Goal: Task Accomplishment & Management: Manage account settings

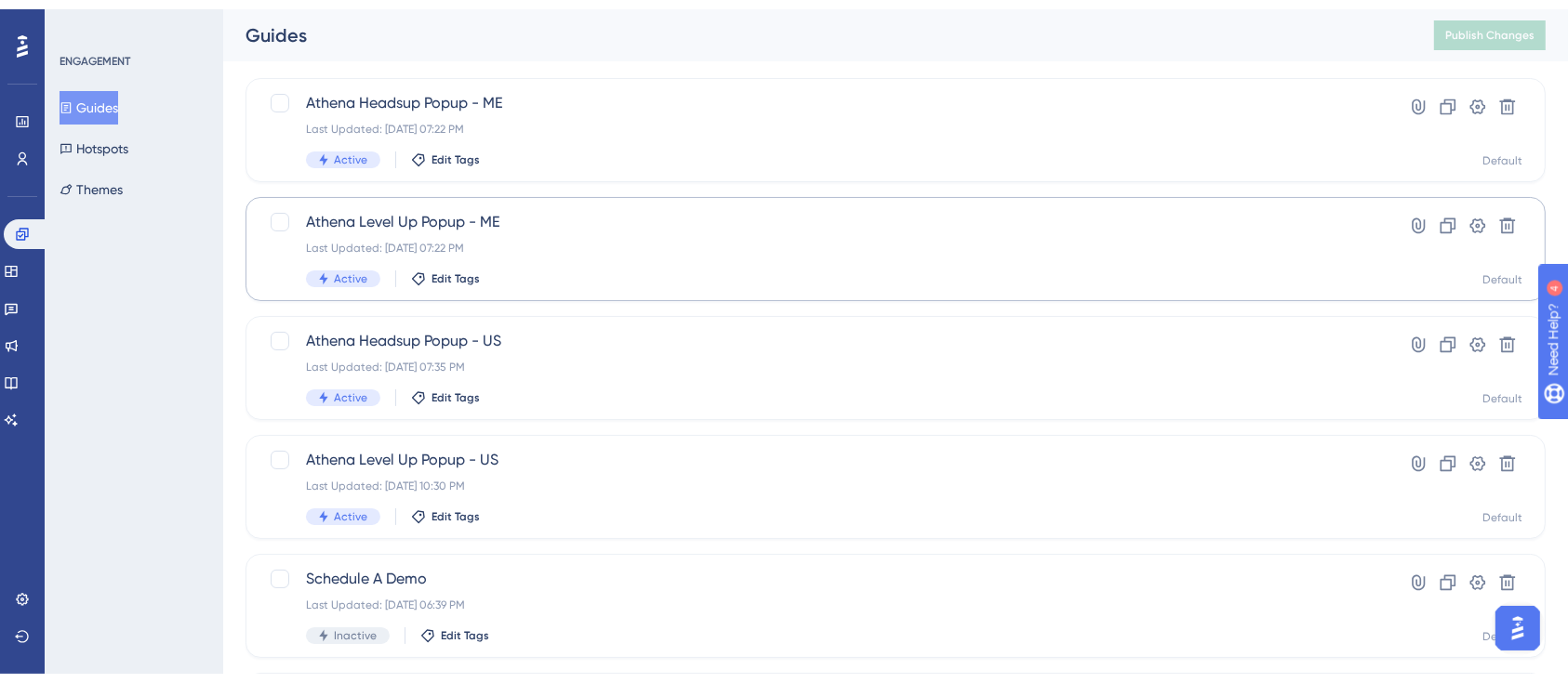
scroll to position [124, 0]
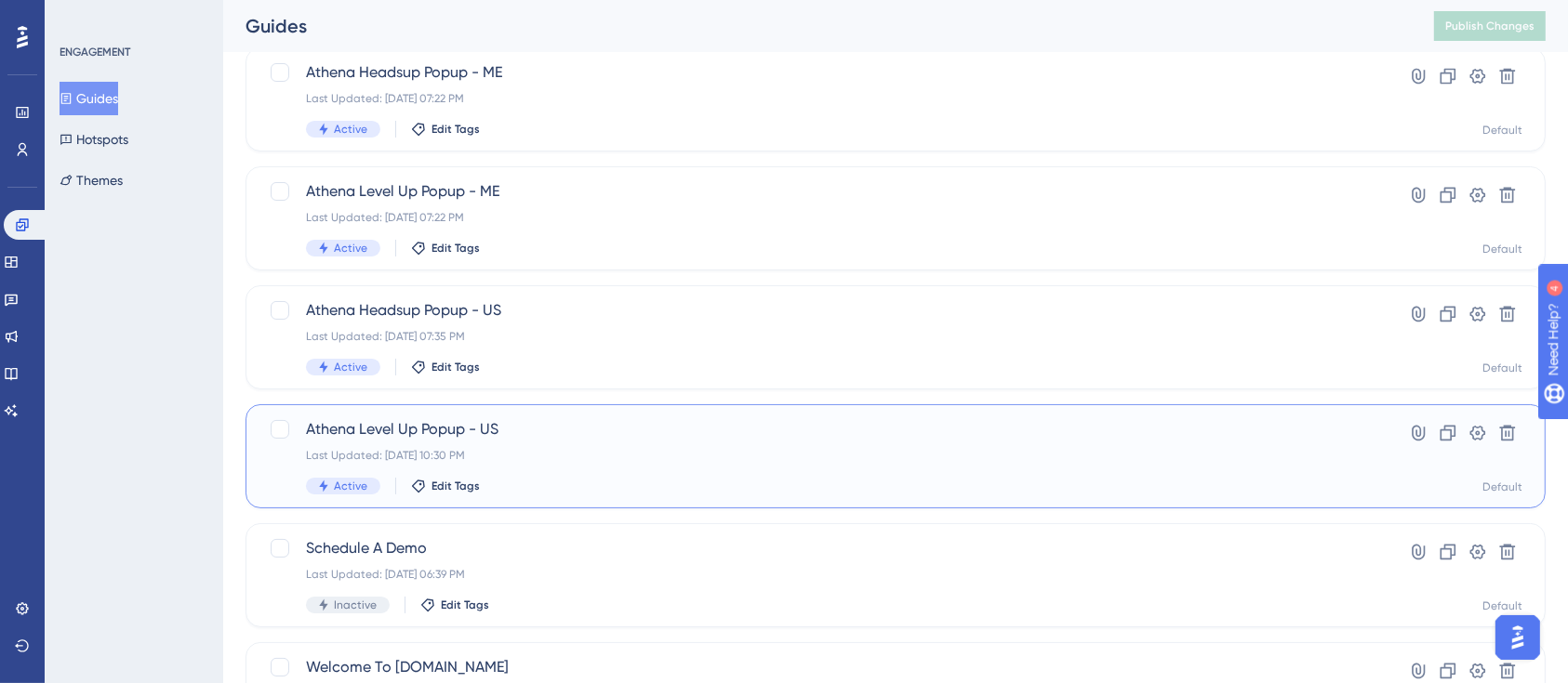
click at [676, 448] on div "Last Updated: Sep 26 2025, 10:30 PM" at bounding box center [821, 454] width 1030 height 15
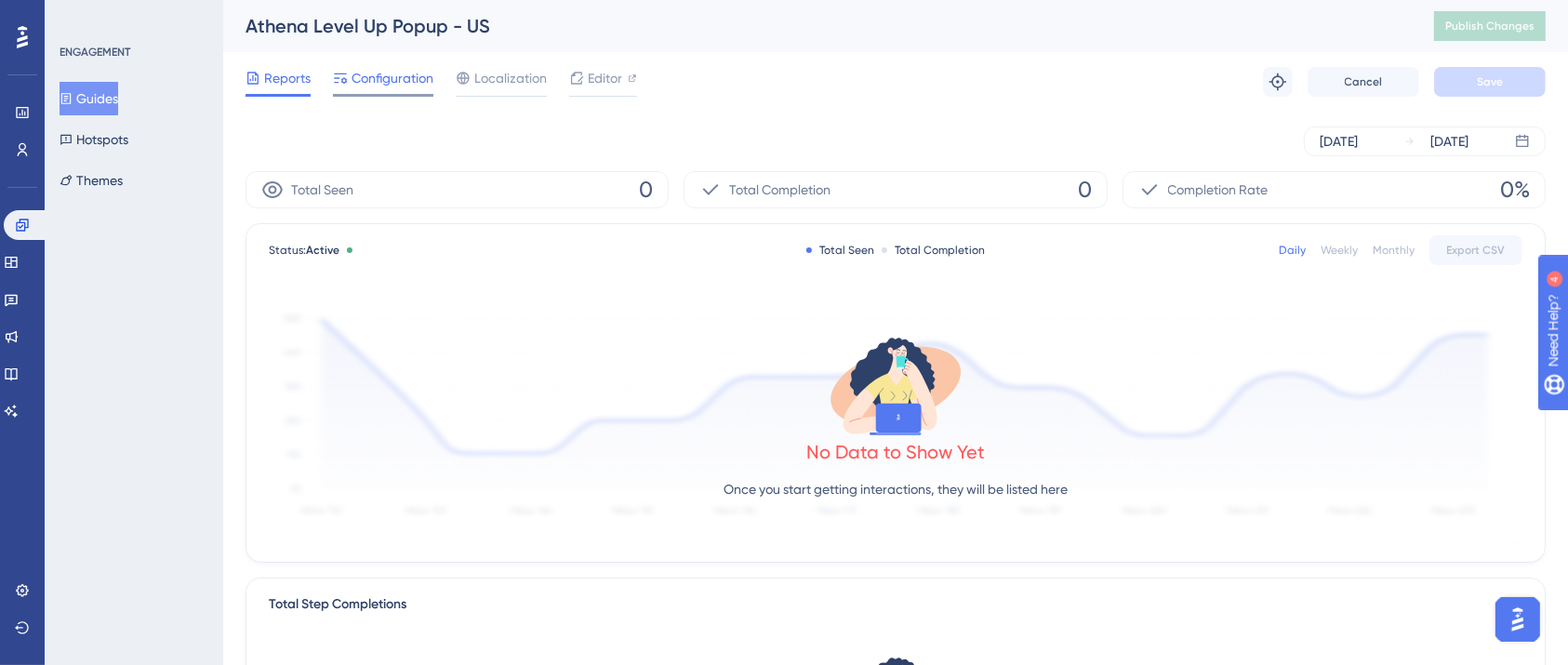
click at [407, 67] on span "Configuration" at bounding box center [392, 78] width 81 height 22
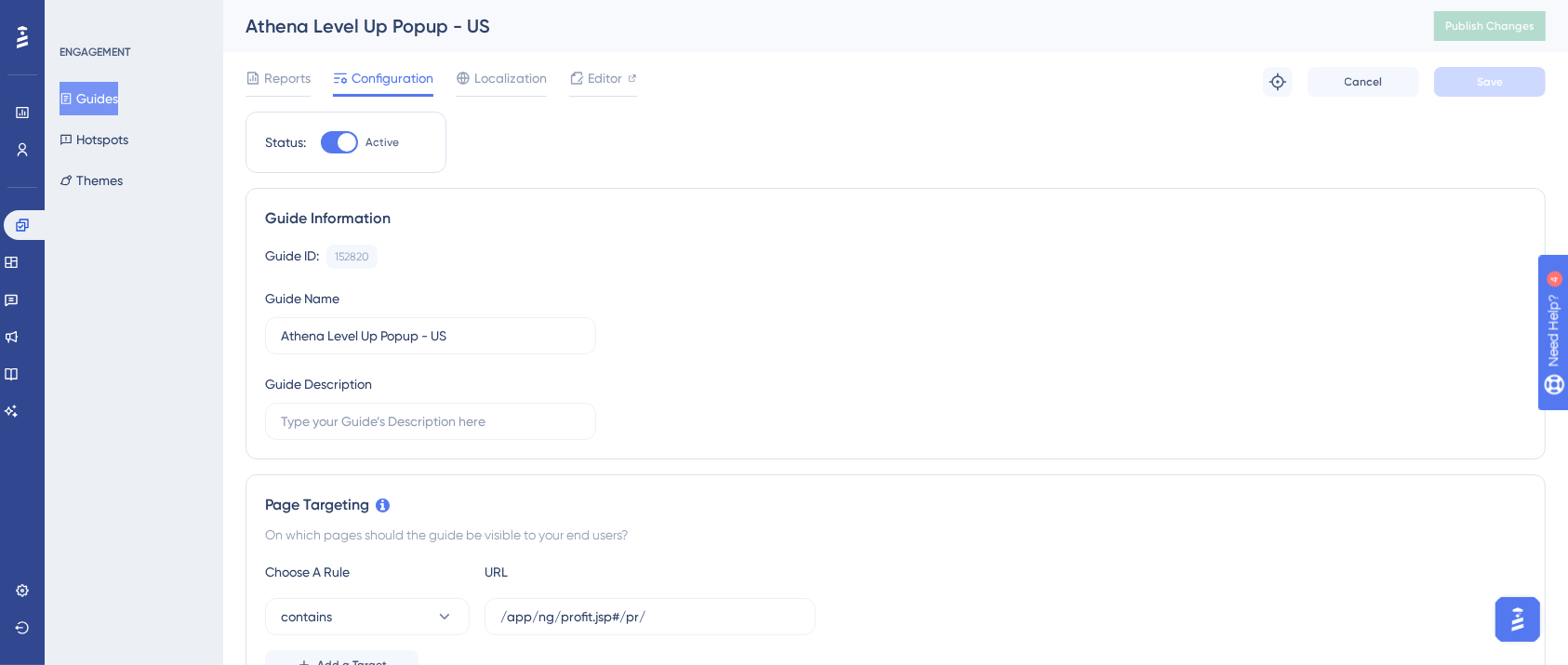
click at [336, 145] on div at bounding box center [339, 142] width 37 height 22
click at [321, 143] on input "Active" at bounding box center [320, 142] width 1 height 1
click at [337, 147] on div at bounding box center [331, 142] width 18 height 18
click at [321, 143] on input "Inactive" at bounding box center [320, 142] width 1 height 1
checkbox input "true"
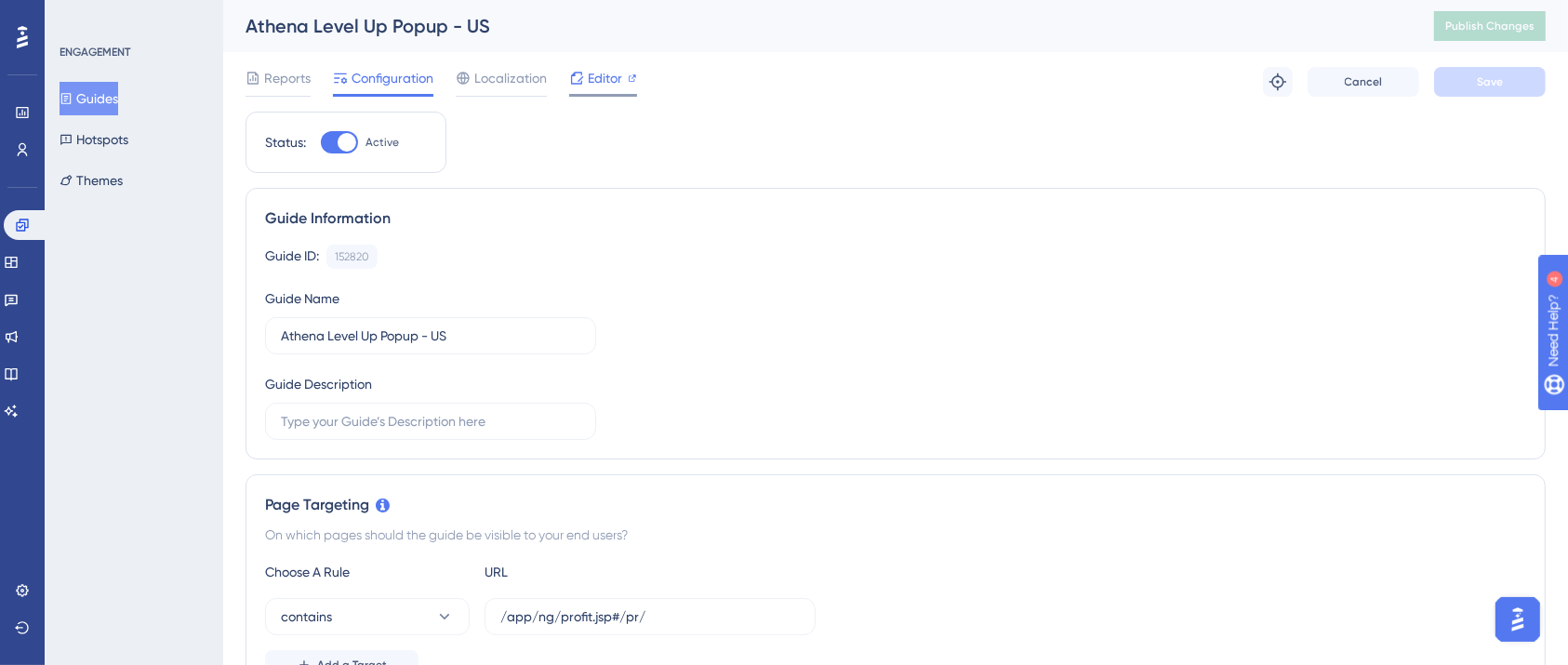
click at [590, 79] on span "Editor" at bounding box center [604, 78] width 34 height 22
click at [17, 584] on icon at bounding box center [21, 590] width 15 height 15
click at [591, 76] on span "Editor" at bounding box center [604, 78] width 34 height 22
click at [22, 220] on icon at bounding box center [21, 225] width 15 height 15
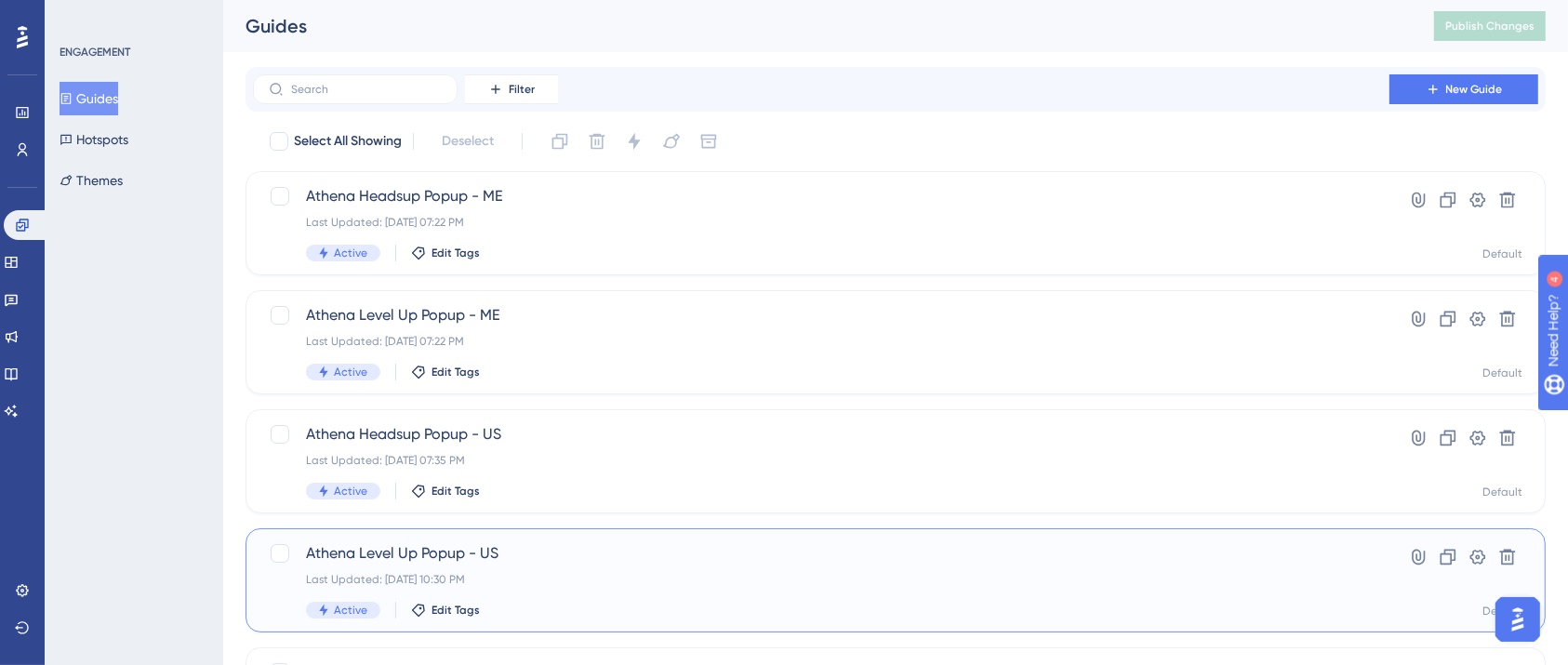
click at [512, 550] on span "Athena Level Up Popup - US" at bounding box center [821, 553] width 1030 height 22
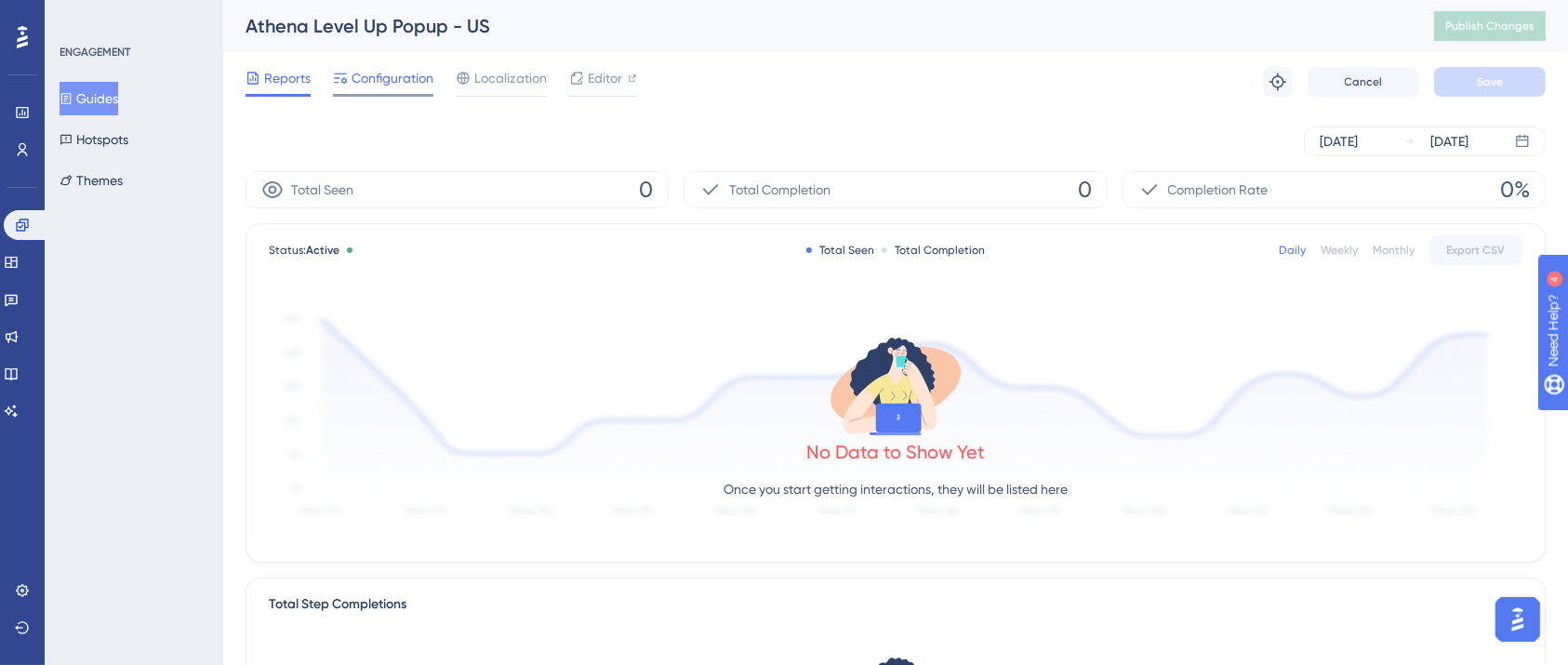
click at [392, 73] on span "Configuration" at bounding box center [392, 78] width 81 height 22
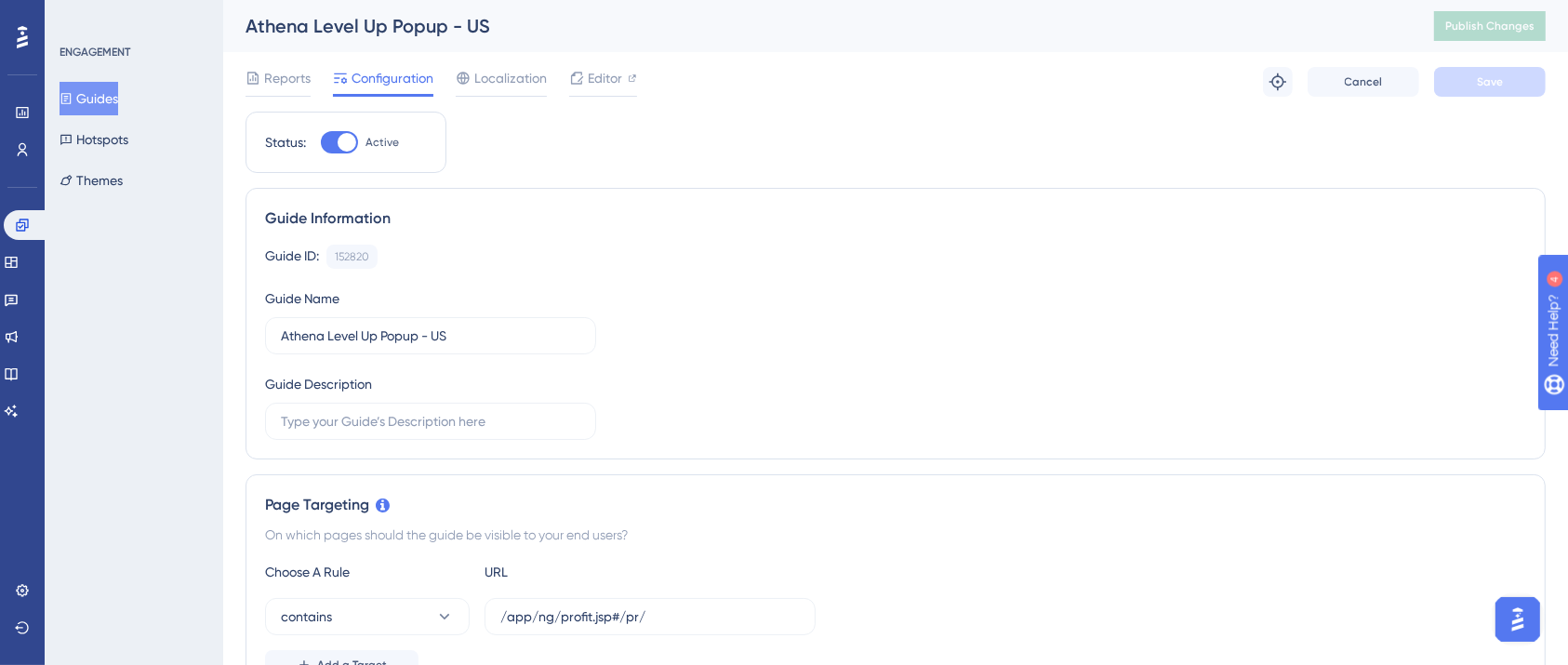
click at [595, 60] on div "Reports Configuration Localization Editor Troubleshoot Cancel Save" at bounding box center [894, 81] width 1300 height 59
click at [595, 79] on span "Editor" at bounding box center [604, 78] width 34 height 22
click at [1098, 272] on div "Guide ID: 152820 Copy Guide Name Athena Level Up Popup - US Guide Description" at bounding box center [894, 341] width 1261 height 195
click at [1165, 244] on div "Guide ID: 152820 Copy" at bounding box center [894, 256] width 1261 height 24
click at [1376, 230] on div "Guide Information Guide ID: 152820 Copy Guide Name Athena Level Up Popup - US G…" at bounding box center [894, 324] width 1300 height 271
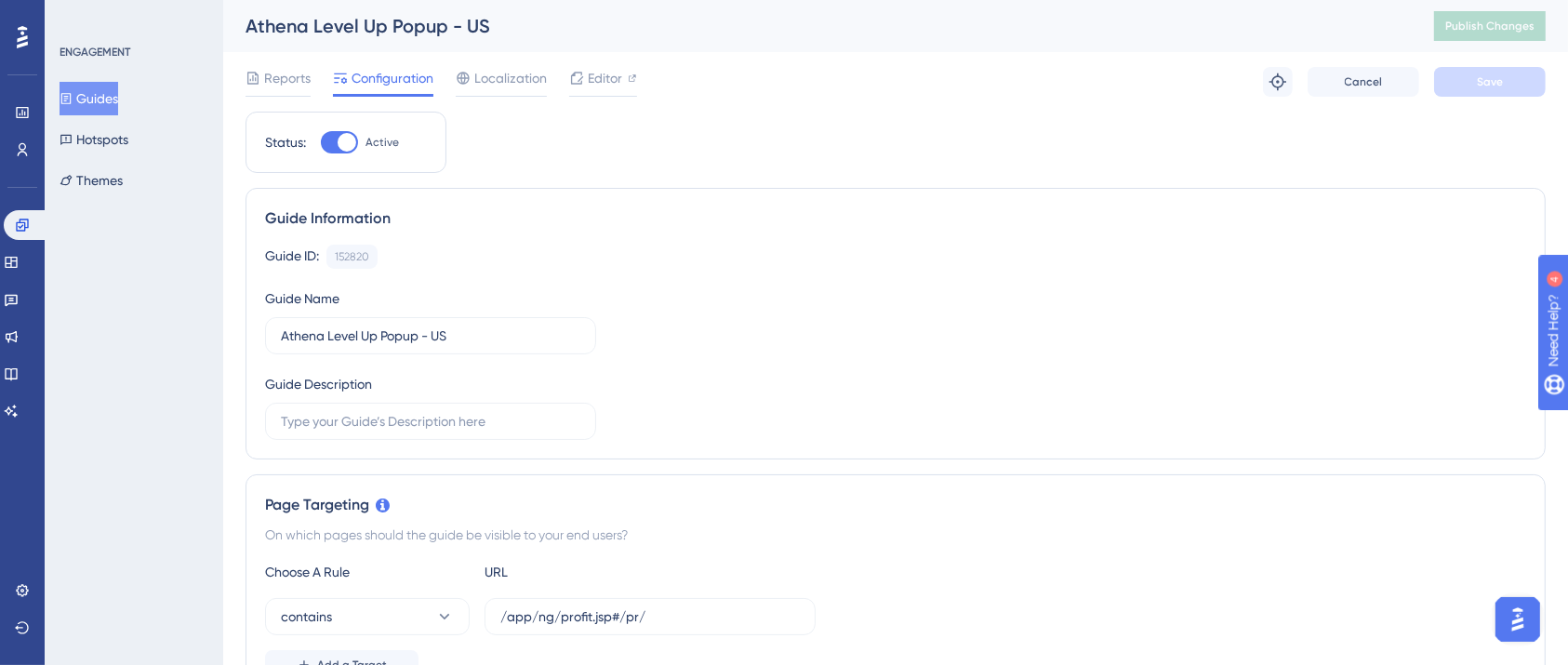
click at [337, 142] on div at bounding box center [346, 142] width 18 height 18
click at [321, 142] on input "Active" at bounding box center [320, 142] width 1 height 1
checkbox input "false"
click at [1501, 79] on span "Save" at bounding box center [1490, 81] width 26 height 15
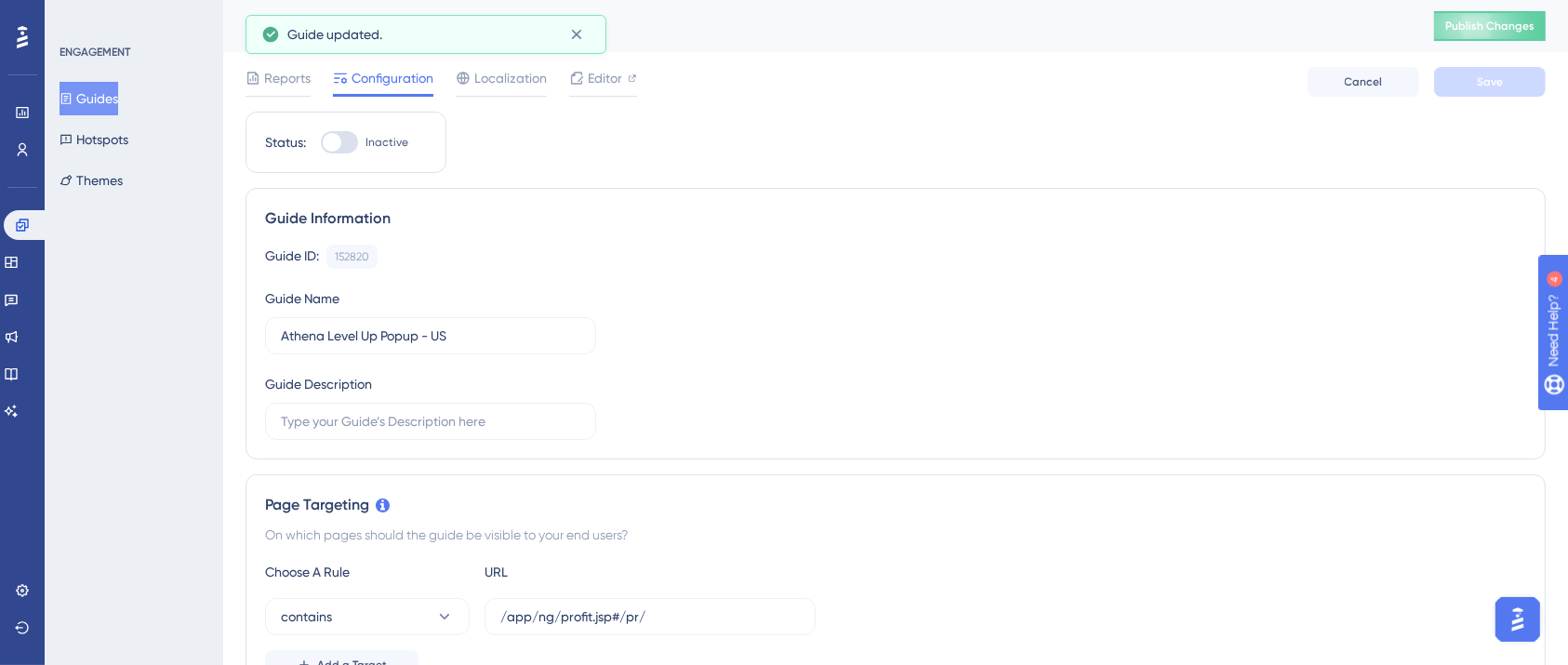
click at [1507, 22] on span "Publish Changes" at bounding box center [1490, 25] width 89 height 15
click at [88, 84] on button "Guides" at bounding box center [88, 98] width 58 height 34
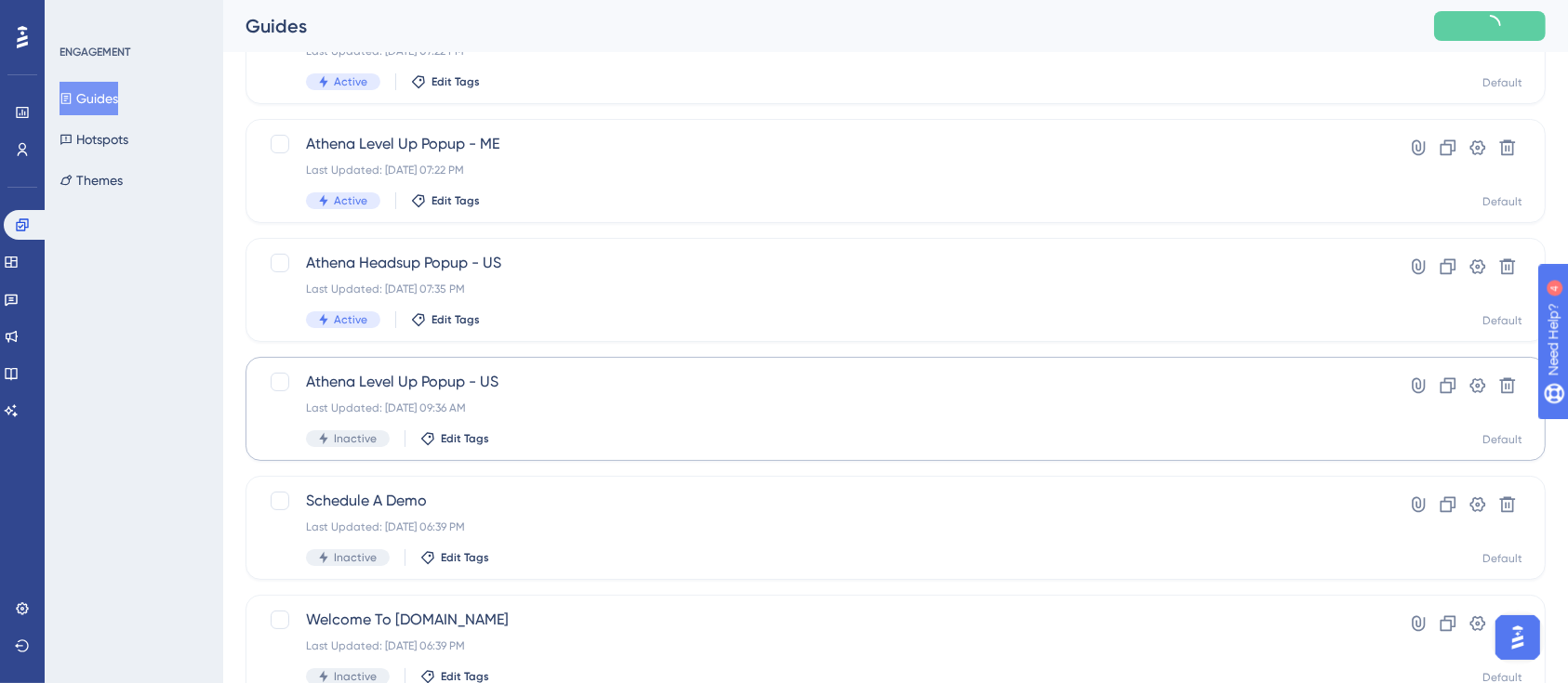
scroll to position [247, 0]
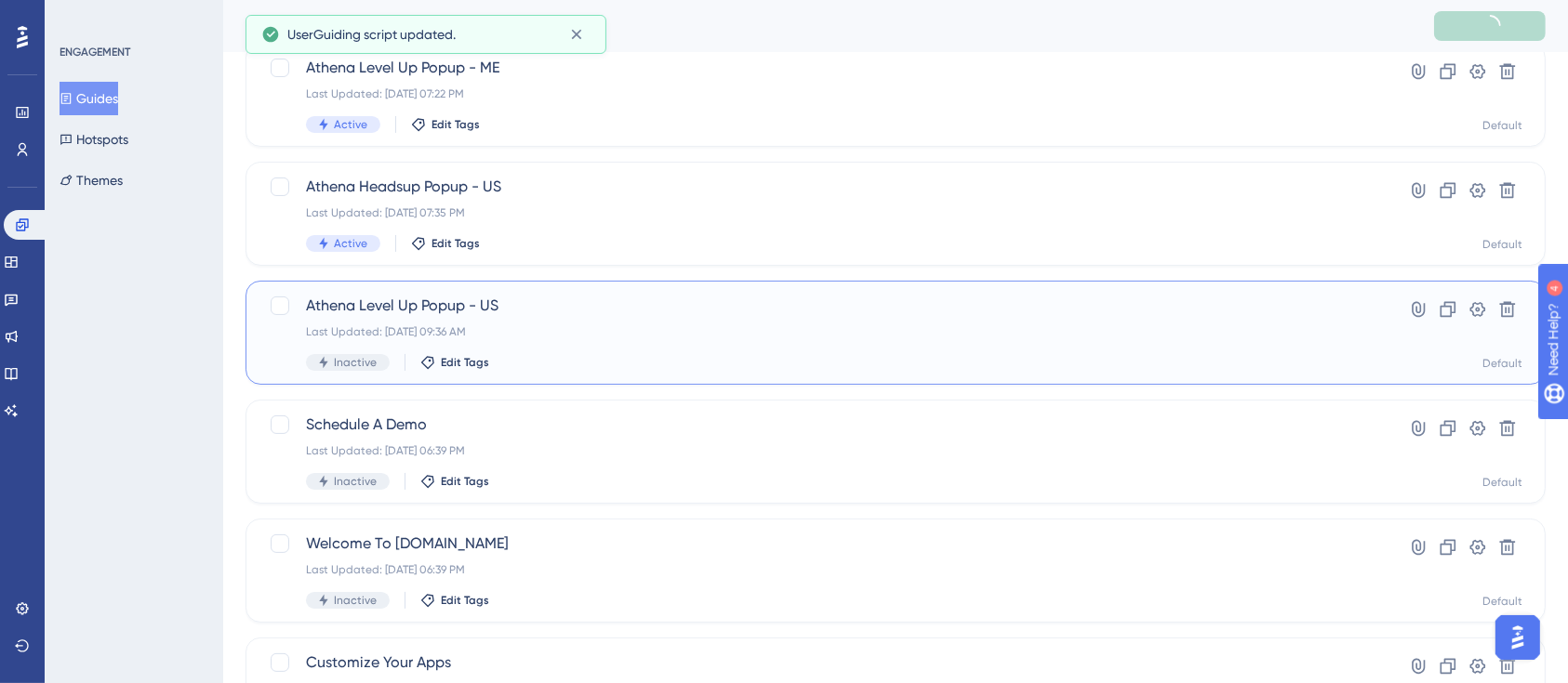
click at [586, 311] on span "Athena Level Up Popup - US" at bounding box center [821, 305] width 1030 height 22
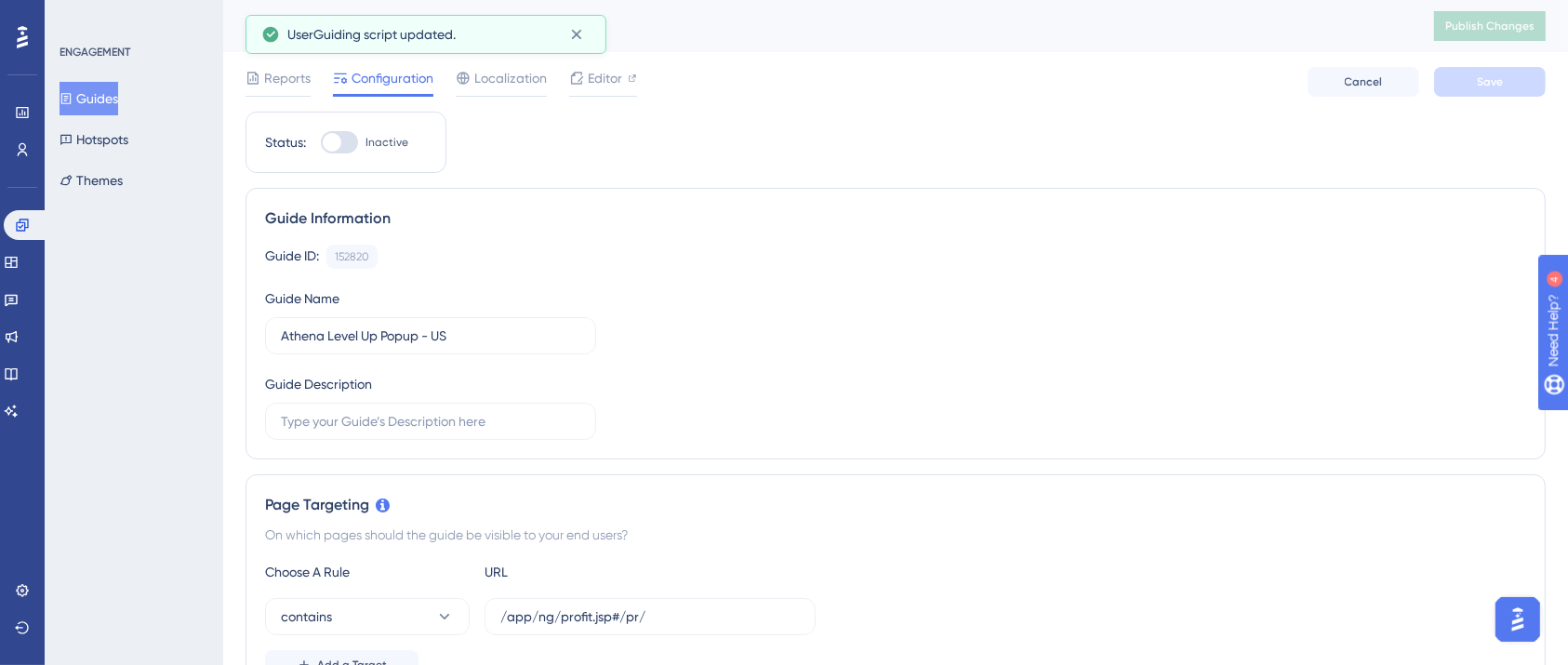
click at [351, 142] on div at bounding box center [339, 142] width 37 height 22
click at [321, 142] on input "Inactive" at bounding box center [320, 142] width 1 height 1
checkbox input "true"
click at [1478, 79] on span "Save" at bounding box center [1490, 81] width 26 height 15
click at [1486, 34] on button "Publish Changes" at bounding box center [1489, 26] width 111 height 30
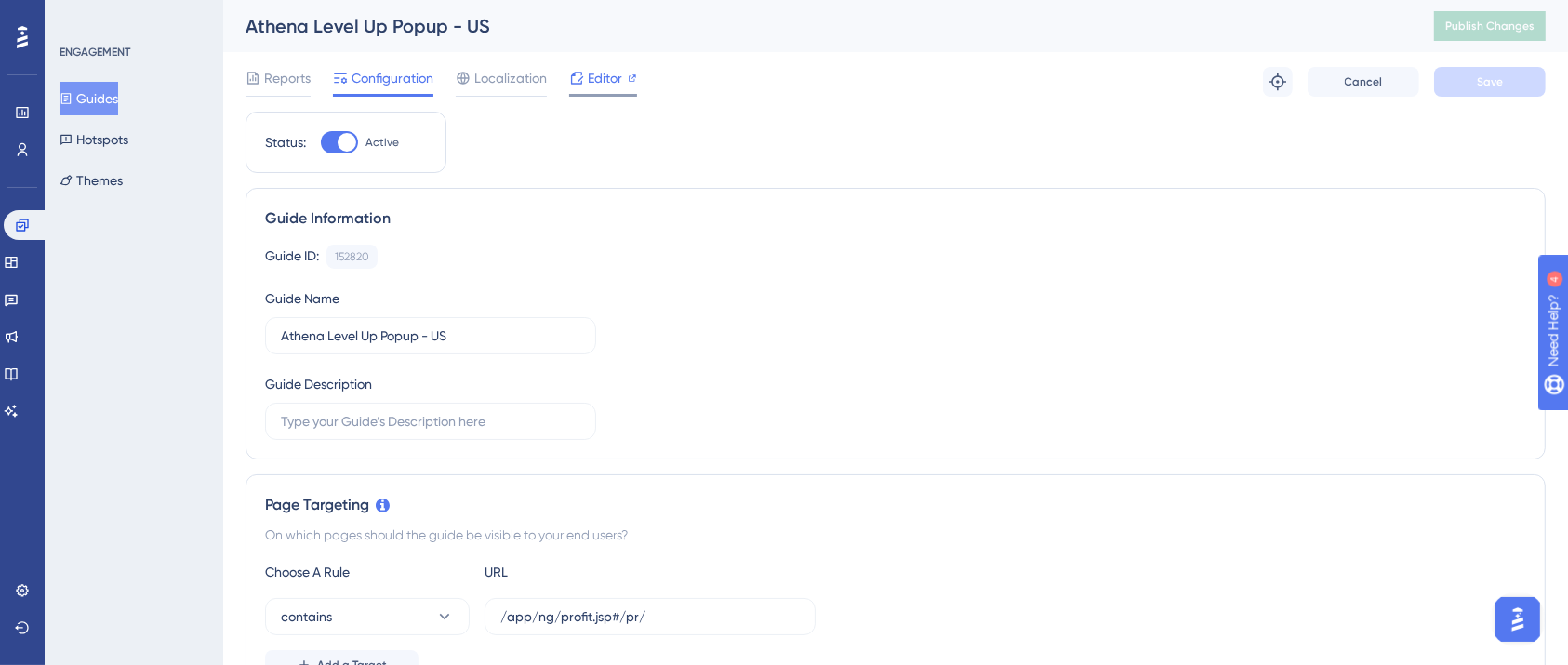
click at [617, 77] on span "Editor" at bounding box center [604, 78] width 34 height 22
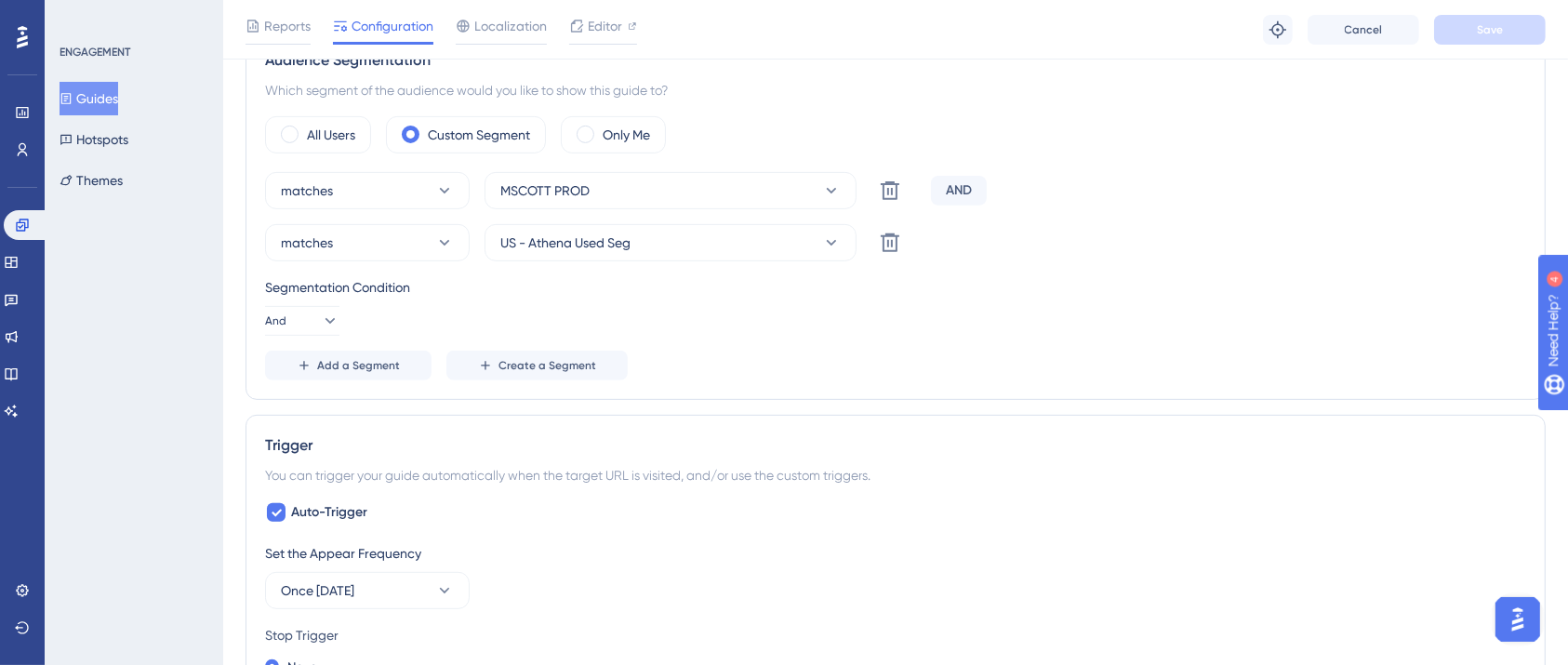
scroll to position [744, 0]
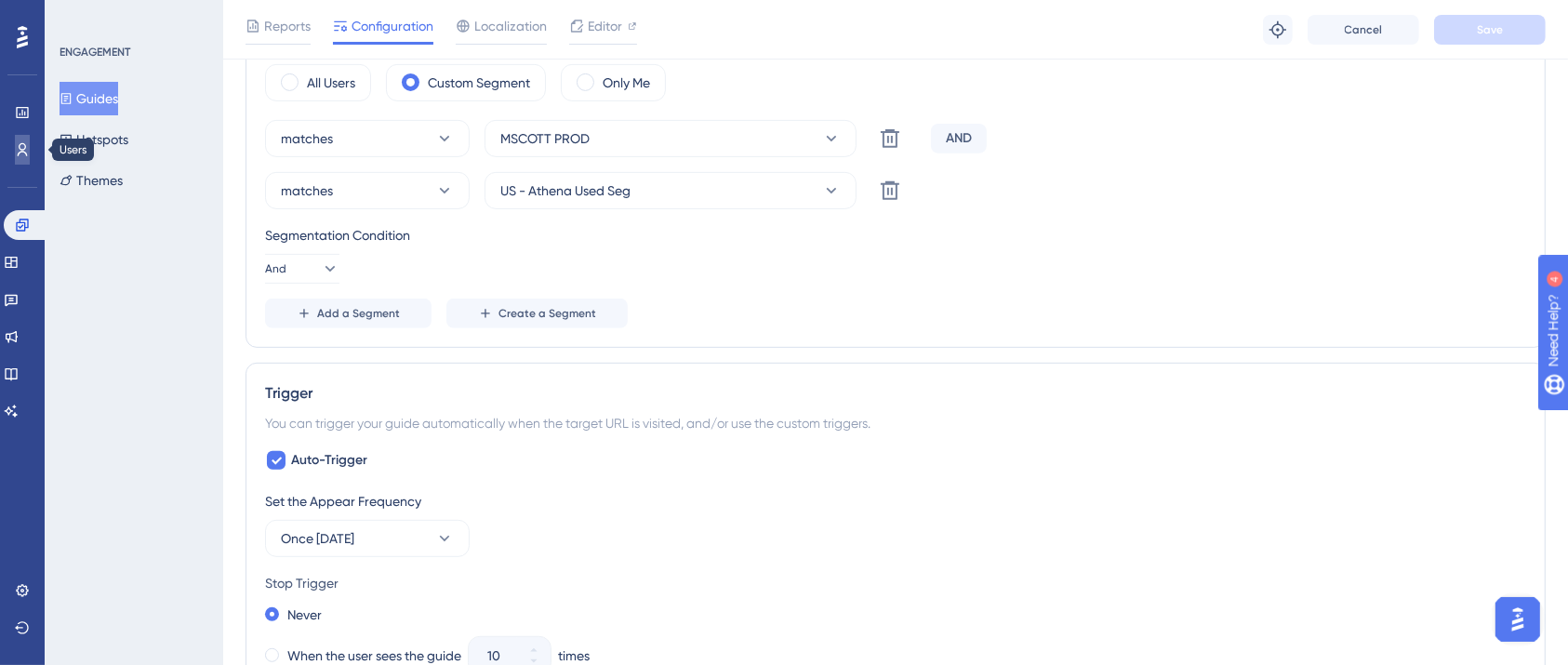
click at [19, 139] on link at bounding box center [21, 149] width 15 height 30
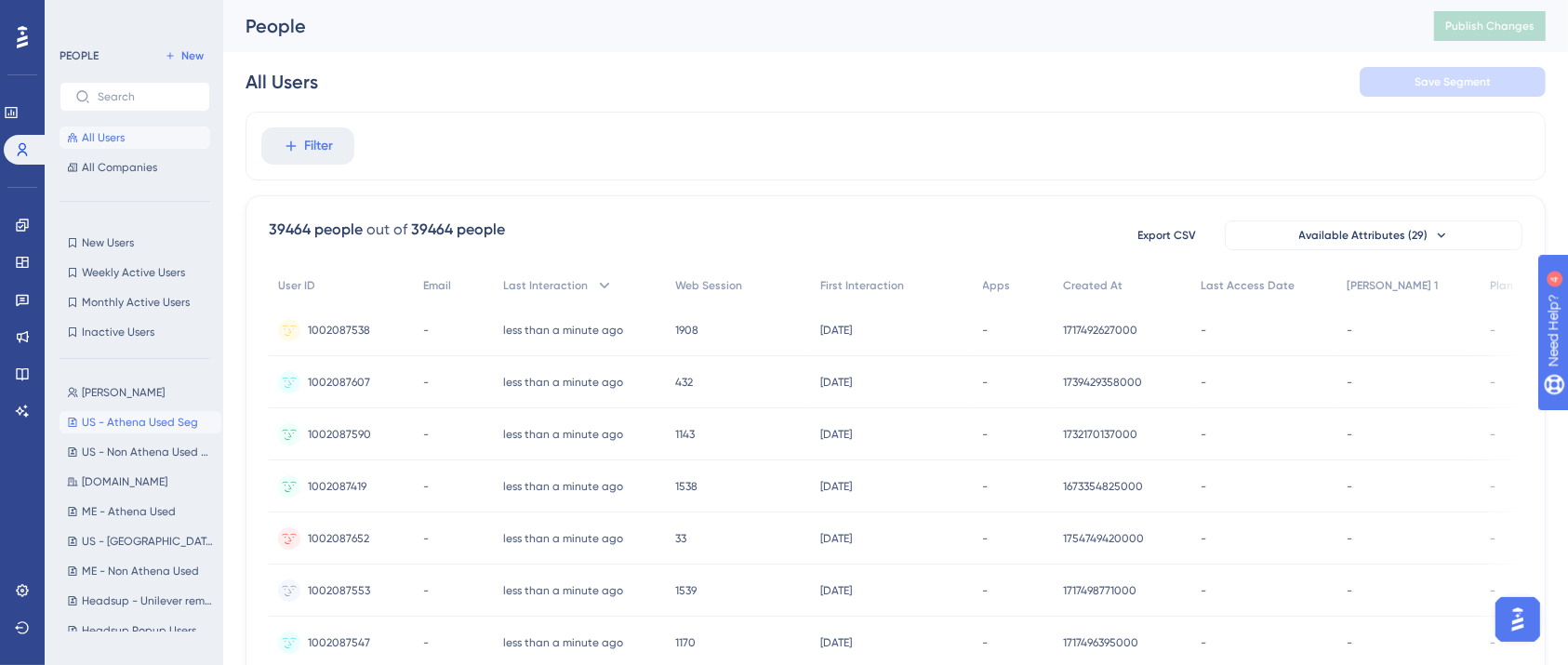
click at [119, 415] on span "US - Athena Used Seg" at bounding box center [140, 422] width 116 height 15
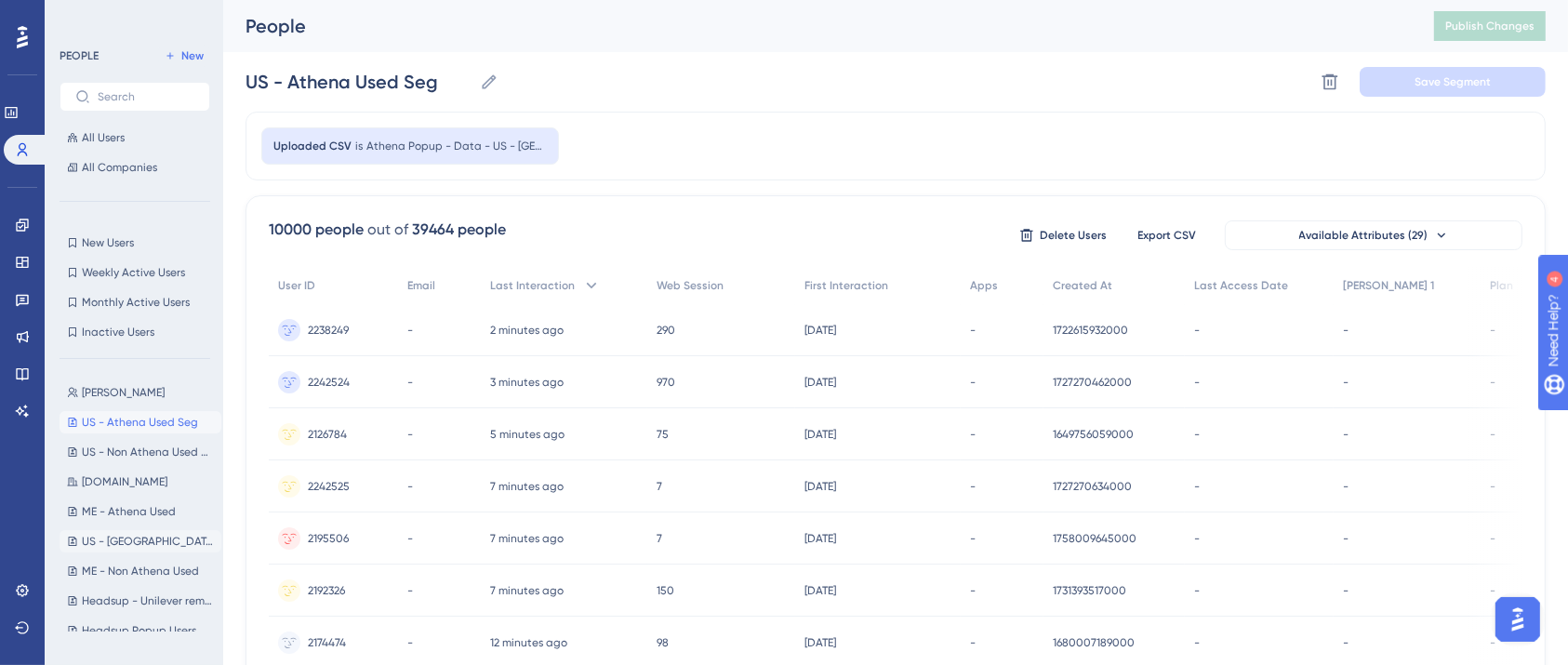
click at [141, 544] on span "US - Athena Used" at bounding box center [147, 541] width 132 height 15
type input "US - Athena Used"
click at [1333, 85] on icon at bounding box center [1329, 81] width 18 height 18
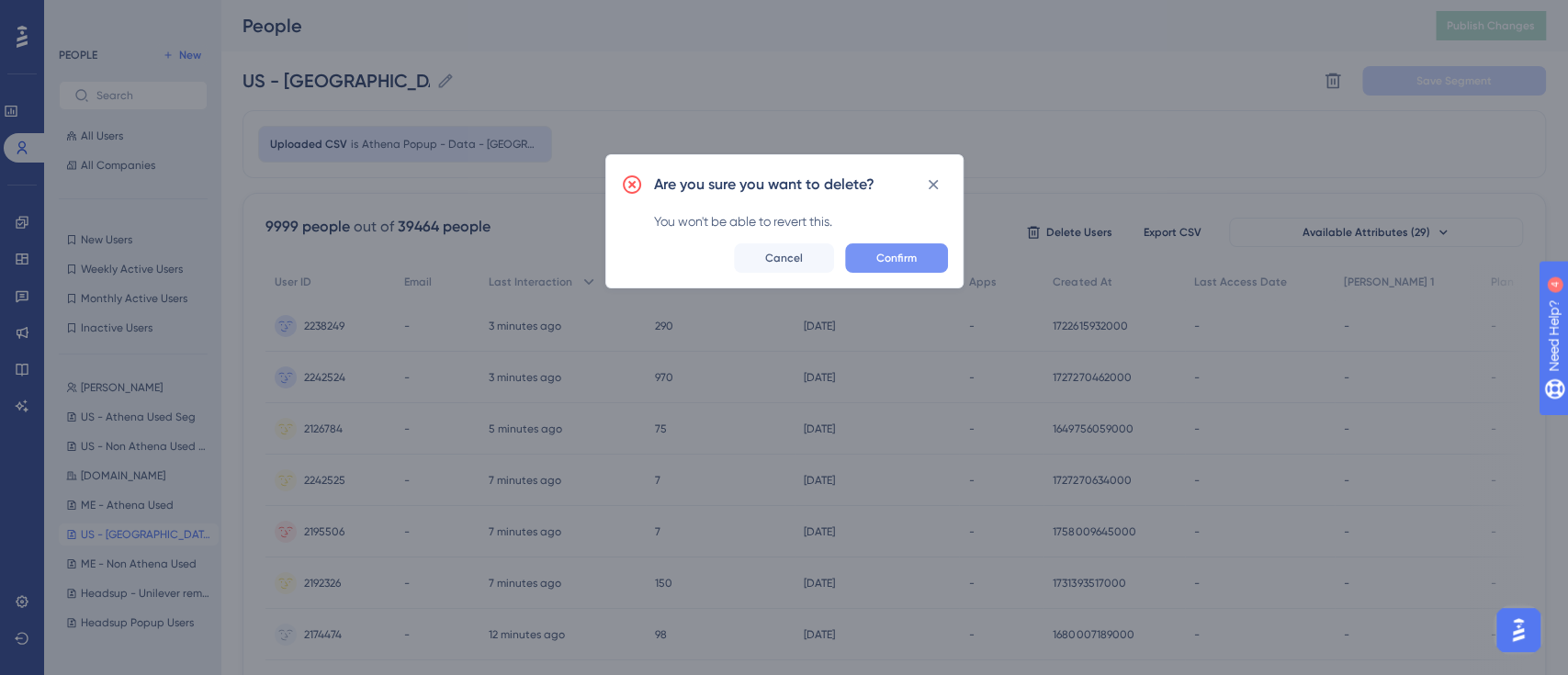
click at [899, 268] on button "Confirm" at bounding box center [896, 258] width 102 height 30
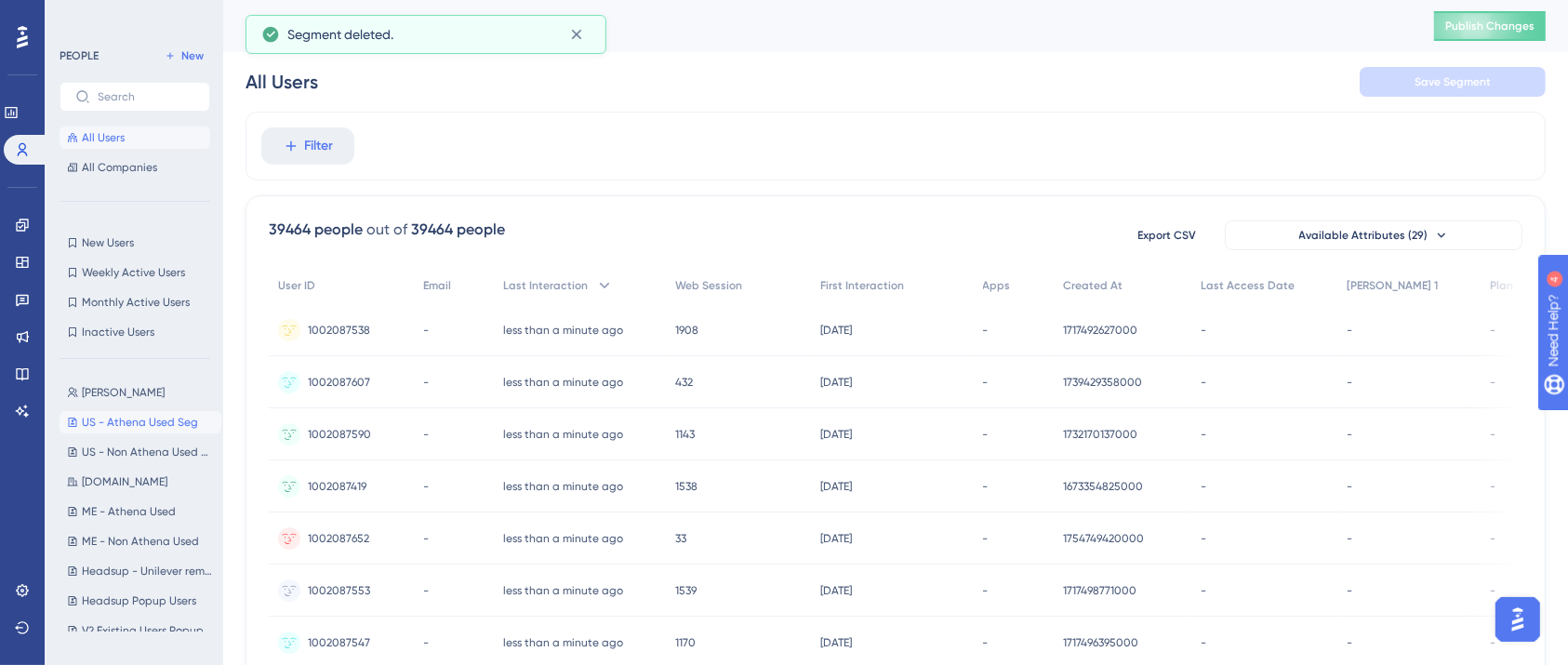
click at [150, 425] on span "US - Athena Used Seg" at bounding box center [140, 422] width 116 height 15
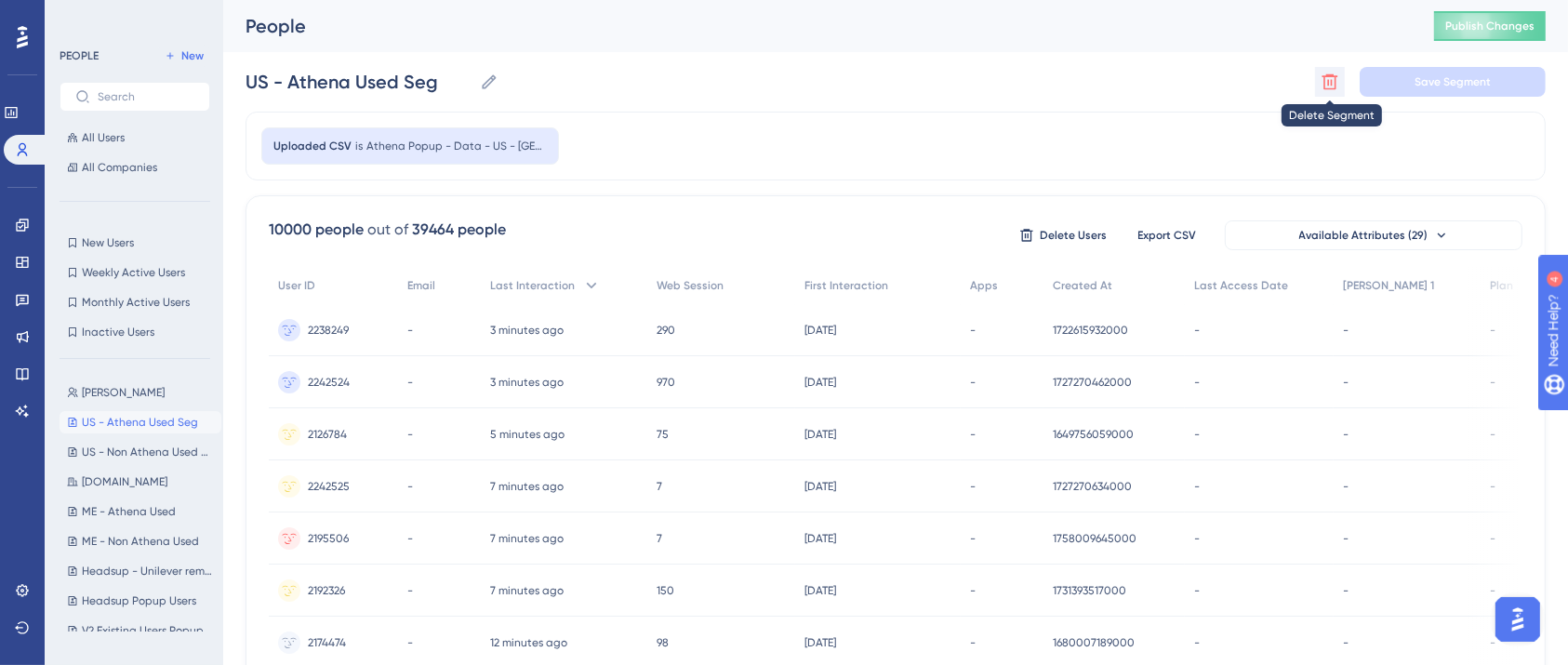
click at [1325, 80] on icon at bounding box center [1329, 81] width 18 height 18
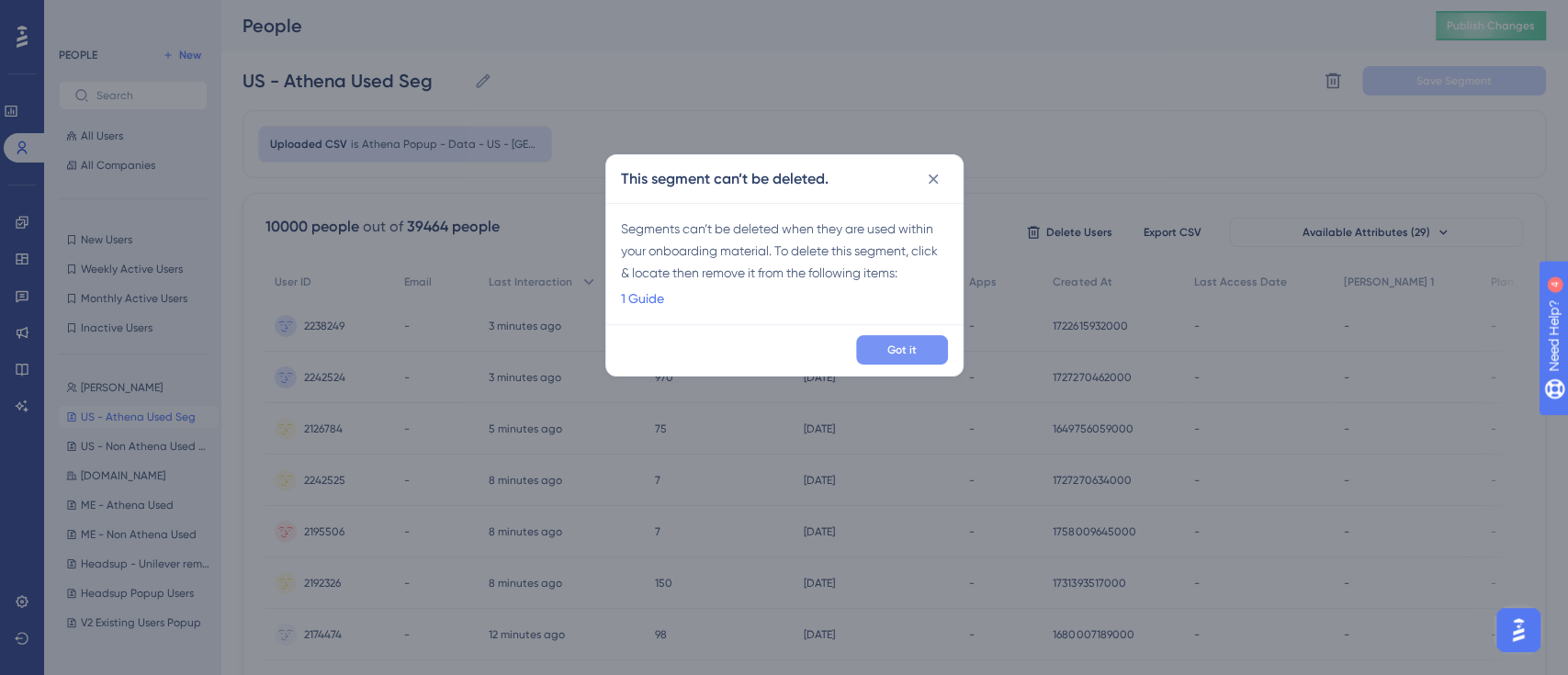
click at [926, 355] on button "Got it" at bounding box center [902, 349] width 92 height 30
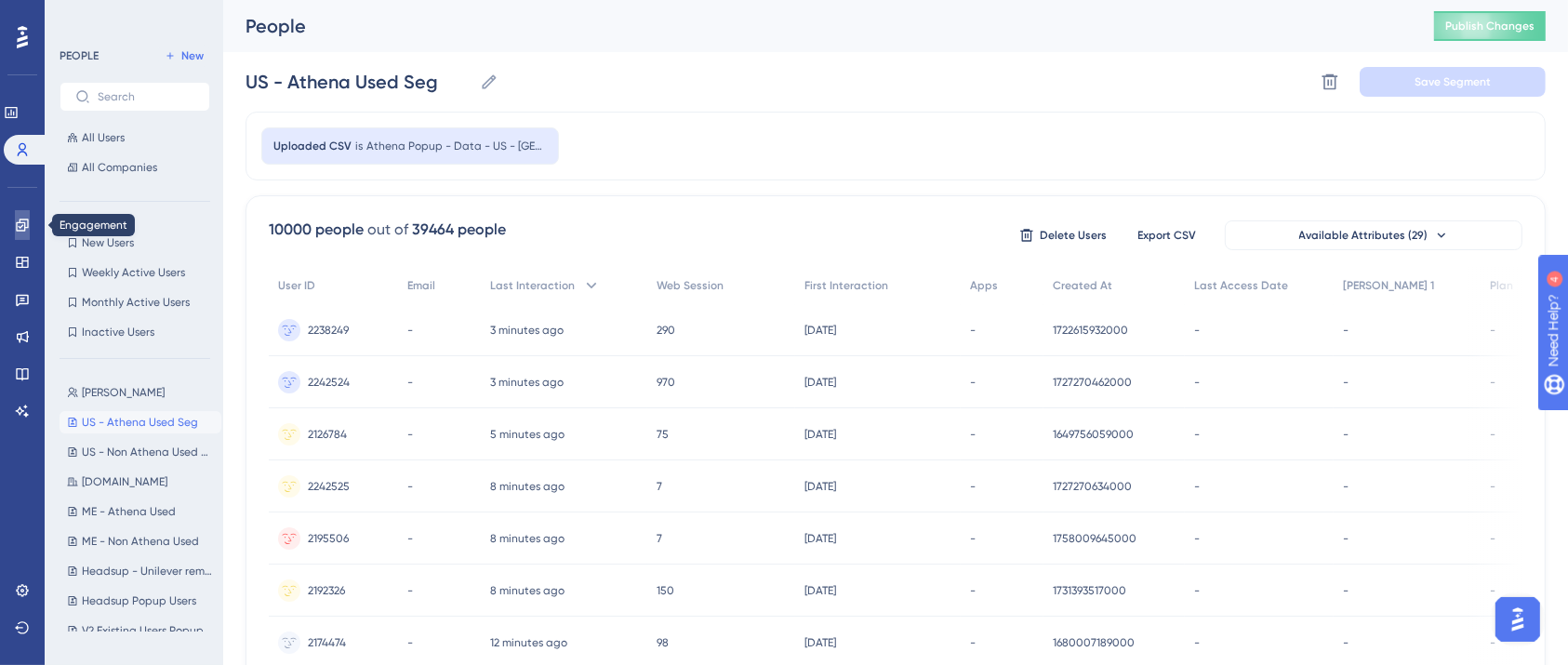
click at [30, 216] on link at bounding box center [21, 225] width 15 height 30
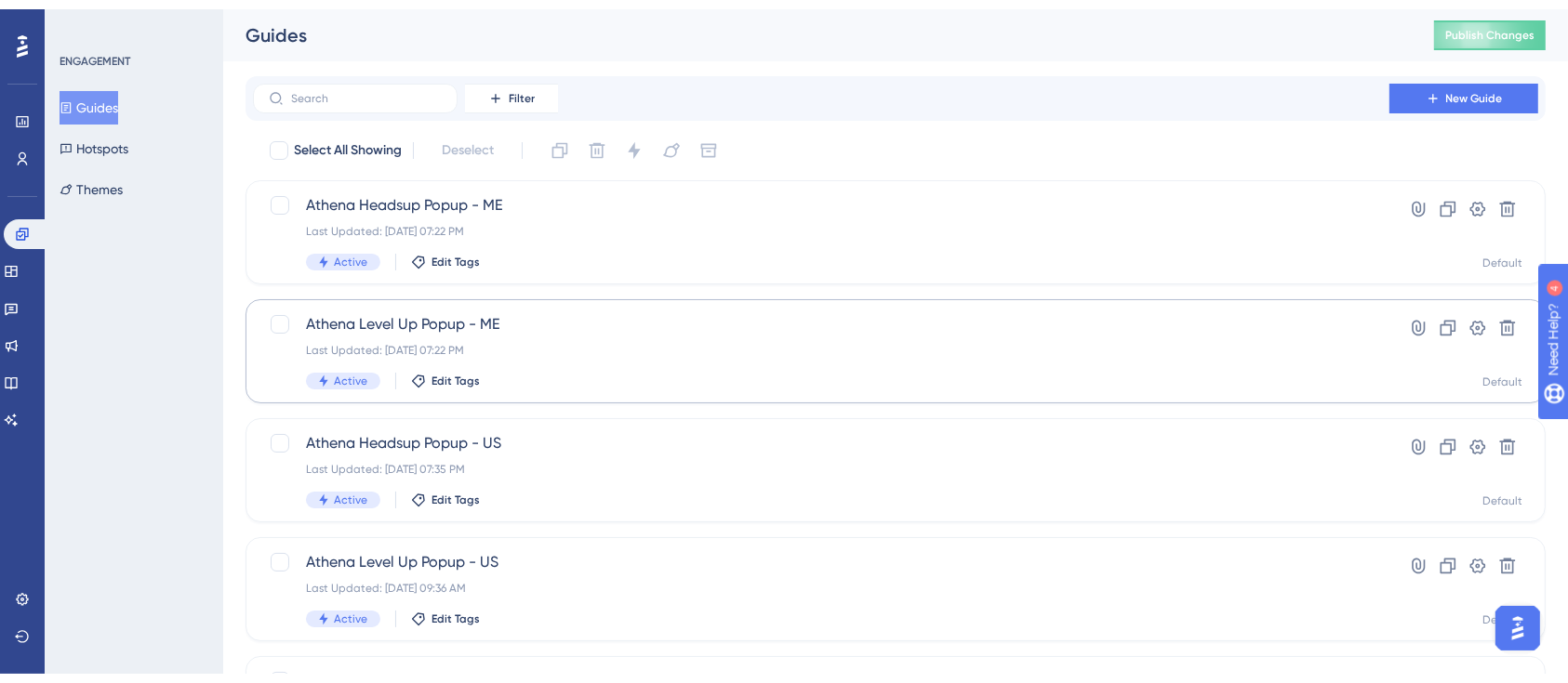
scroll to position [124, 0]
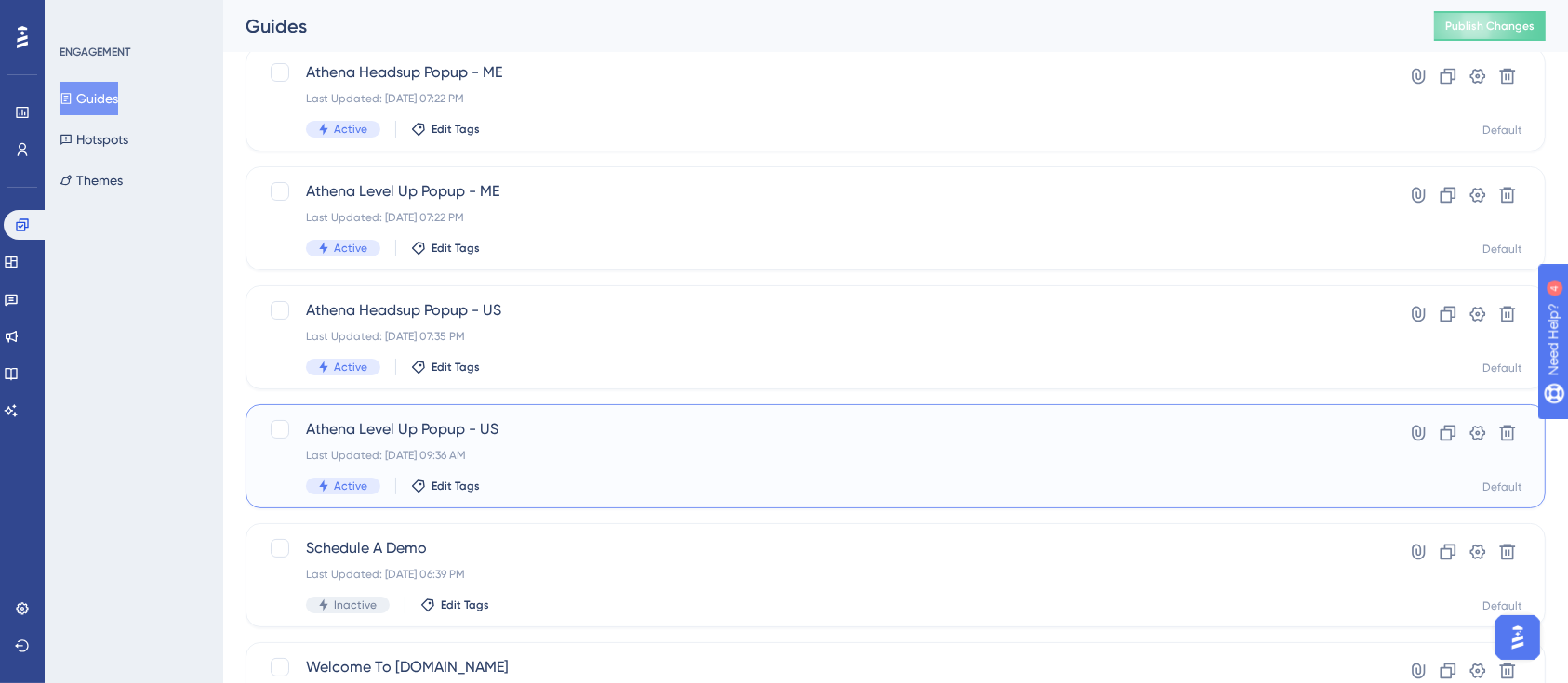
click at [546, 450] on div "Last Updated: Sep 29 2025, 09:36 AM" at bounding box center [821, 454] width 1030 height 15
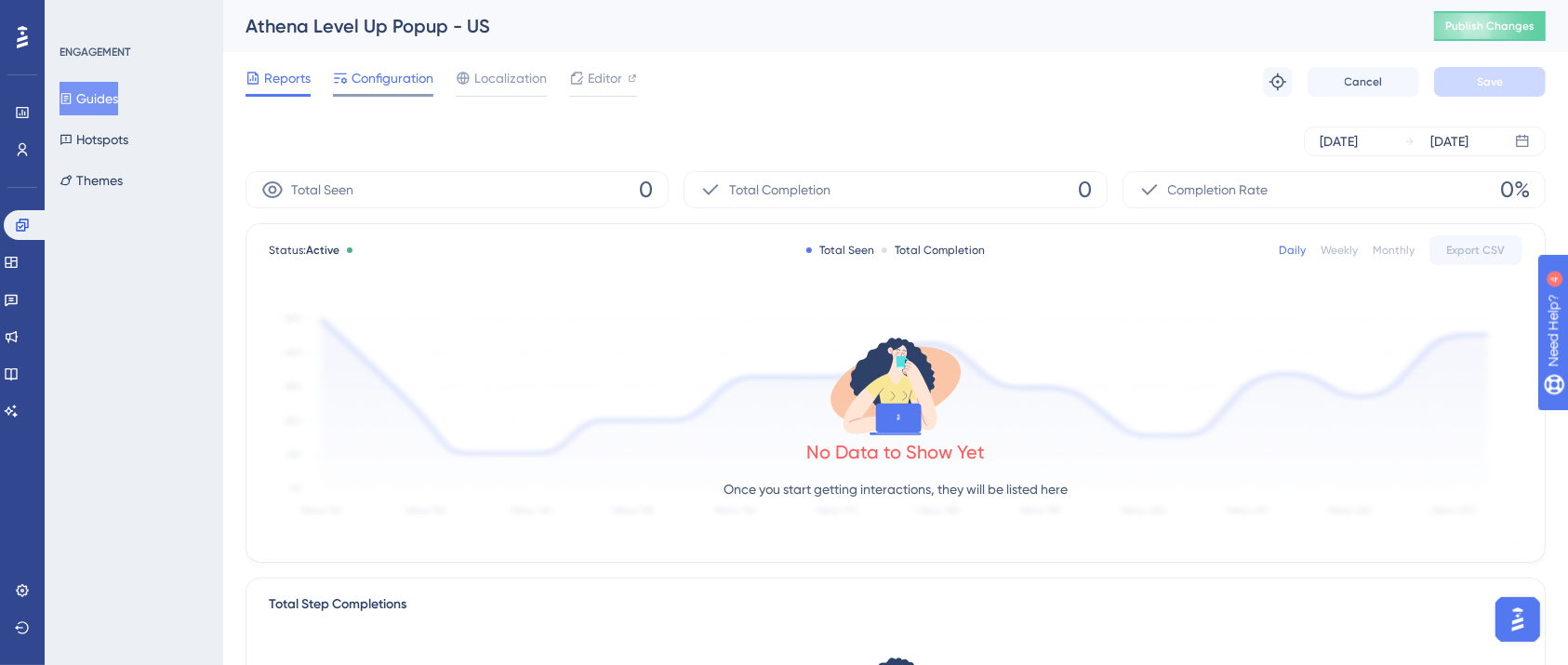
click at [393, 80] on span "Configuration" at bounding box center [392, 78] width 81 height 22
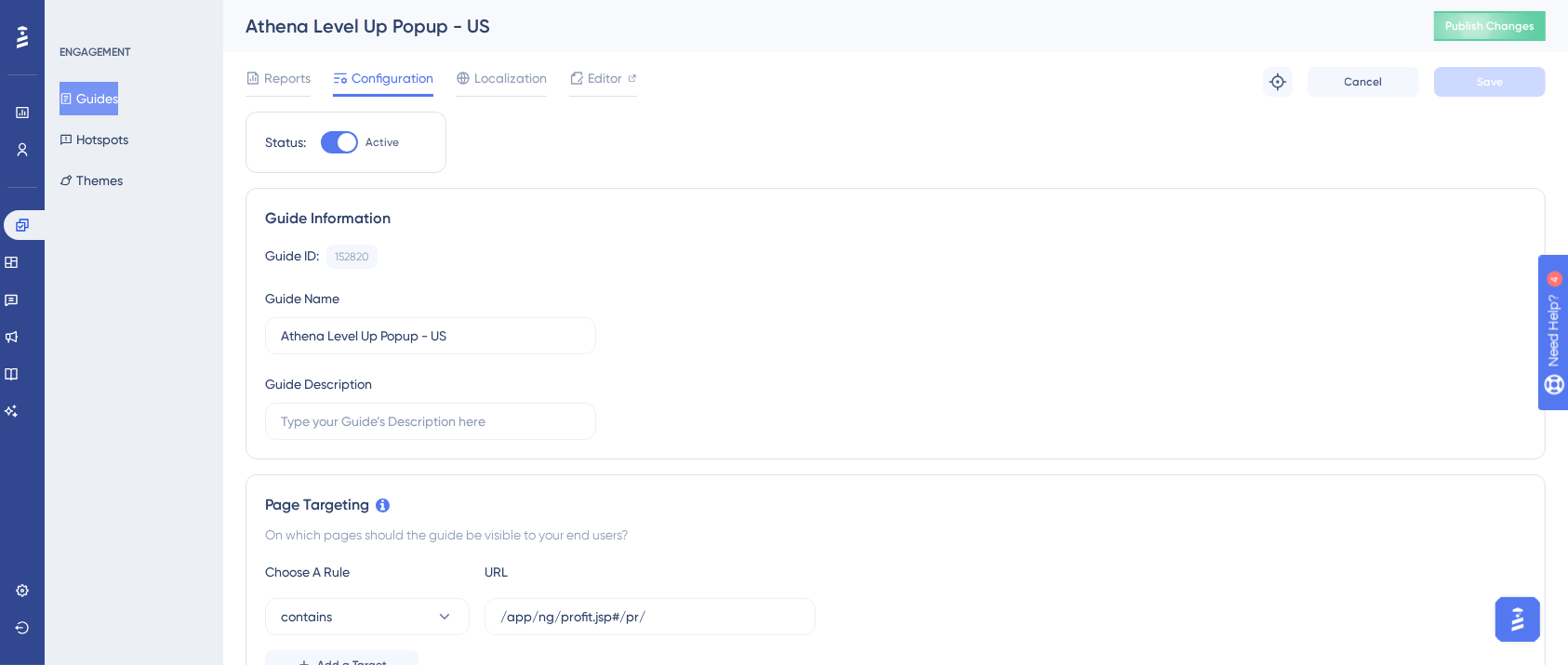
scroll to position [495, 0]
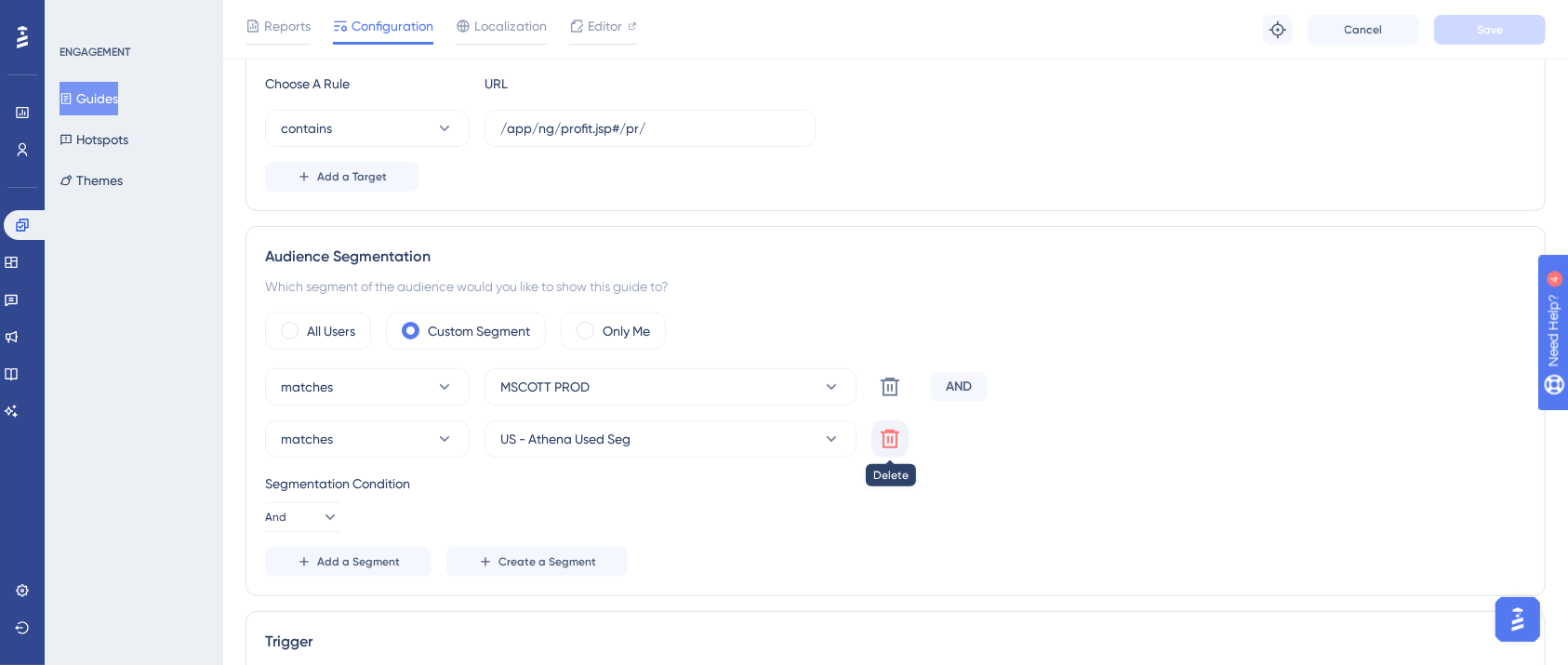
click at [882, 447] on icon at bounding box center [890, 438] width 22 height 22
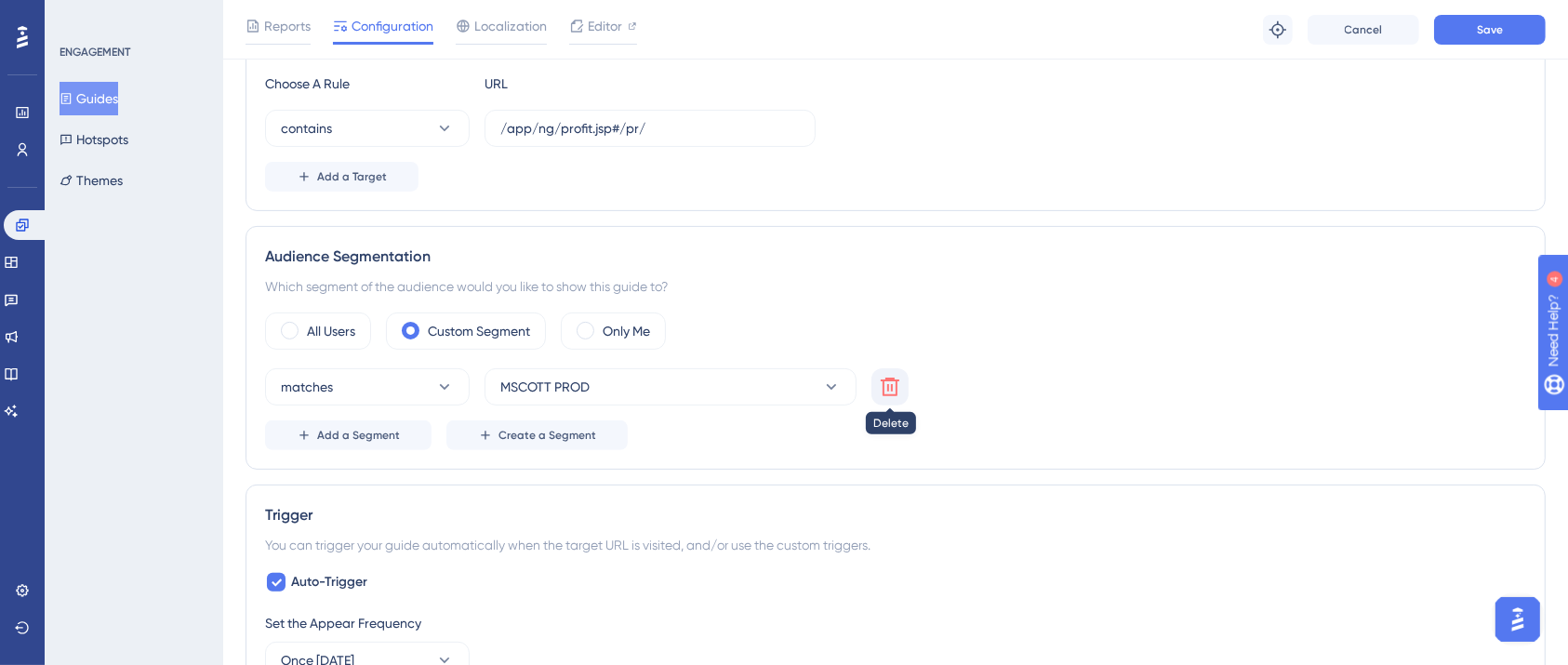
click at [886, 397] on button at bounding box center [890, 387] width 37 height 37
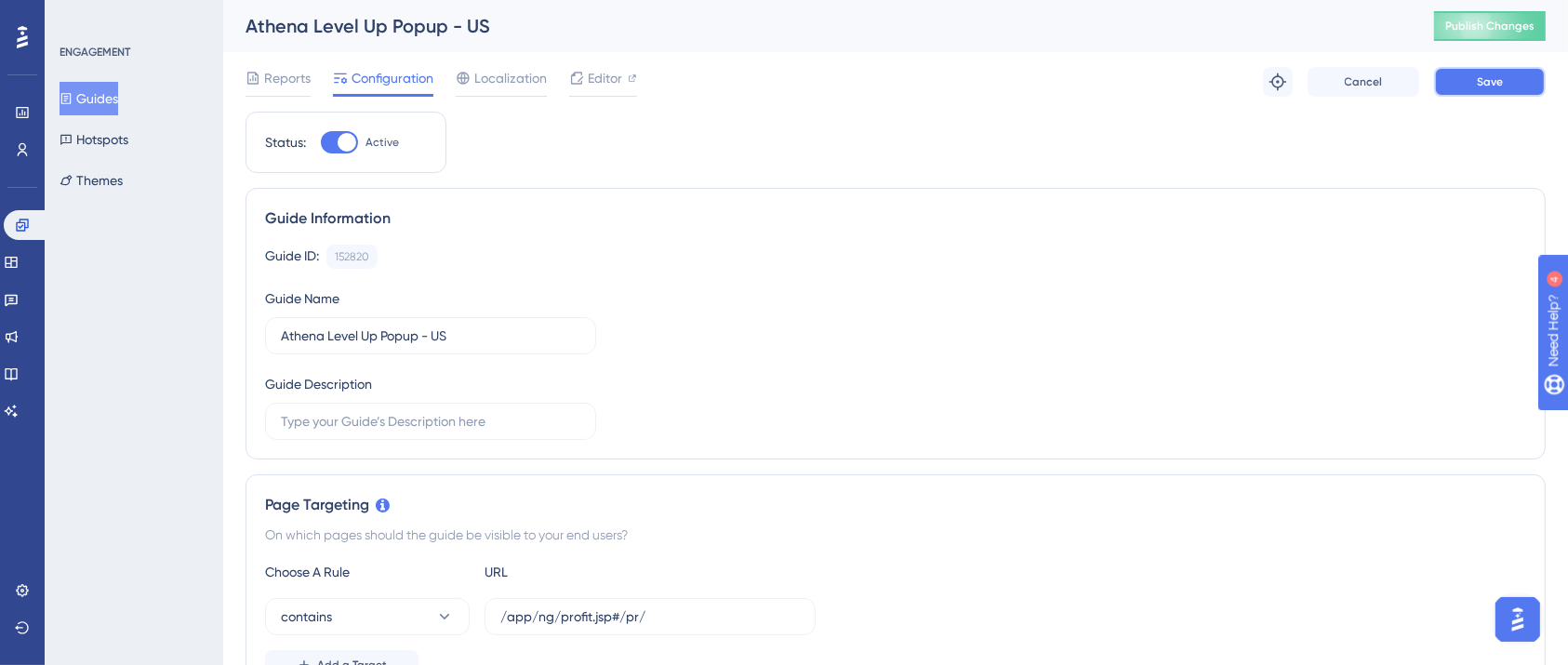
click at [1460, 89] on button "Save" at bounding box center [1489, 81] width 111 height 30
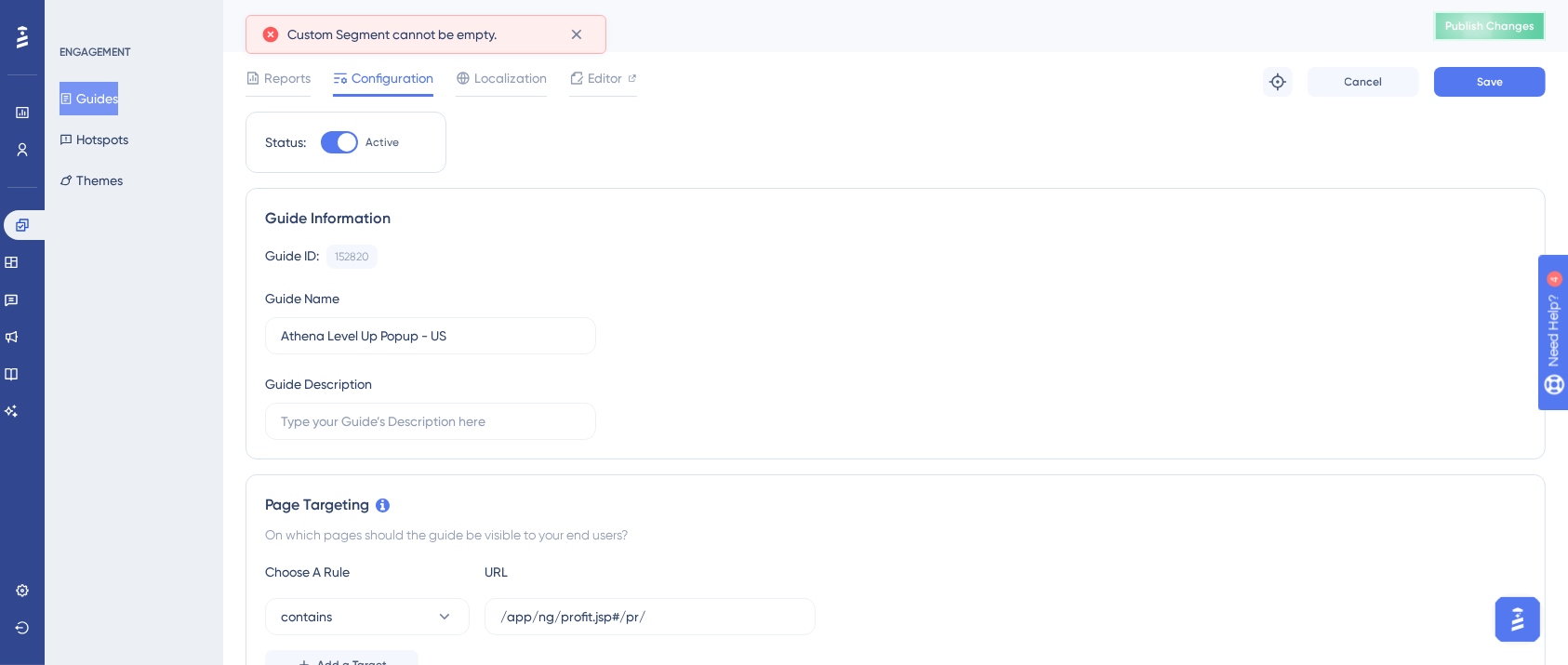
click at [1519, 25] on span "Publish Changes" at bounding box center [1490, 25] width 89 height 15
click at [1483, 87] on span "Save" at bounding box center [1490, 81] width 26 height 15
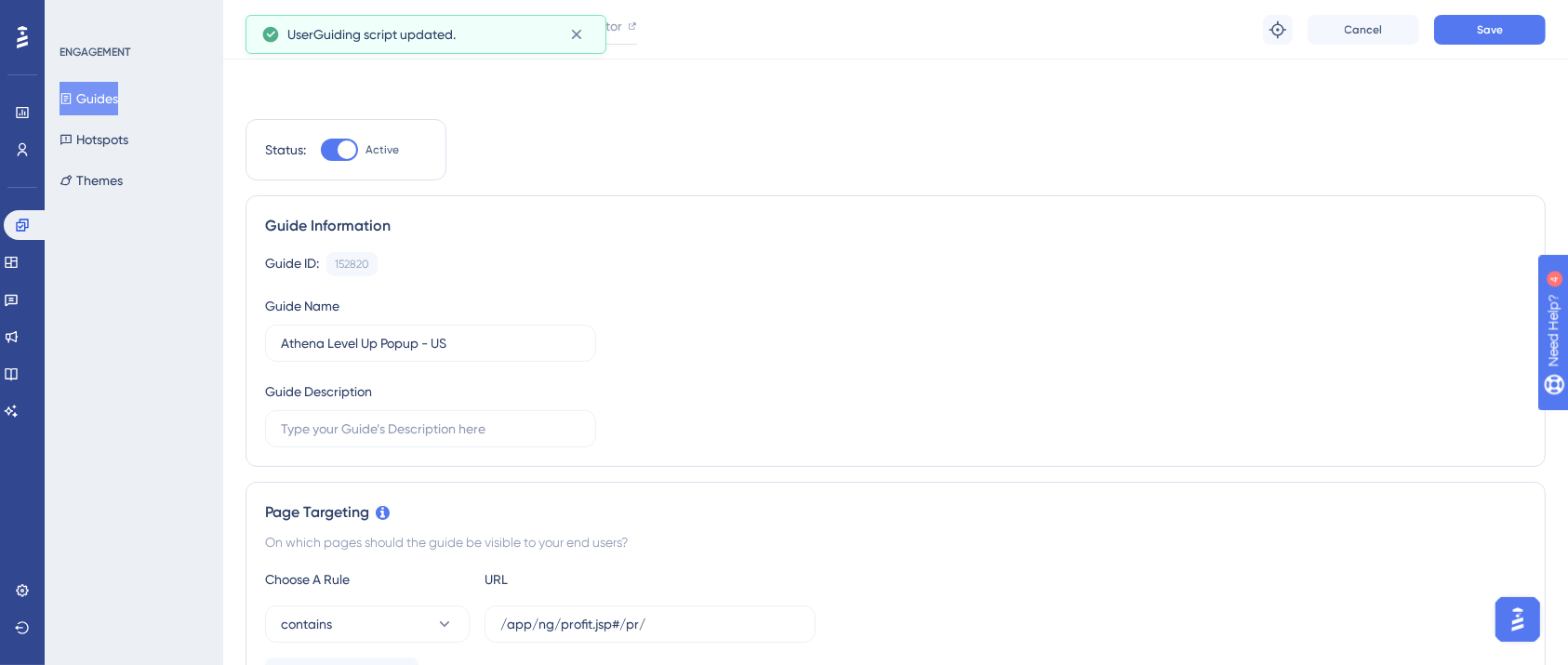
scroll to position [372, 0]
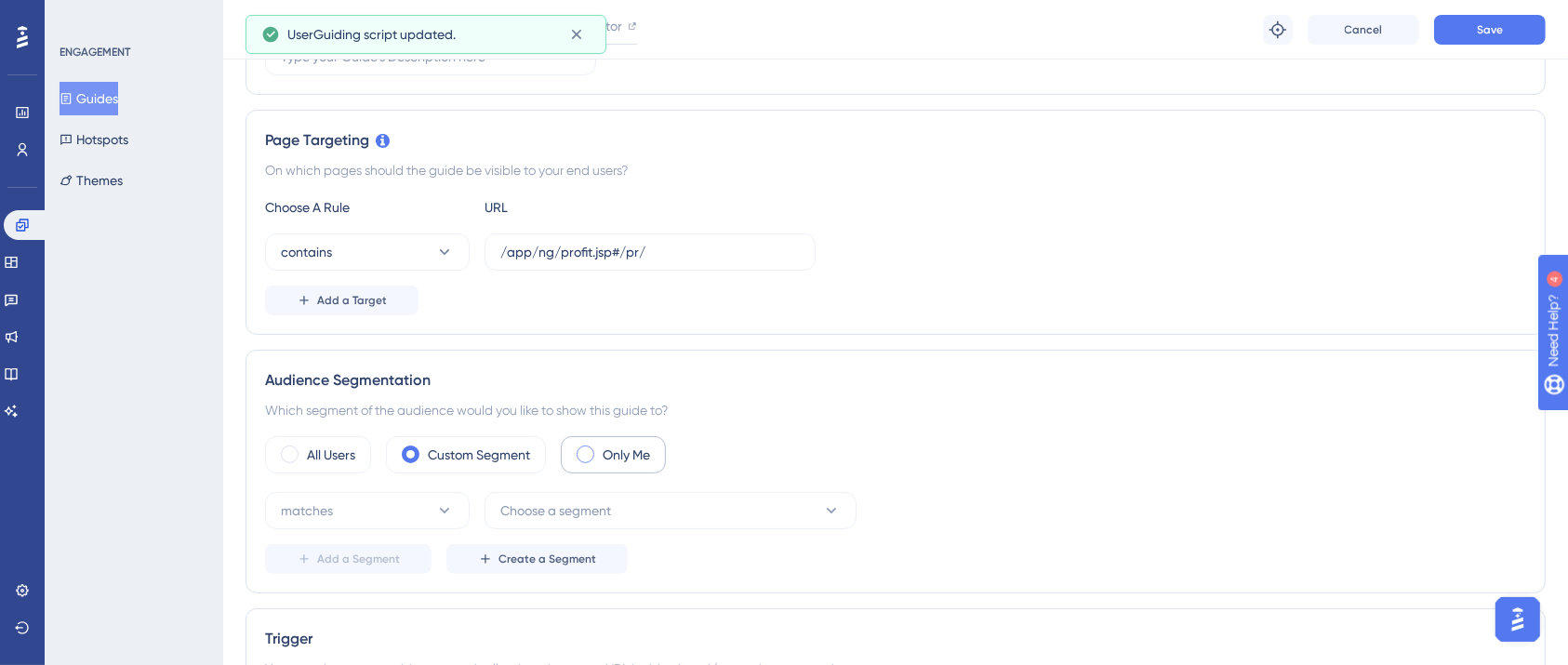
click at [578, 461] on div "Only Me" at bounding box center [613, 455] width 105 height 37
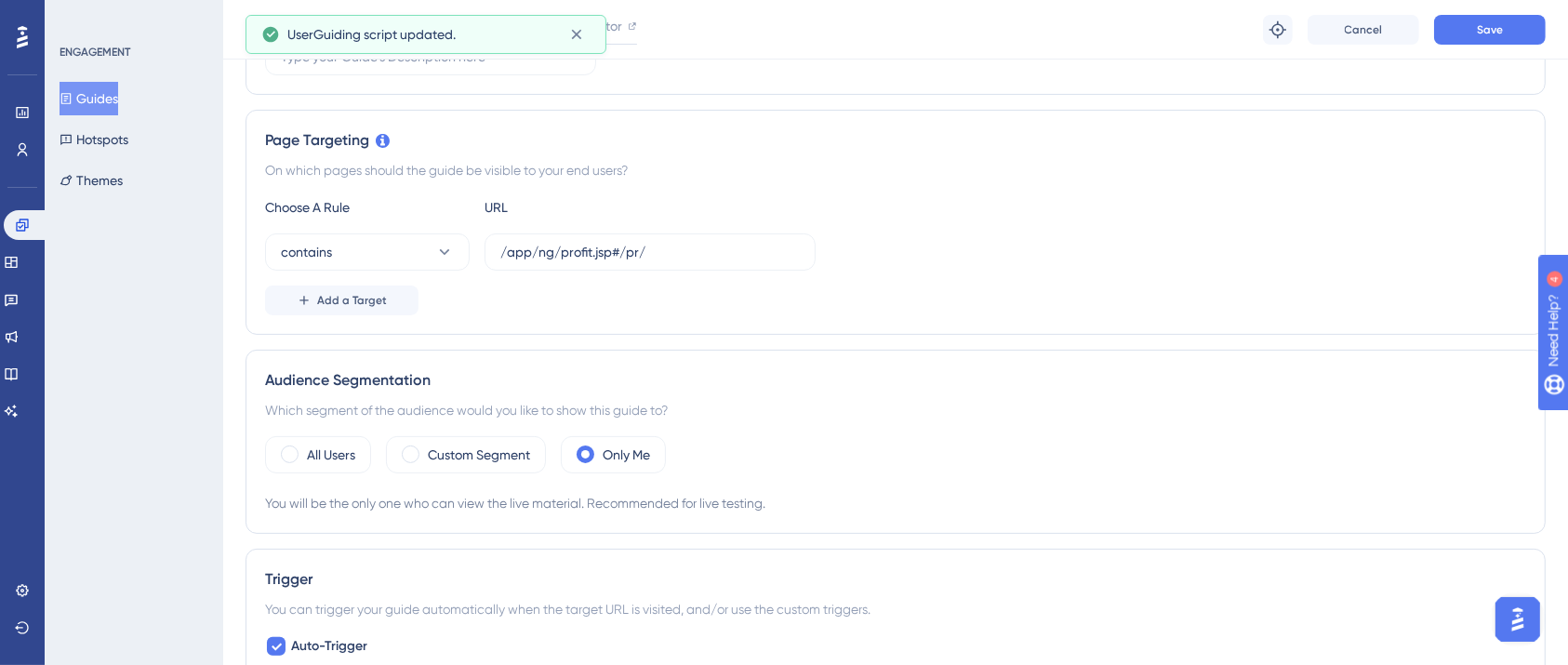
scroll to position [0, 0]
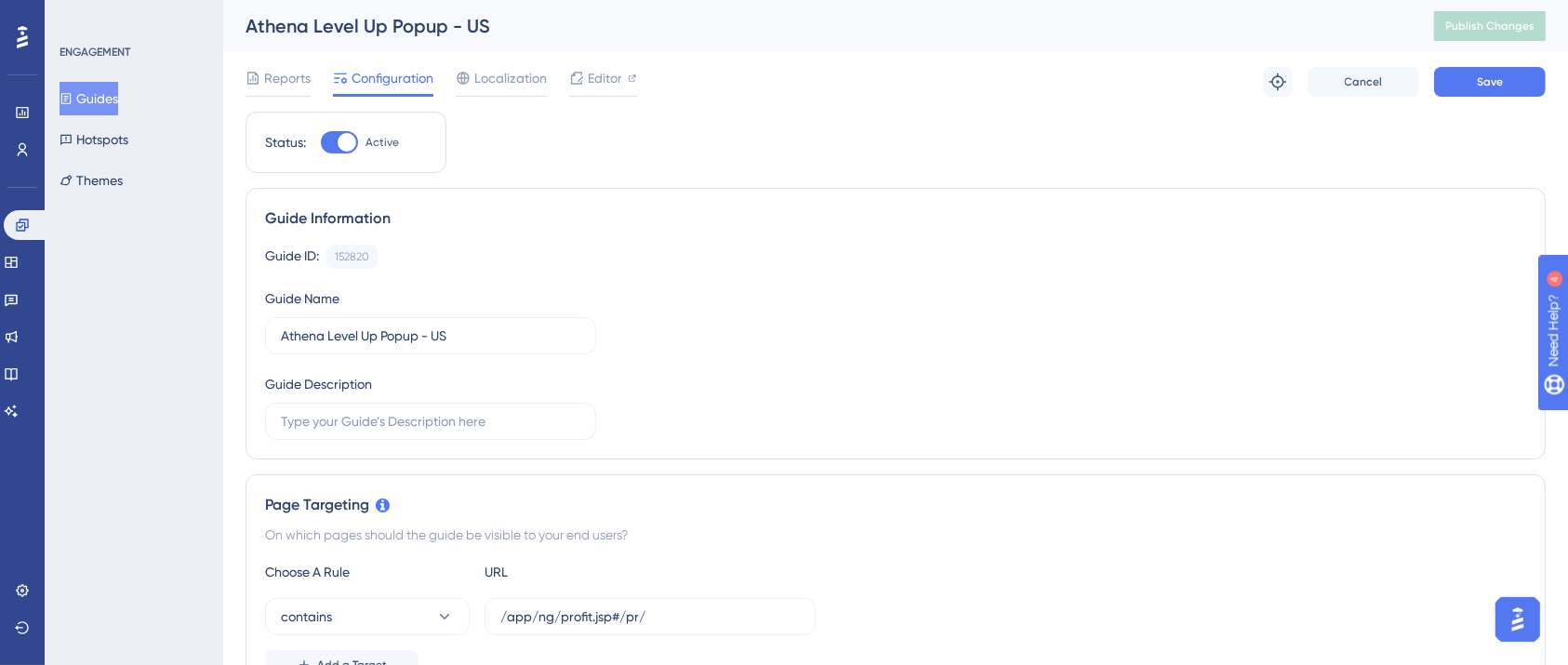
click at [334, 153] on div "Status: Active" at bounding box center [345, 142] width 201 height 61
click at [337, 143] on div at bounding box center [346, 142] width 18 height 18
click at [321, 143] on input "Active" at bounding box center [320, 142] width 1 height 1
checkbox input "false"
click at [1446, 79] on button "Save" at bounding box center [1489, 81] width 111 height 30
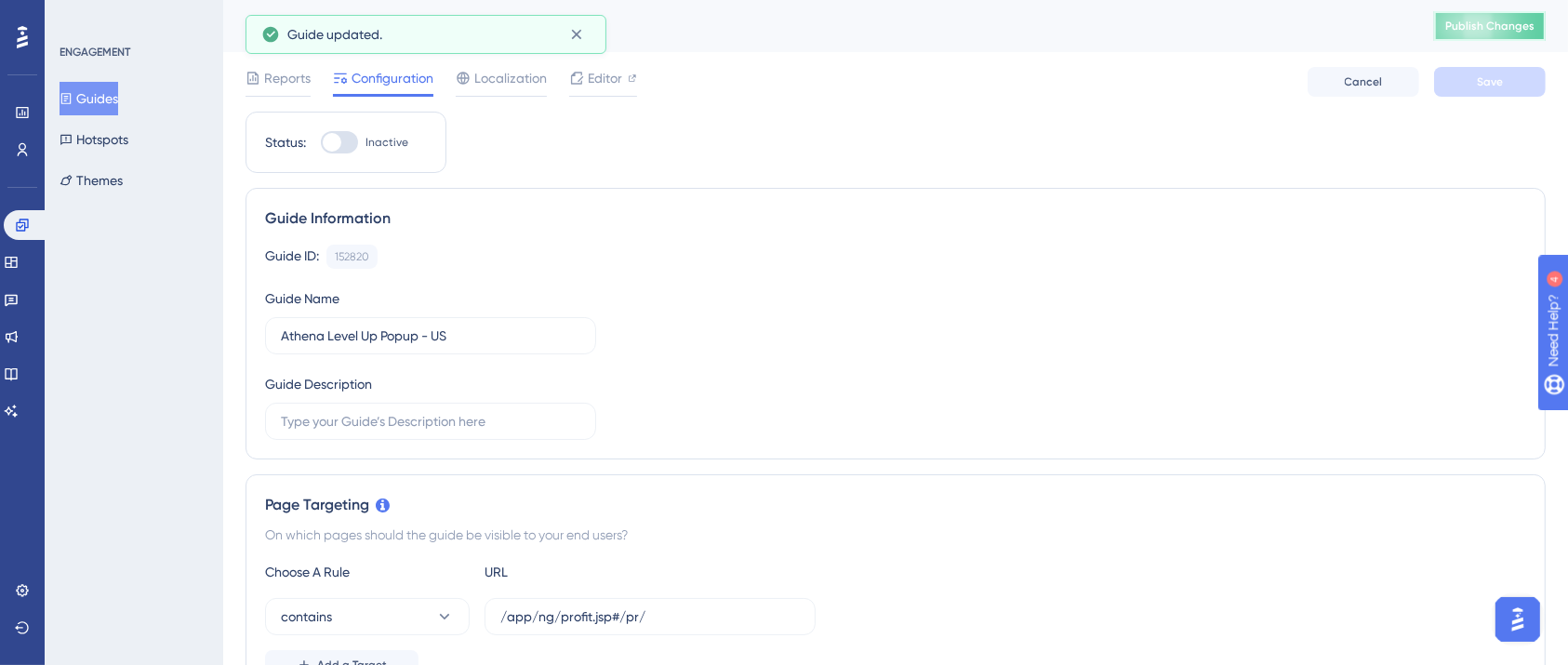
click at [1485, 32] on span "Publish Changes" at bounding box center [1490, 25] width 89 height 15
click at [94, 103] on button "Guides" at bounding box center [88, 98] width 58 height 34
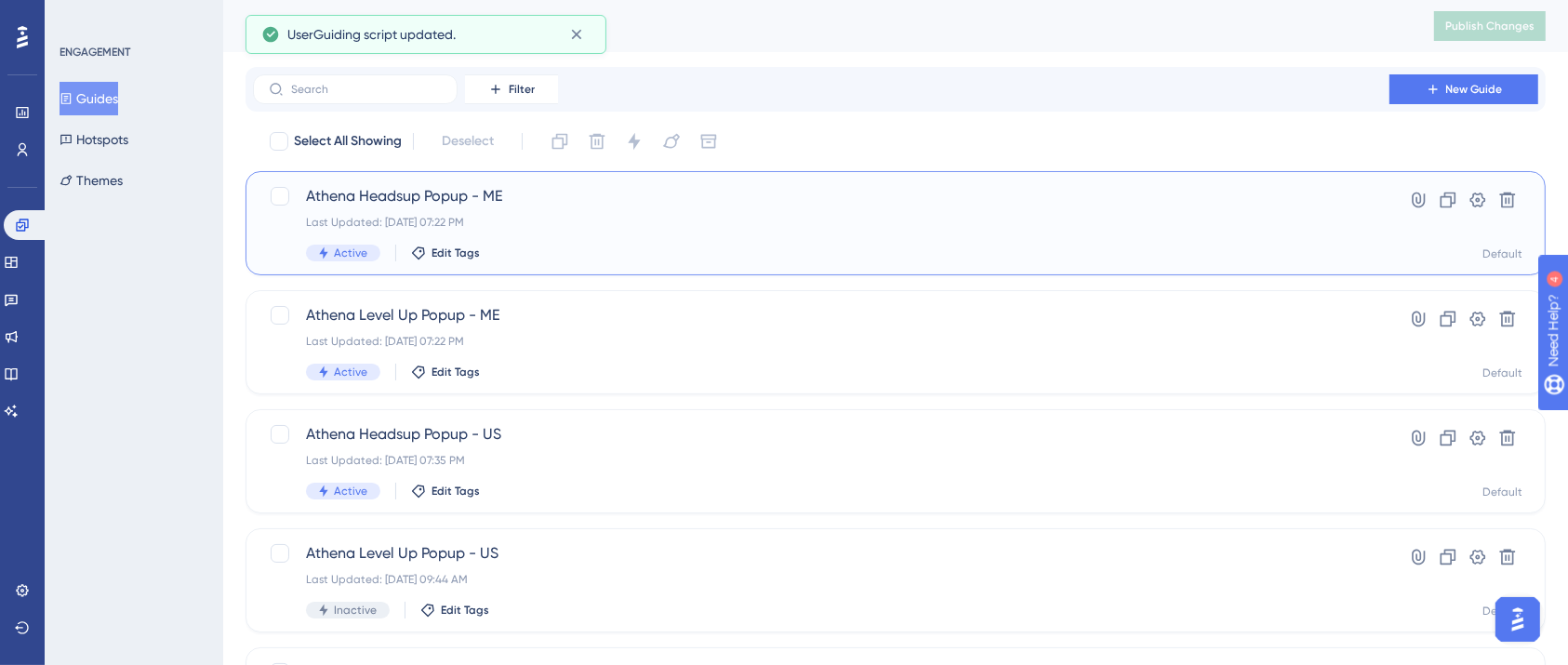
click at [426, 200] on span "Athena Headsup Popup - ME" at bounding box center [821, 196] width 1030 height 22
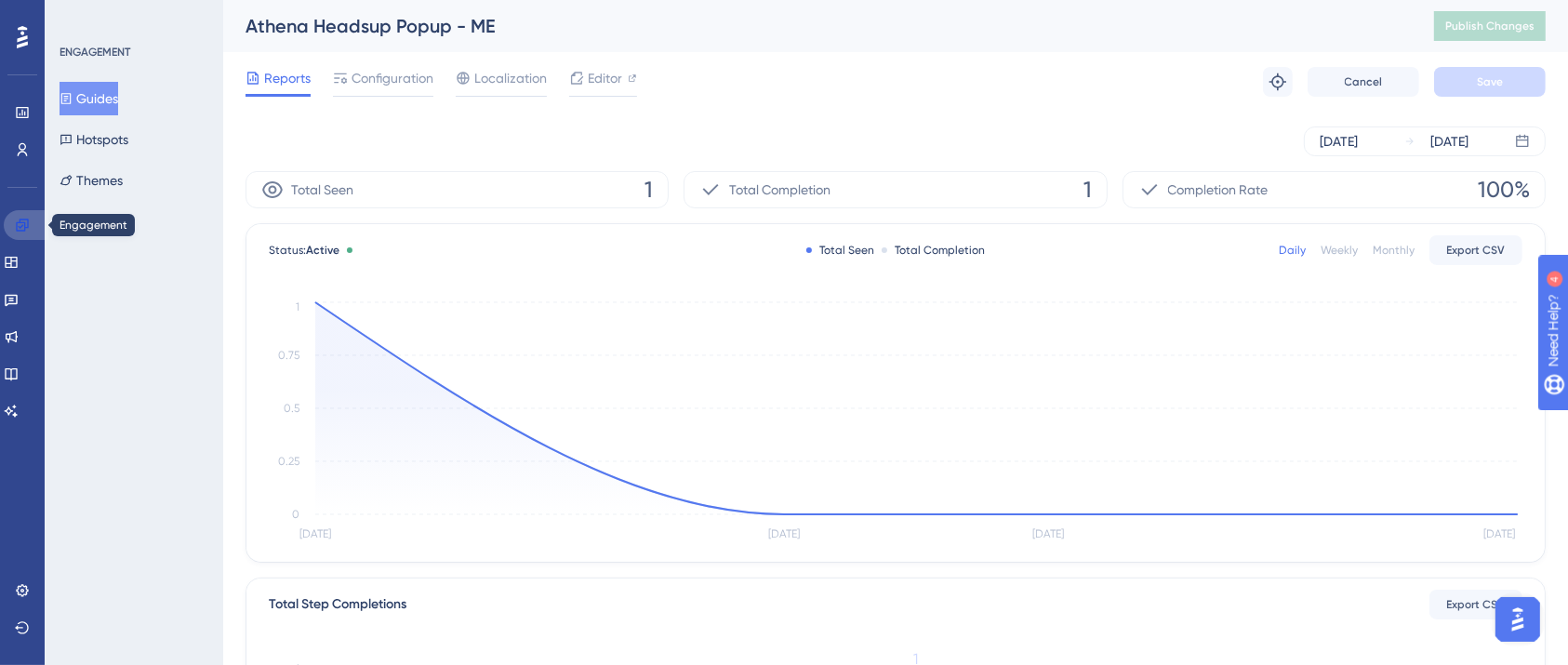
click at [12, 227] on link at bounding box center [26, 225] width 45 height 30
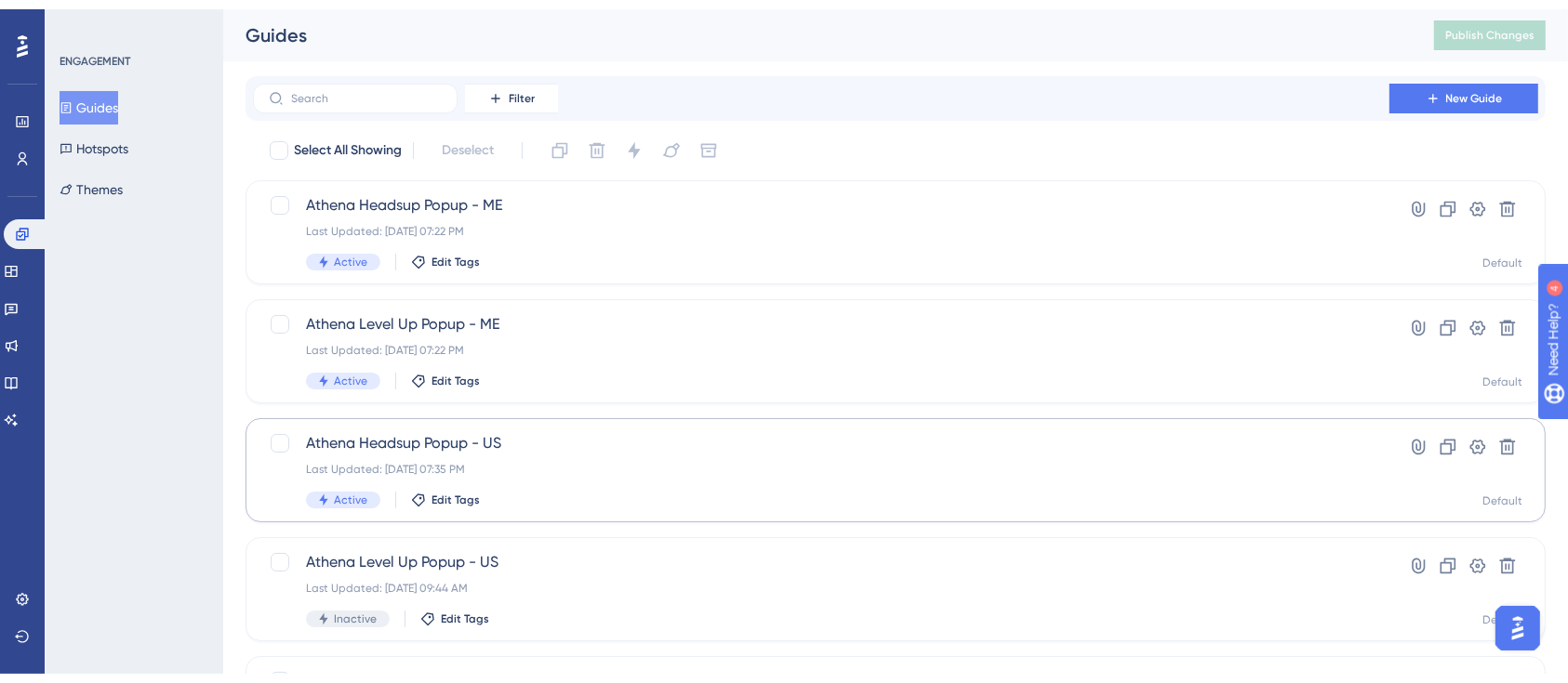
scroll to position [124, 0]
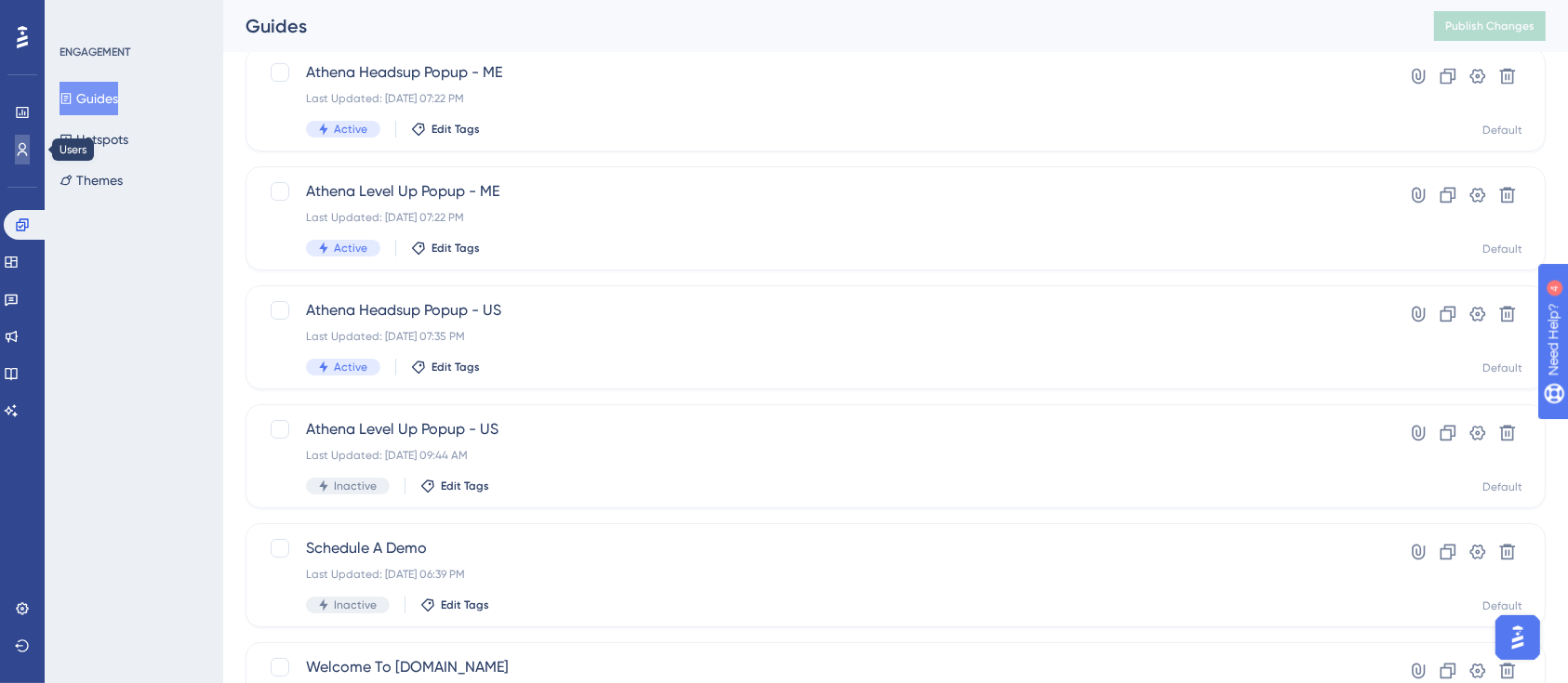
click at [15, 142] on icon at bounding box center [21, 149] width 15 height 15
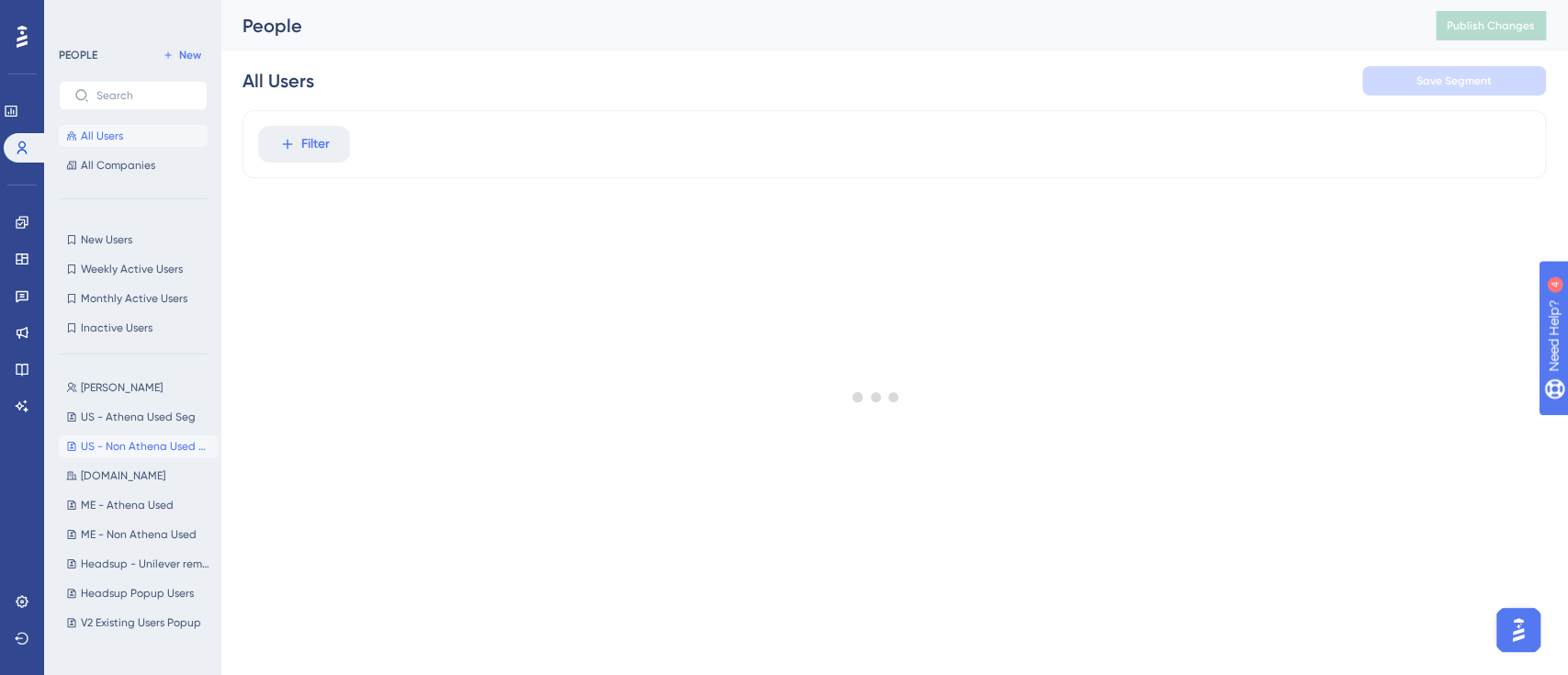
click at [95, 438] on button "US - Non Athena Used Users US - Non Athena Used Users" at bounding box center [138, 446] width 160 height 22
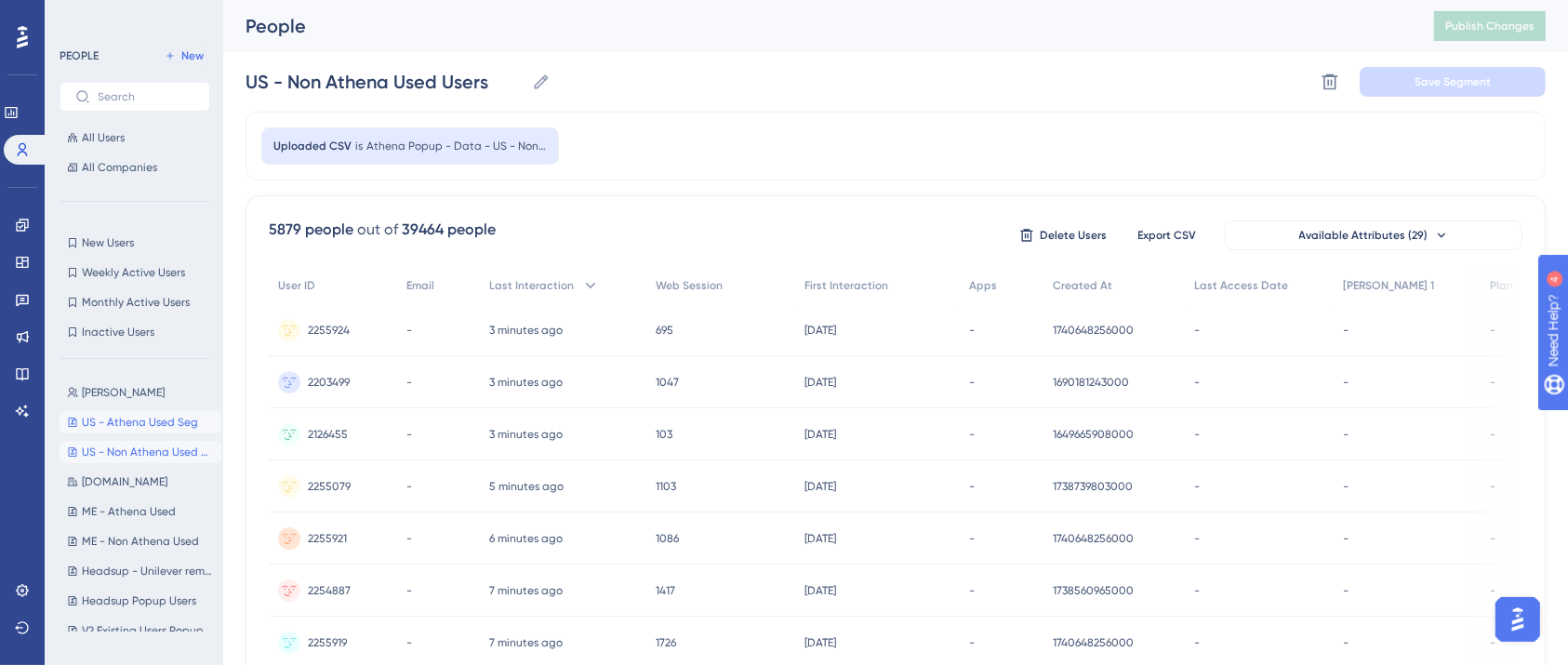
click at [119, 425] on span "US - Athena Used Seg" at bounding box center [140, 422] width 116 height 15
type input "US - Athena Used Seg"
click at [799, 105] on div "US - Athena Used Seg US - Athena Used Seg Delete Segment Save Segment" at bounding box center [894, 81] width 1300 height 59
click at [1347, 77] on div "Delete Segment Save Segment" at bounding box center [1430, 81] width 231 height 30
click at [1340, 79] on button at bounding box center [1330, 81] width 30 height 30
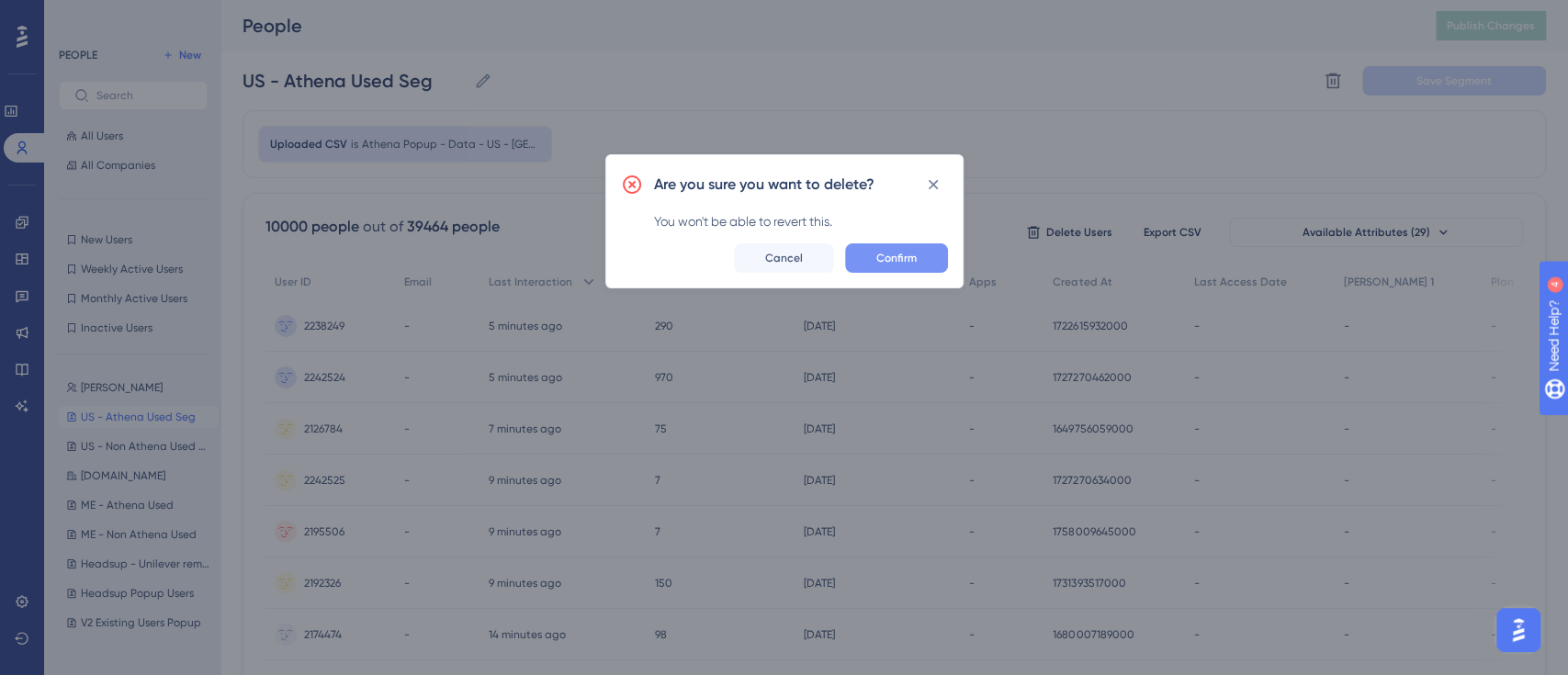
click at [892, 252] on span "Confirm" at bounding box center [896, 258] width 40 height 14
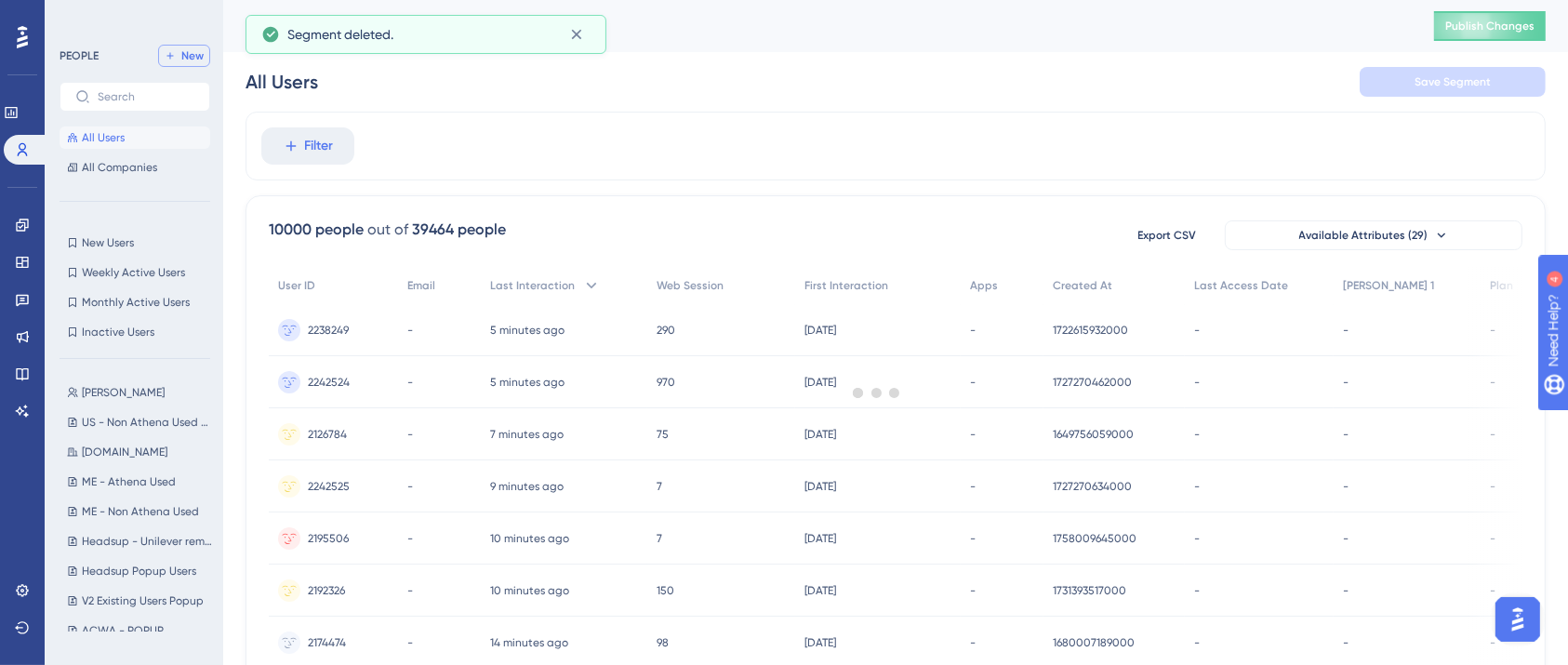
click at [192, 56] on span "New" at bounding box center [192, 55] width 22 height 15
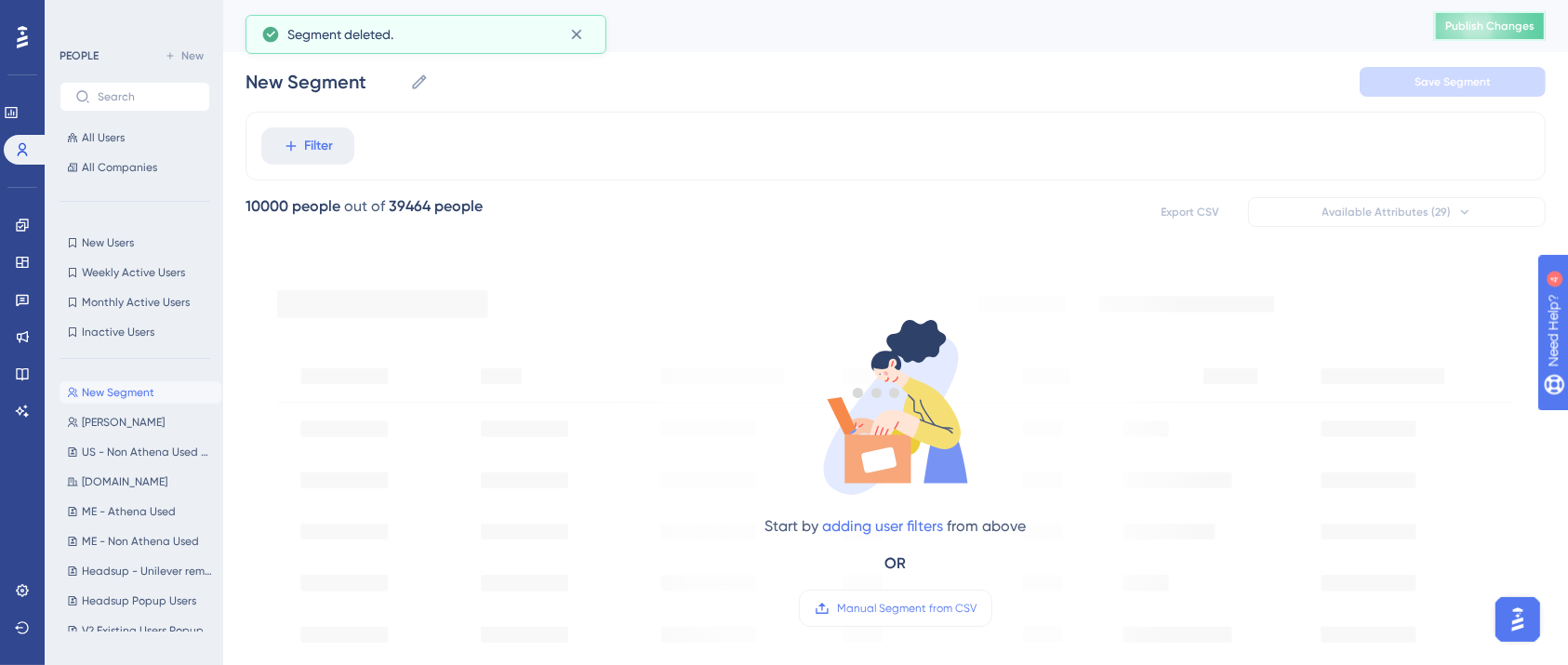
click at [1481, 28] on span "Publish Changes" at bounding box center [1490, 25] width 89 height 15
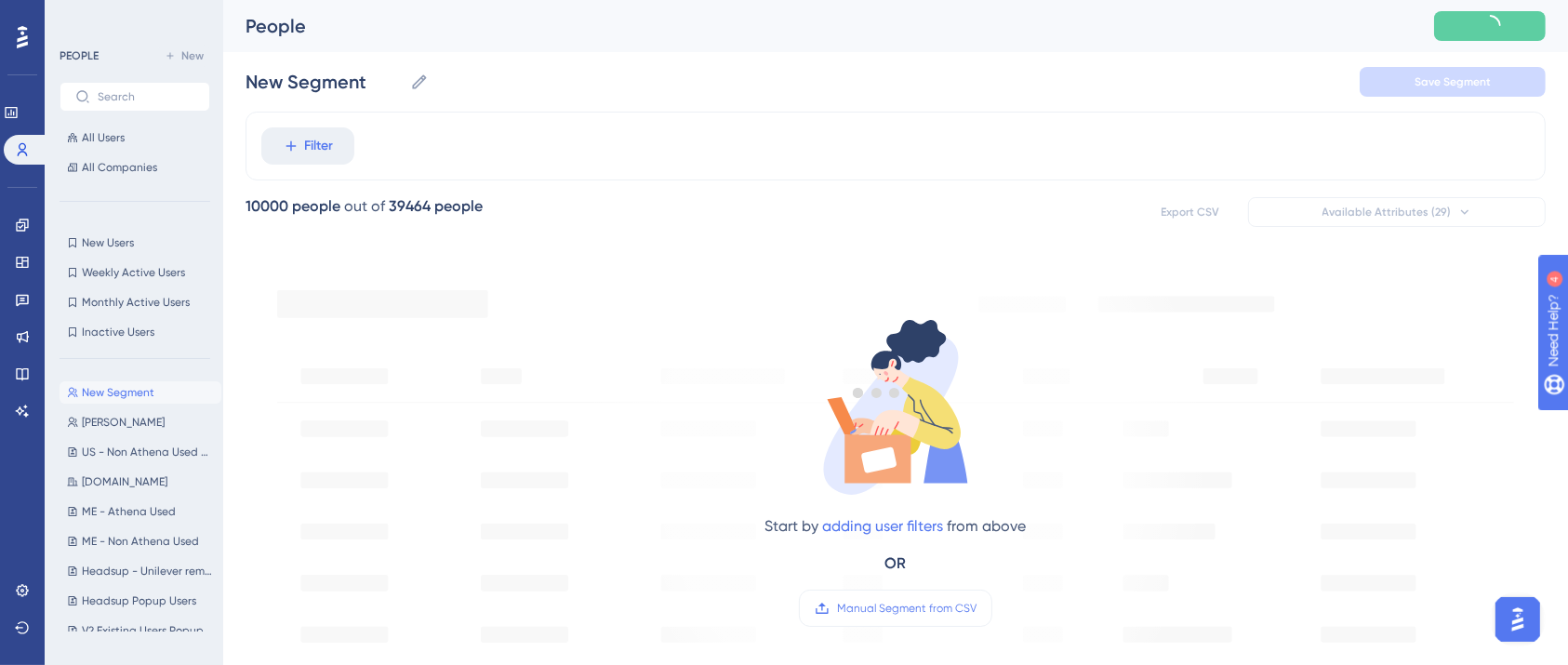
click at [910, 604] on div at bounding box center [877, 392] width 1382 height 531
click at [910, 604] on span "Manual Segment from CSV" at bounding box center [906, 608] width 140 height 15
click at [976, 608] on input "Manual Segment from CSV" at bounding box center [976, 608] width 0 height 0
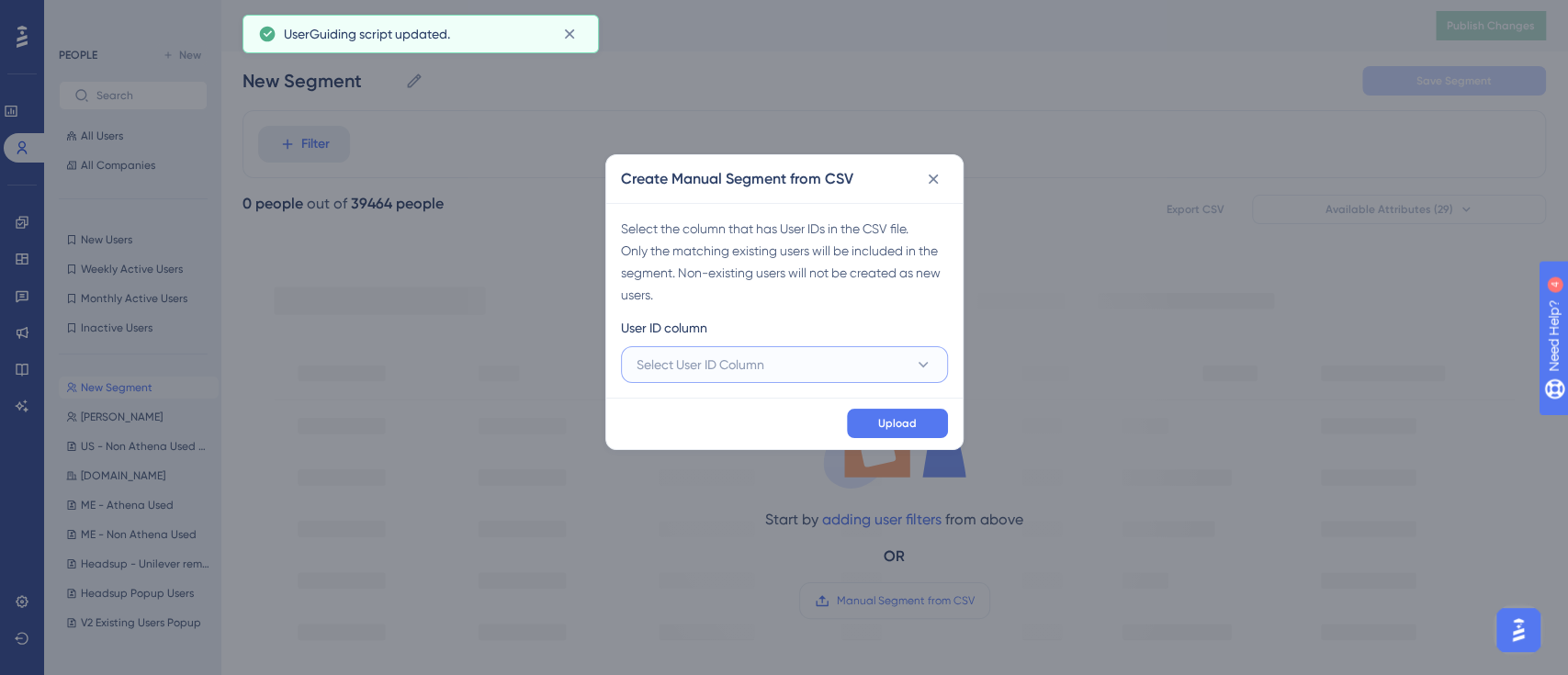
click at [779, 366] on button "Select User ID Column" at bounding box center [785, 365] width 327 height 36
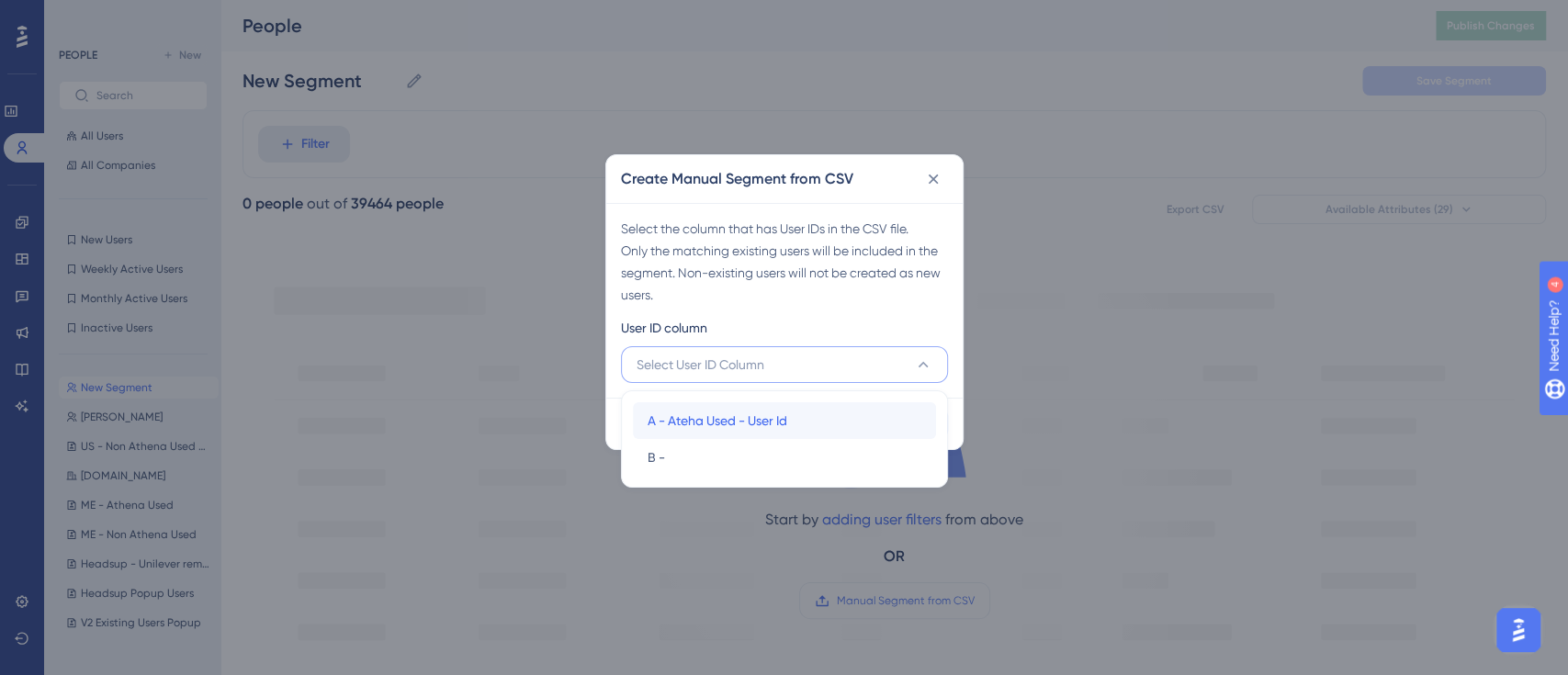
click at [706, 419] on span "A - Ateha Used - User Id" at bounding box center [717, 420] width 140 height 22
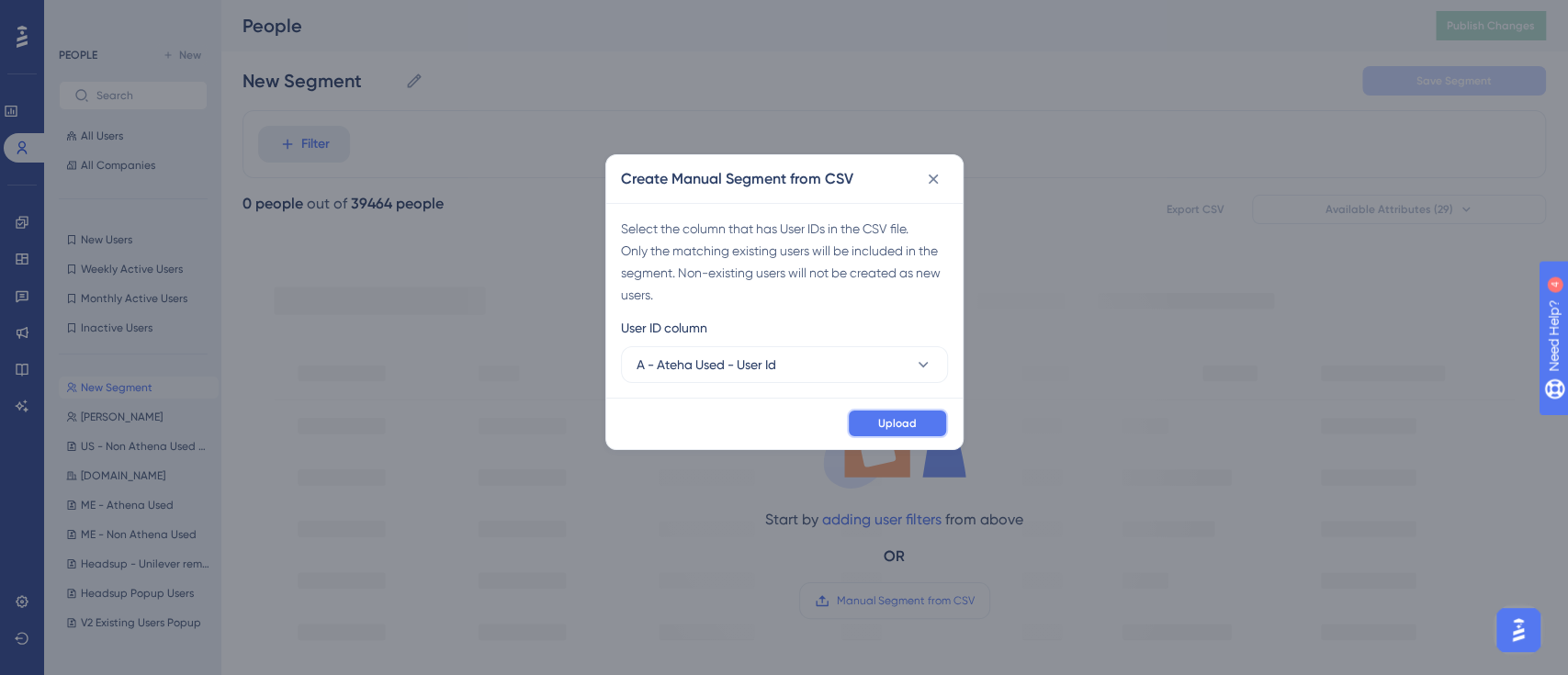
click at [902, 431] on button "Upload" at bounding box center [898, 423] width 101 height 30
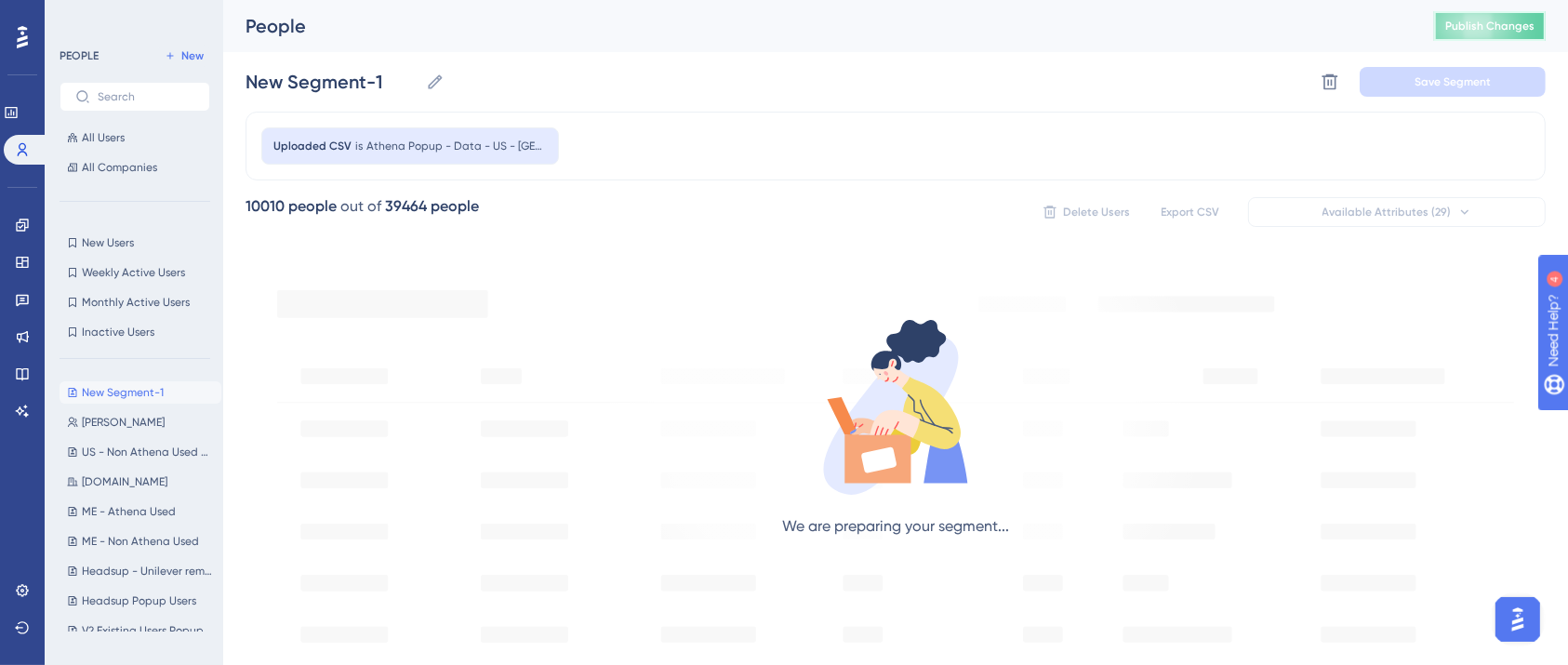
click at [1492, 17] on button "Publish Changes" at bounding box center [1489, 26] width 111 height 30
click at [354, 77] on input "New Segment-1" at bounding box center [331, 81] width 172 height 26
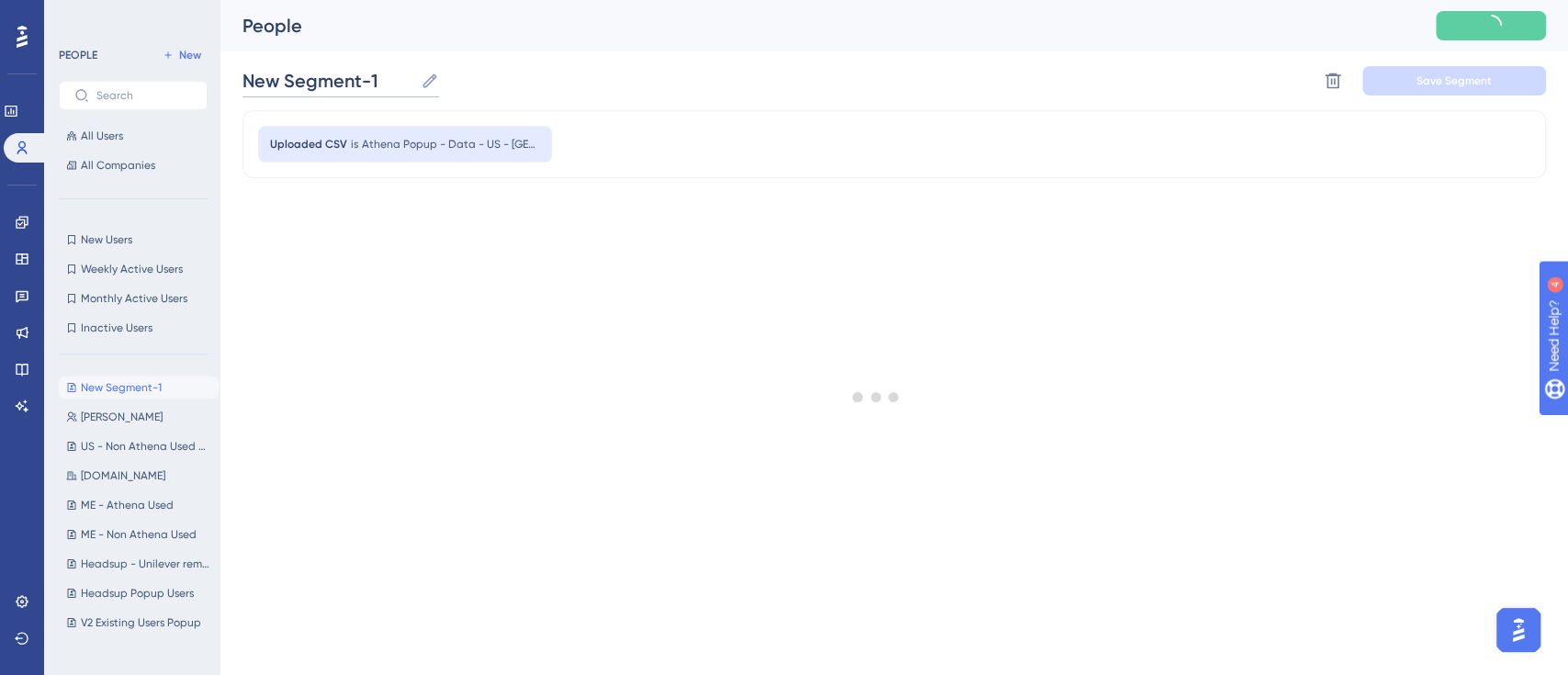
click at [349, 76] on input "New Segment-1" at bounding box center [327, 80] width 170 height 26
paste input "US - Athena Used"
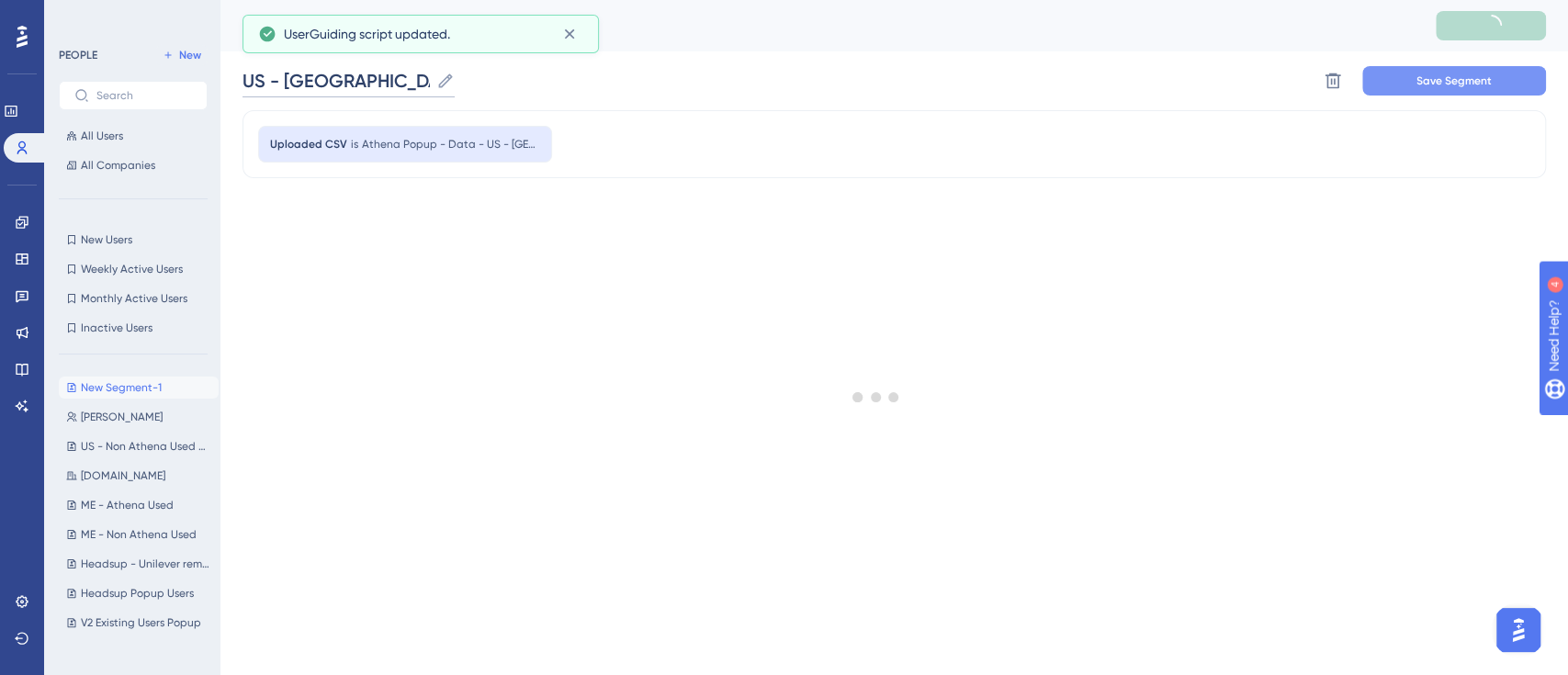
type input "US - Athena Used"
click at [1416, 81] on span "Save Segment" at bounding box center [1453, 80] width 76 height 14
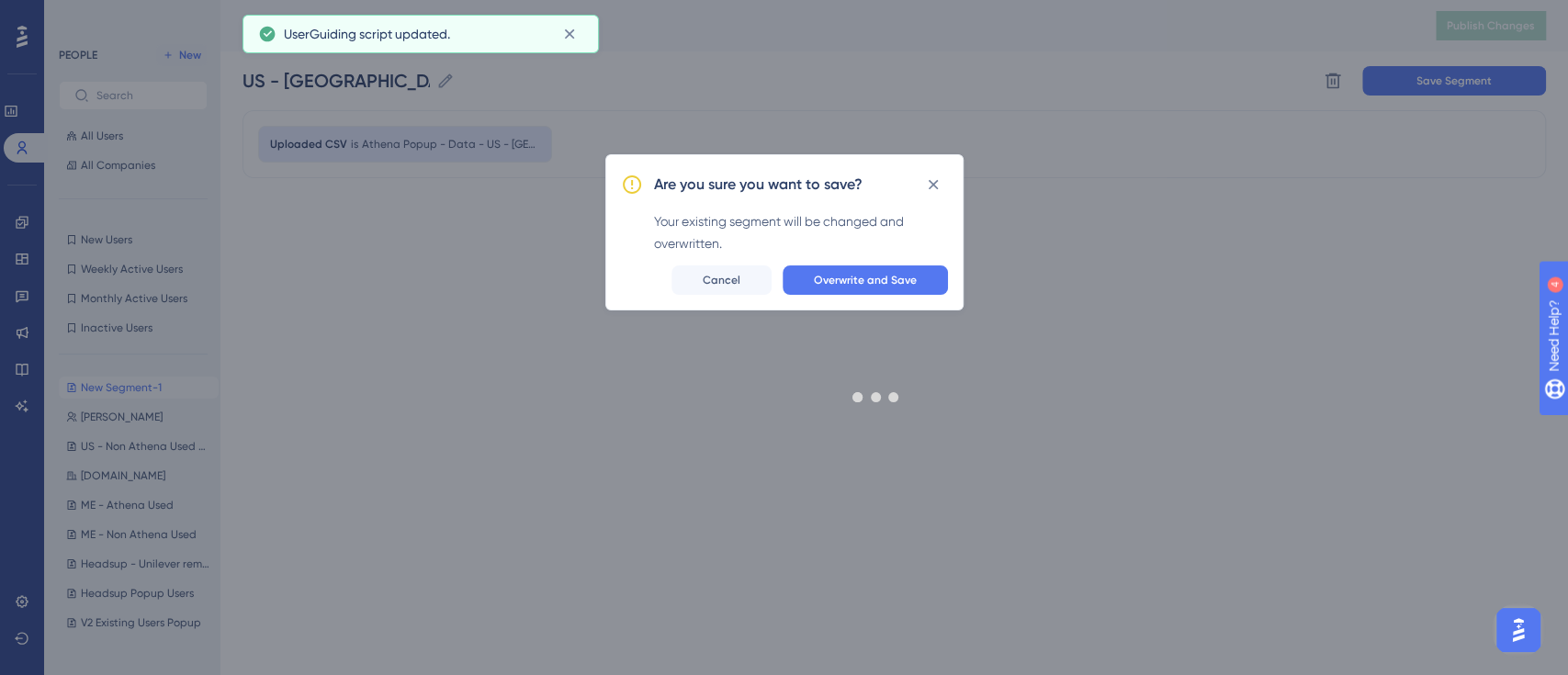
click at [852, 276] on div at bounding box center [876, 395] width 1384 height 543
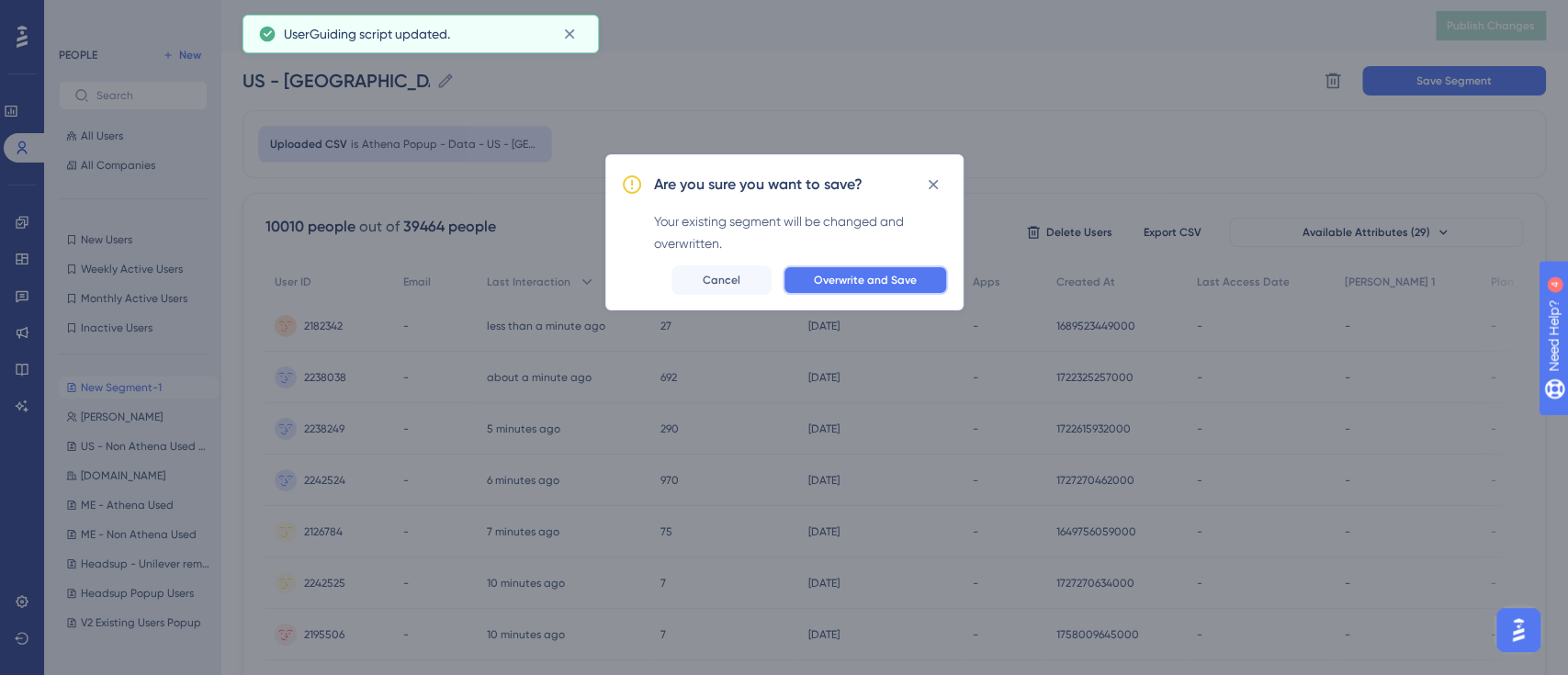
click at [872, 281] on span "Overwrite and Save" at bounding box center [864, 280] width 102 height 14
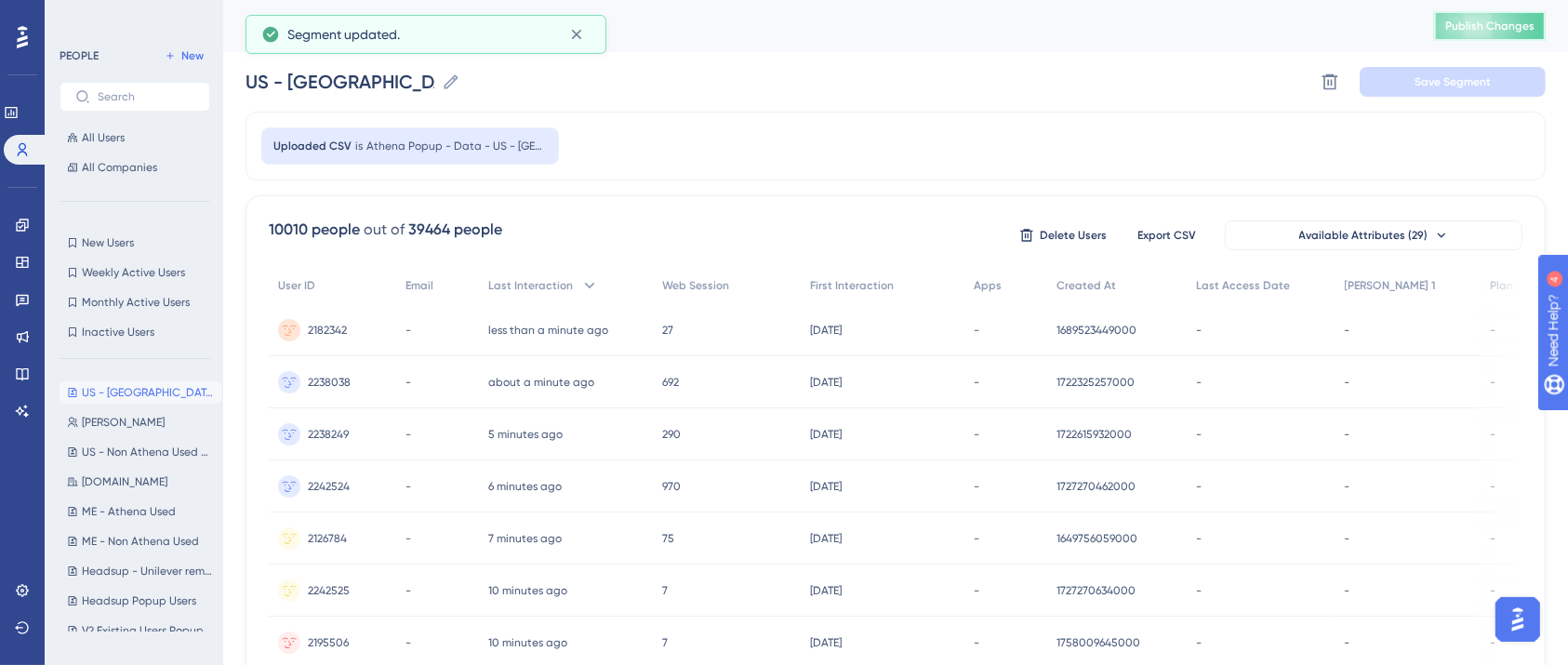
click at [1510, 32] on span "Publish Changes" at bounding box center [1490, 25] width 89 height 15
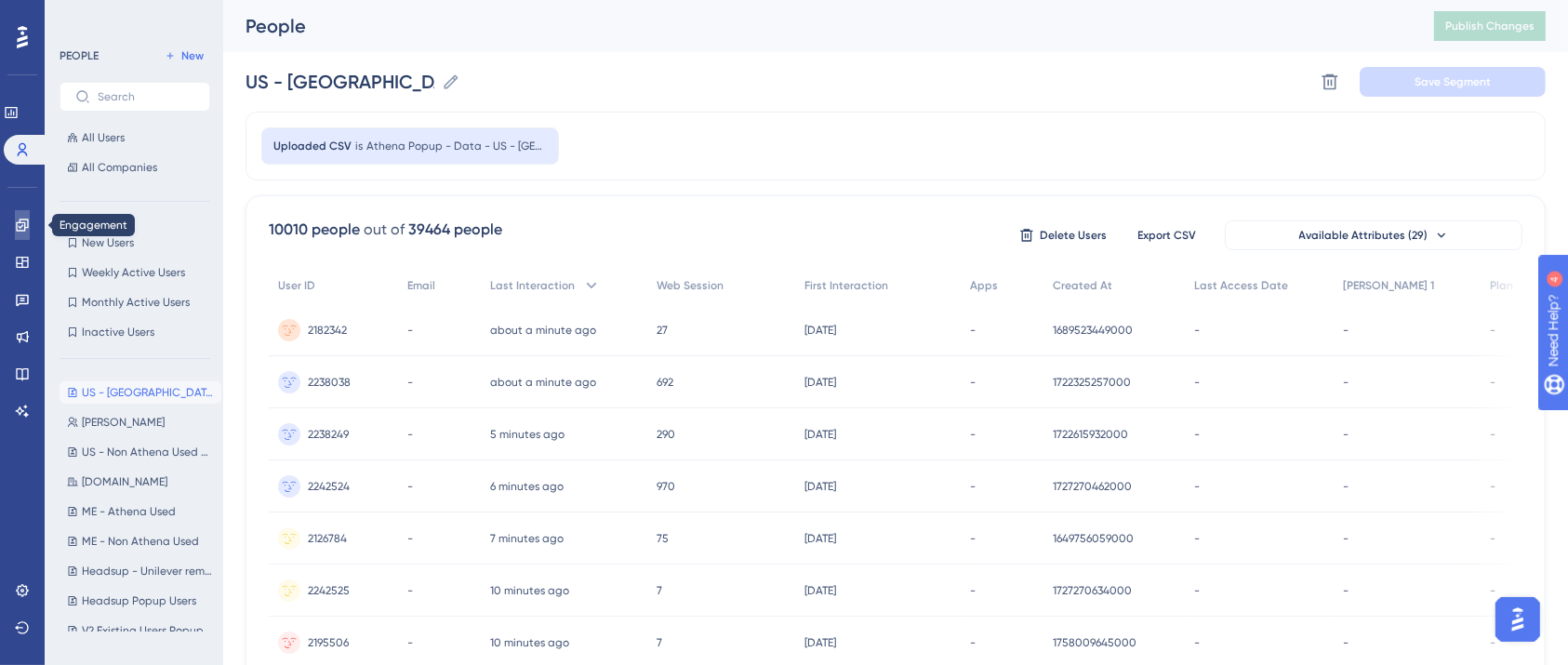
click at [21, 222] on icon at bounding box center [21, 224] width 12 height 12
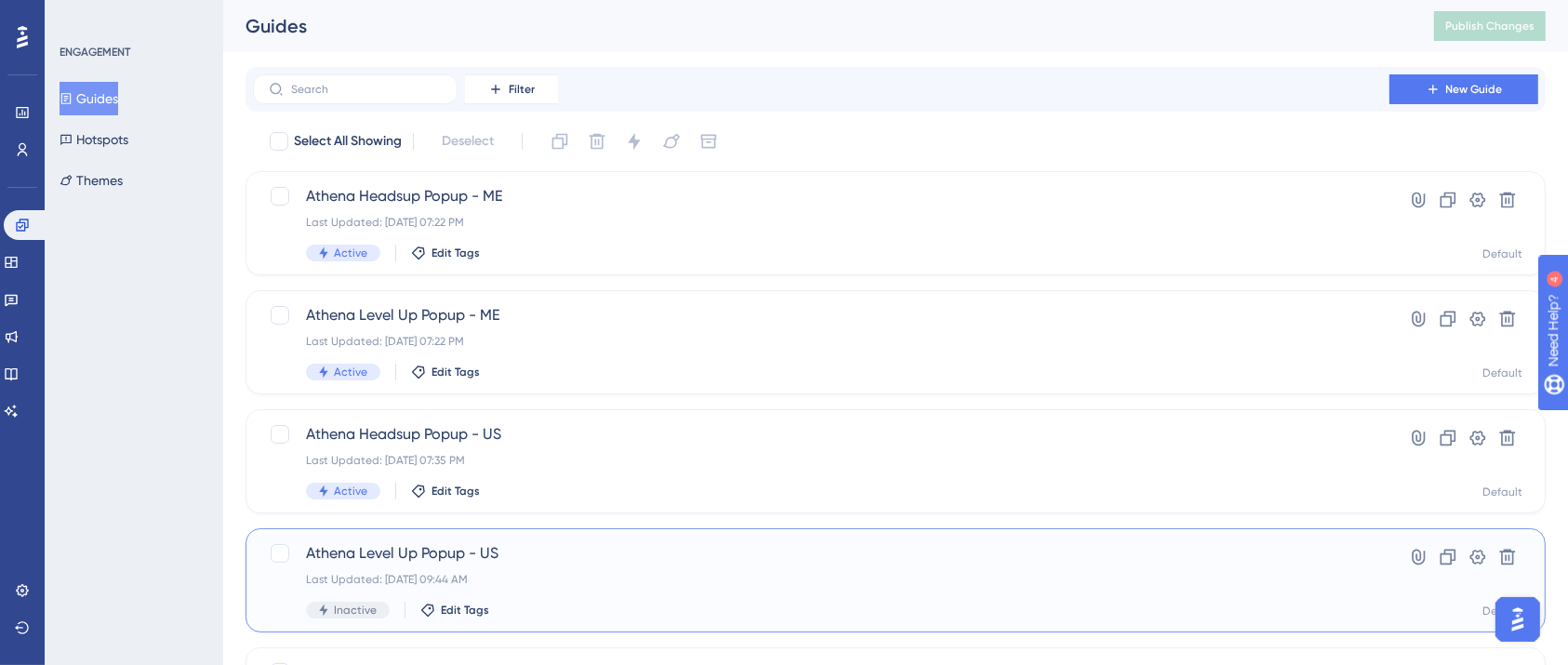
click at [492, 572] on div "Last Updated: Sep 29 2025, 09:44 AM" at bounding box center [821, 579] width 1030 height 15
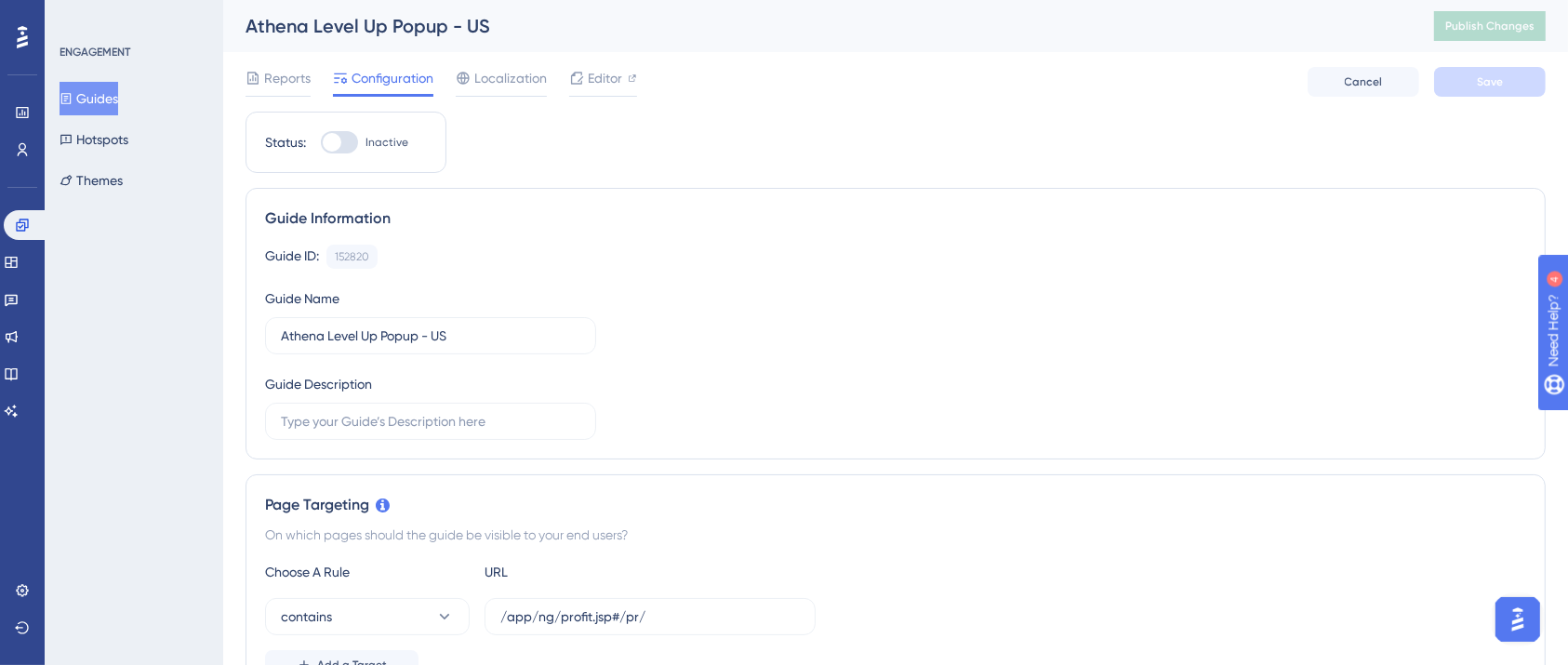
click at [348, 139] on div at bounding box center [339, 142] width 37 height 22
click at [321, 142] on input "Inactive" at bounding box center [320, 142] width 1 height 1
click at [334, 138] on div at bounding box center [339, 142] width 37 height 22
click at [321, 142] on input "Active" at bounding box center [320, 142] width 1 height 1
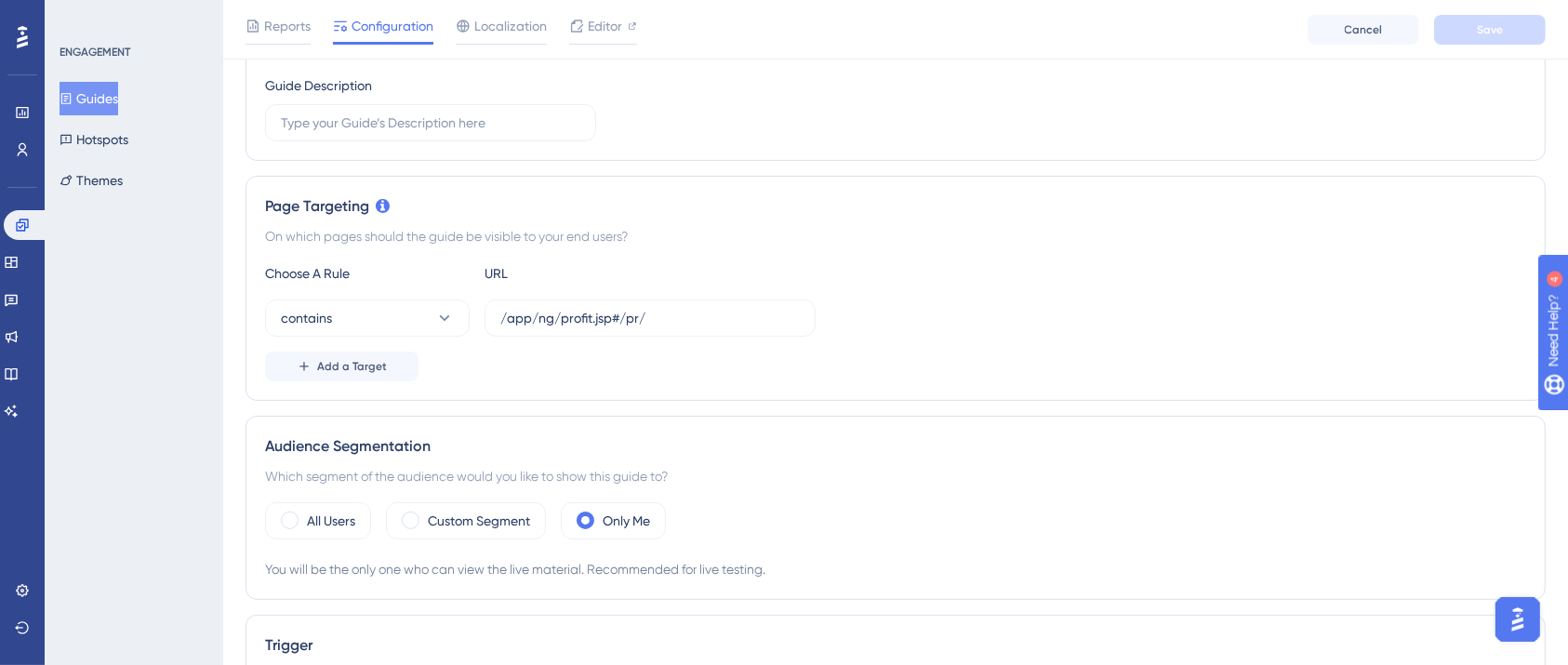
scroll to position [554, 0]
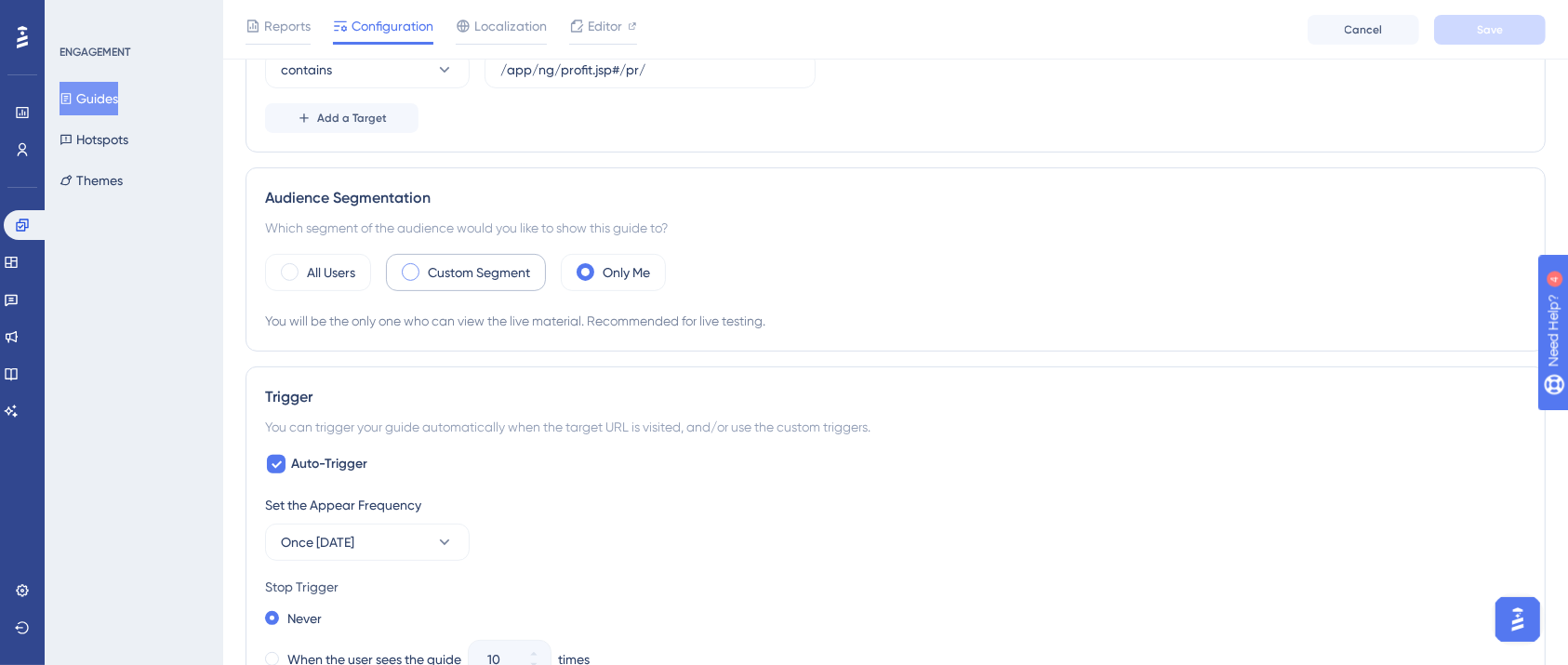
click at [408, 280] on div "Custom Segment" at bounding box center [465, 272] width 160 height 37
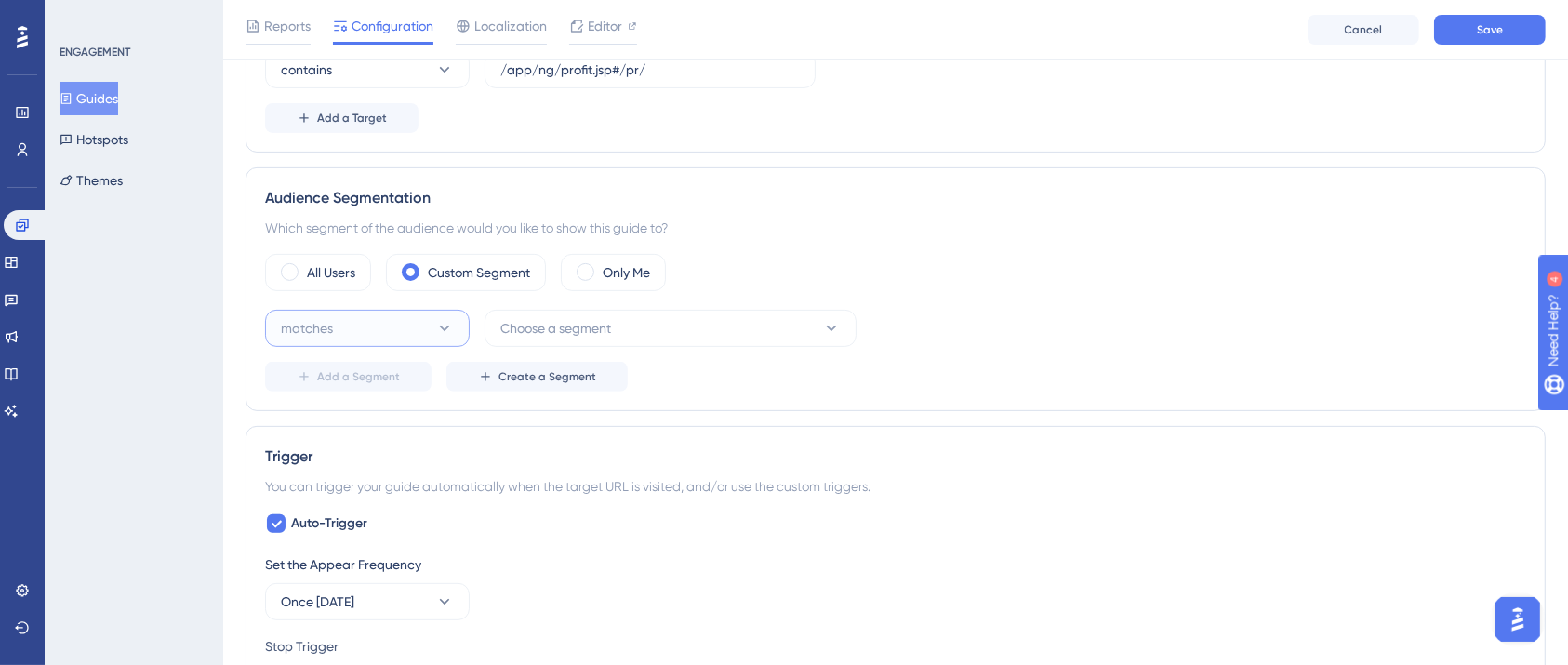
click at [439, 319] on icon at bounding box center [444, 328] width 18 height 18
click at [378, 382] on div "matches matches" at bounding box center [366, 385] width 150 height 37
click at [558, 317] on span "Choose a segment" at bounding box center [555, 328] width 110 height 22
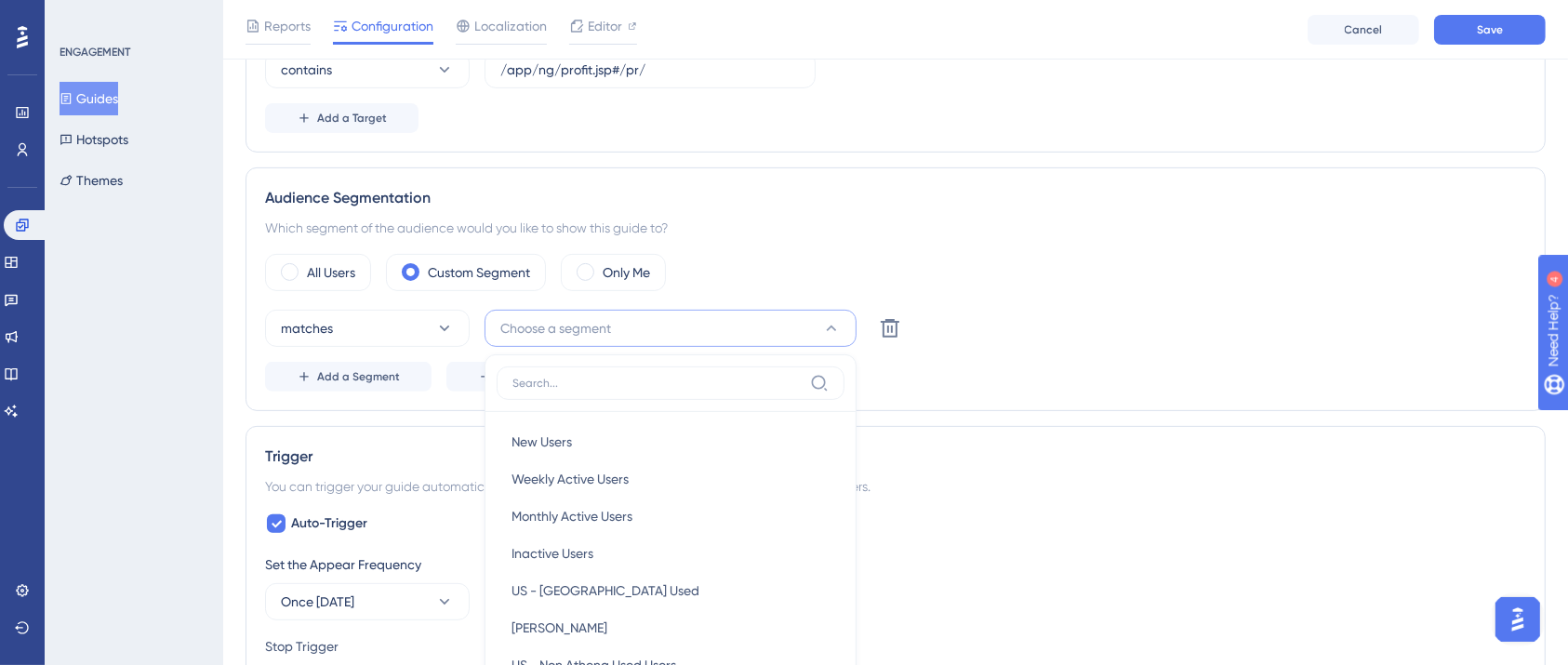
scroll to position [747, 0]
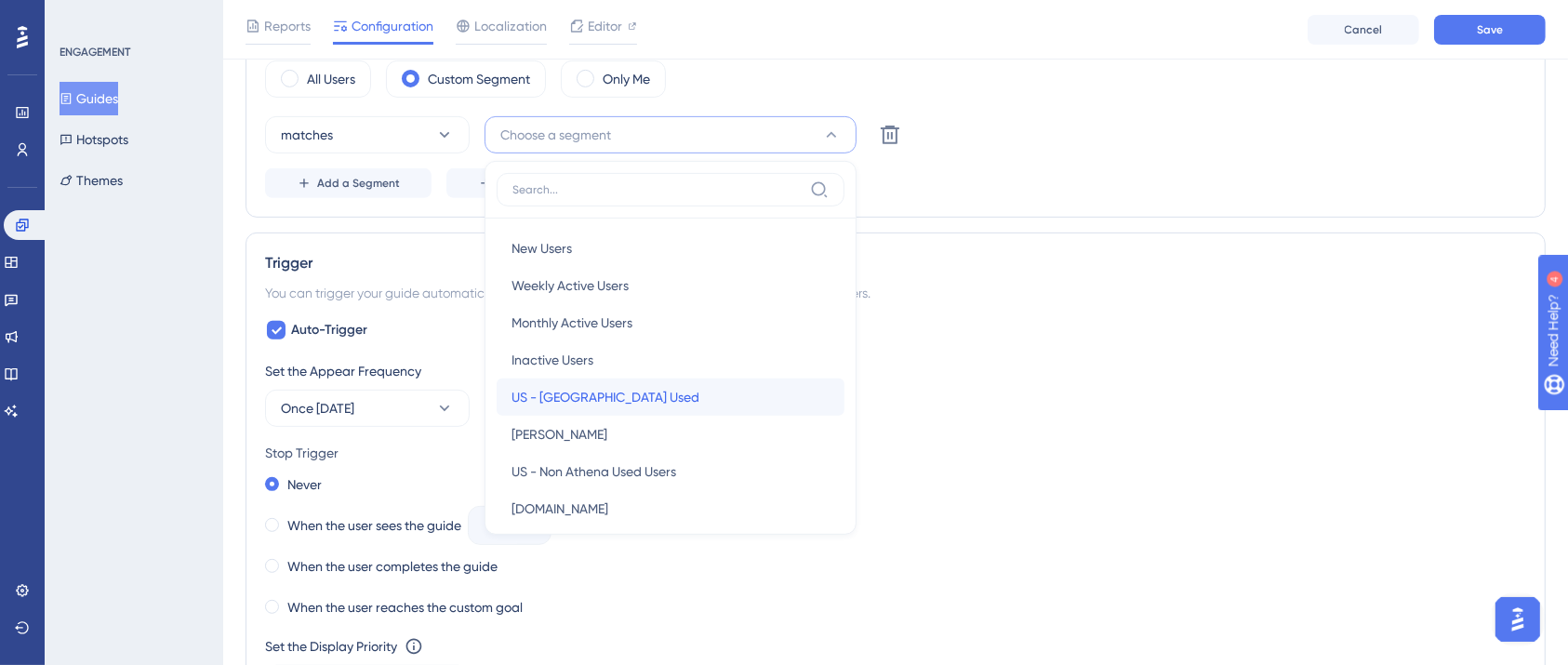
click at [578, 413] on div "US - Athena Used US - Athena Used" at bounding box center [671, 396] width 318 height 37
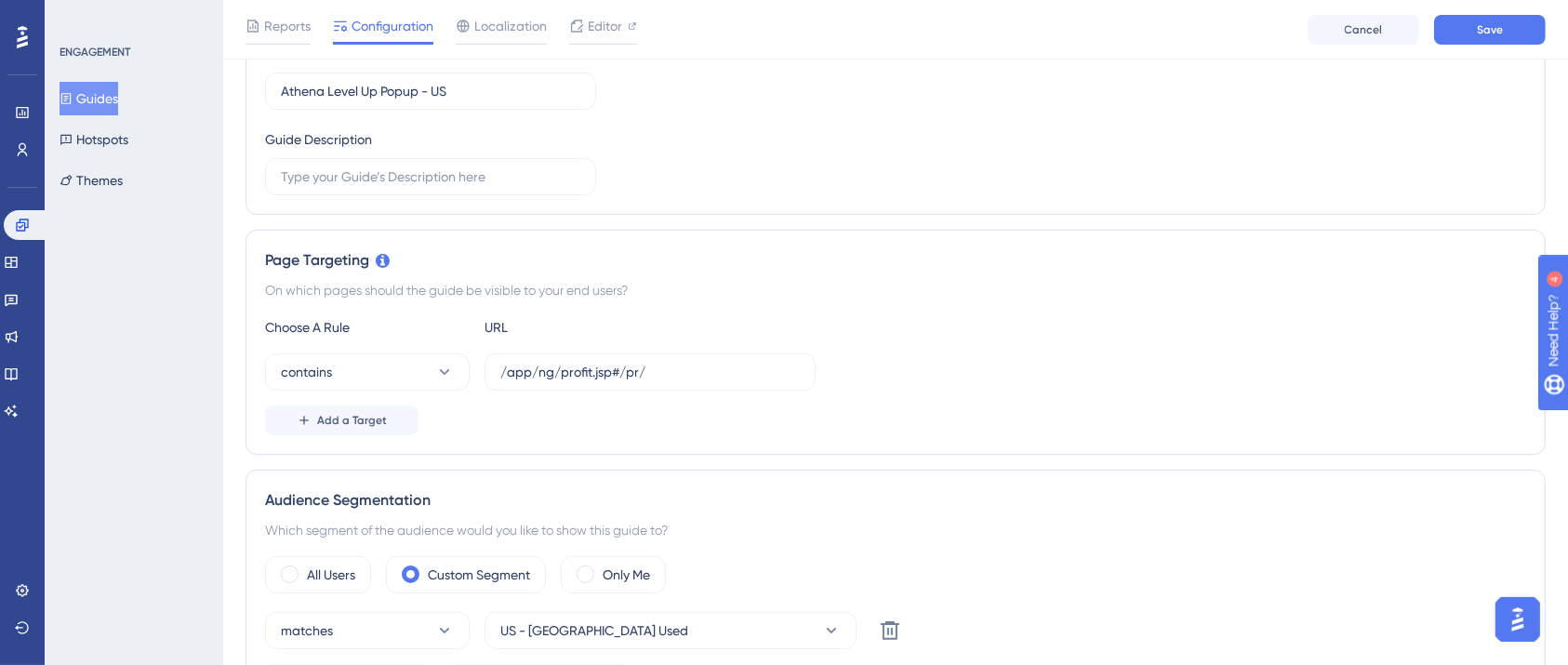
scroll to position [499, 0]
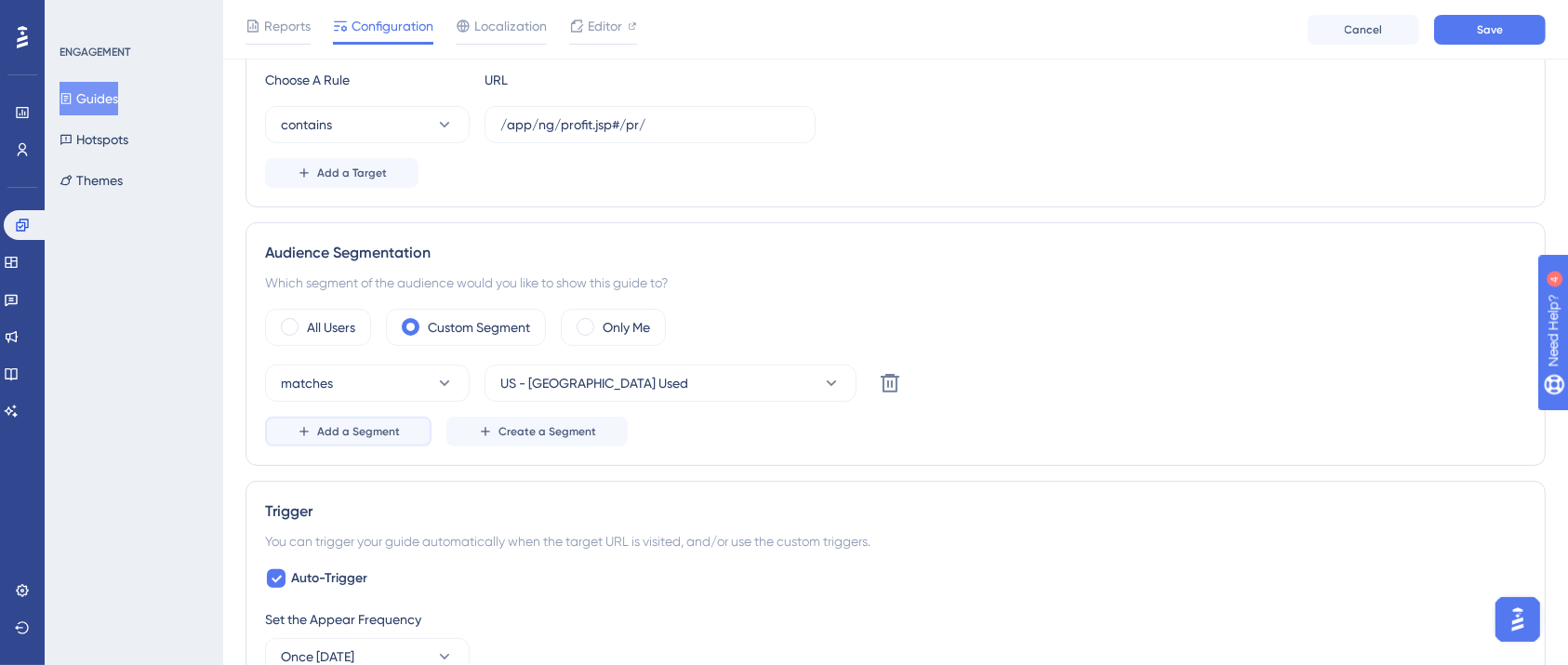
click at [350, 435] on span "Add a Segment" at bounding box center [358, 430] width 82 height 15
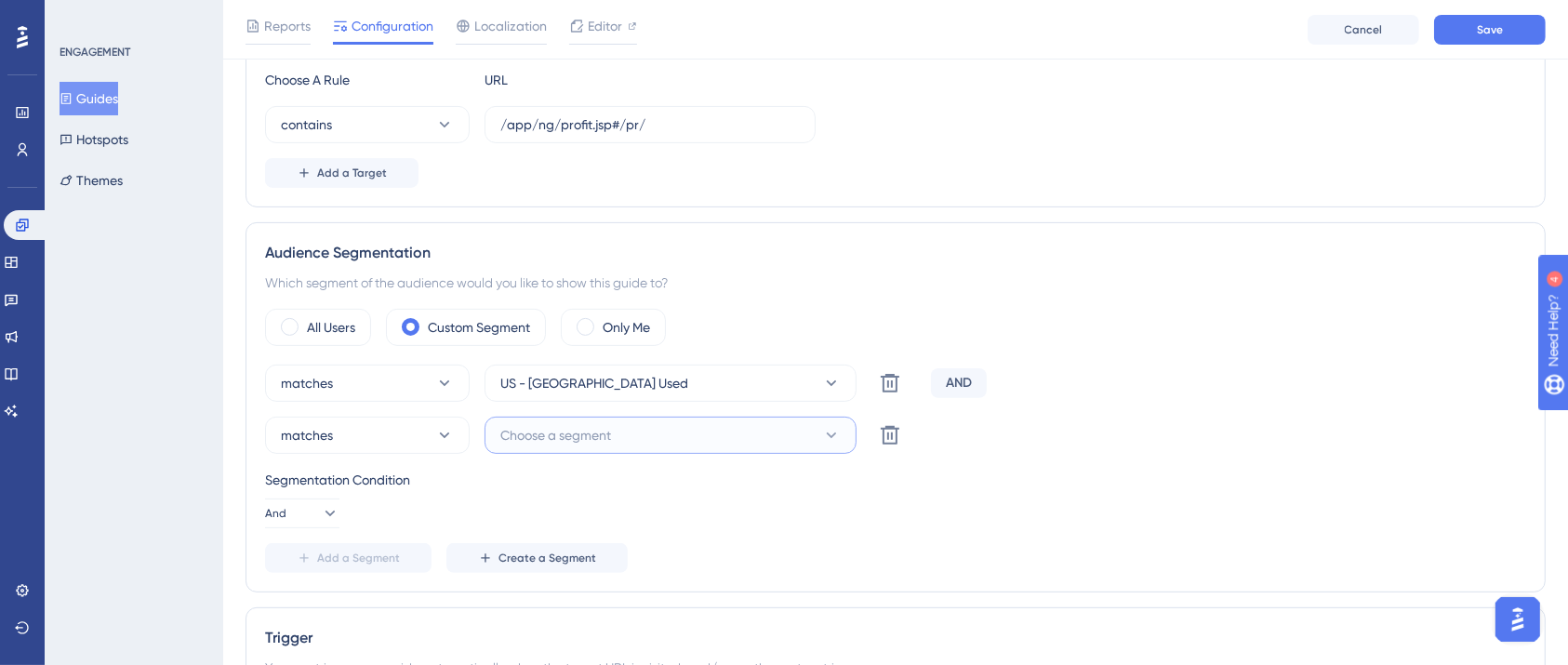
click at [526, 429] on span "Choose a segment" at bounding box center [555, 434] width 110 height 22
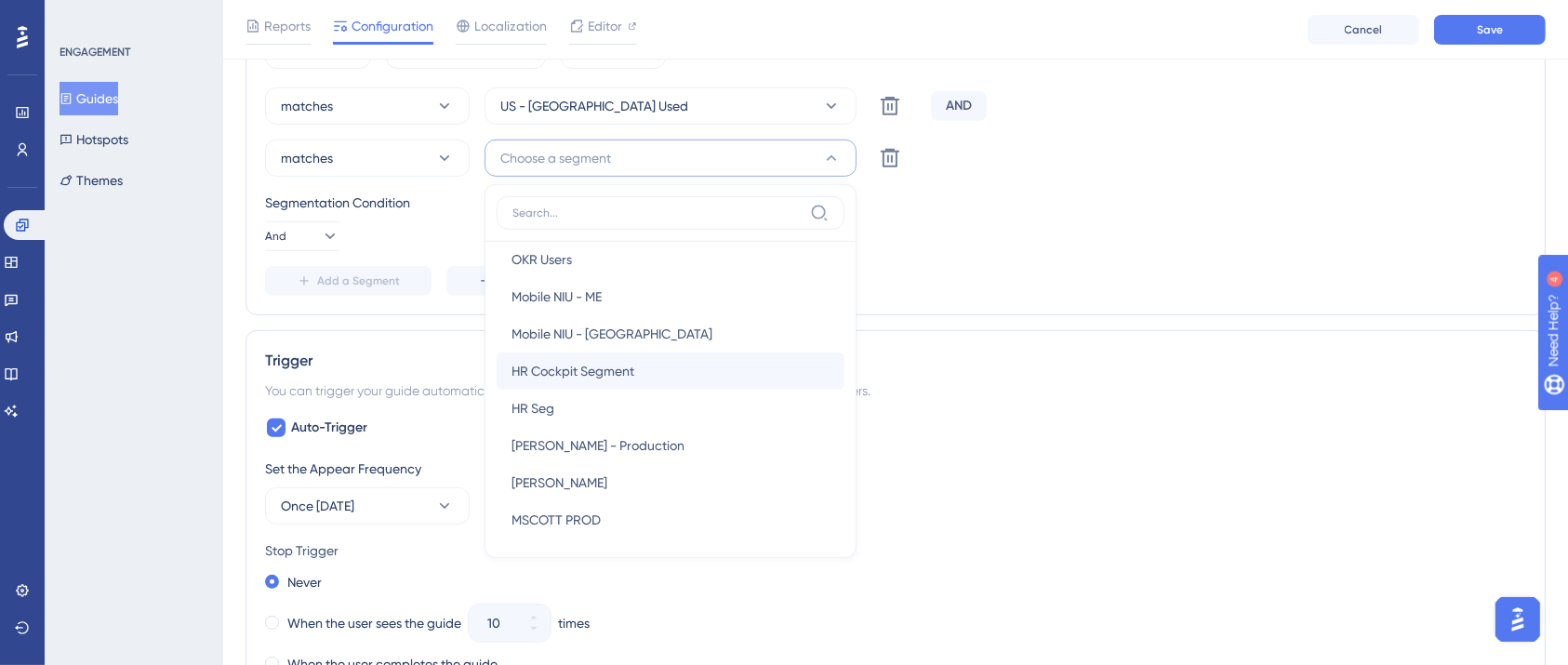
scroll to position [992, 0]
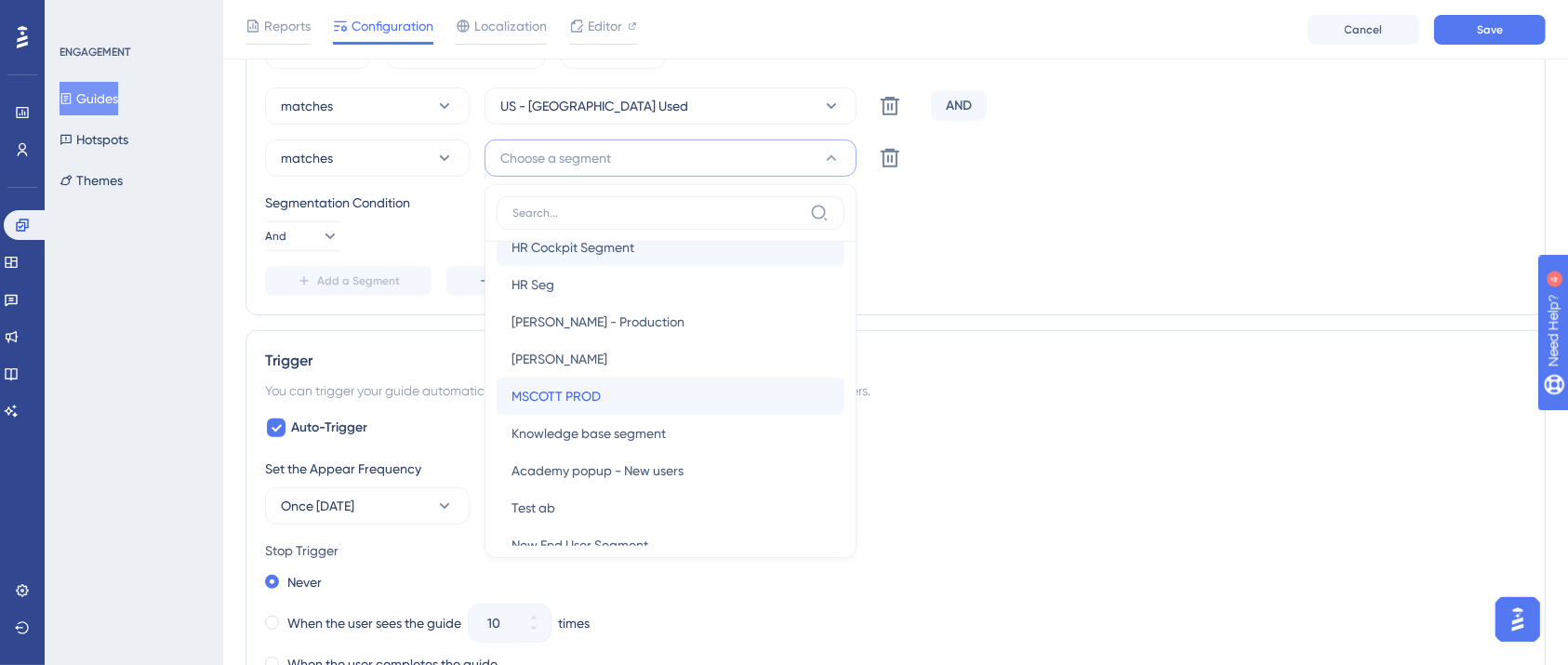
click at [617, 386] on div "MSCOTT PROD MSCOTT PROD" at bounding box center [671, 396] width 318 height 37
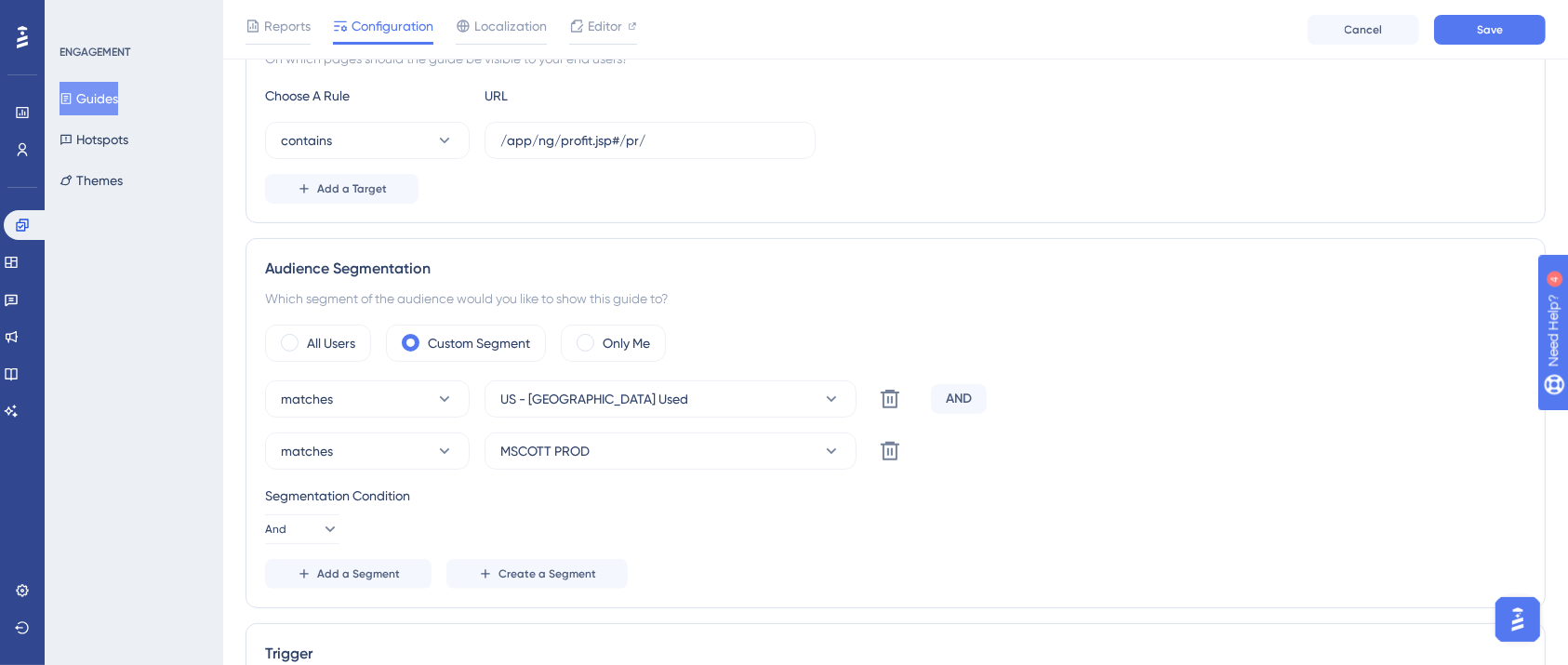
scroll to position [0, 0]
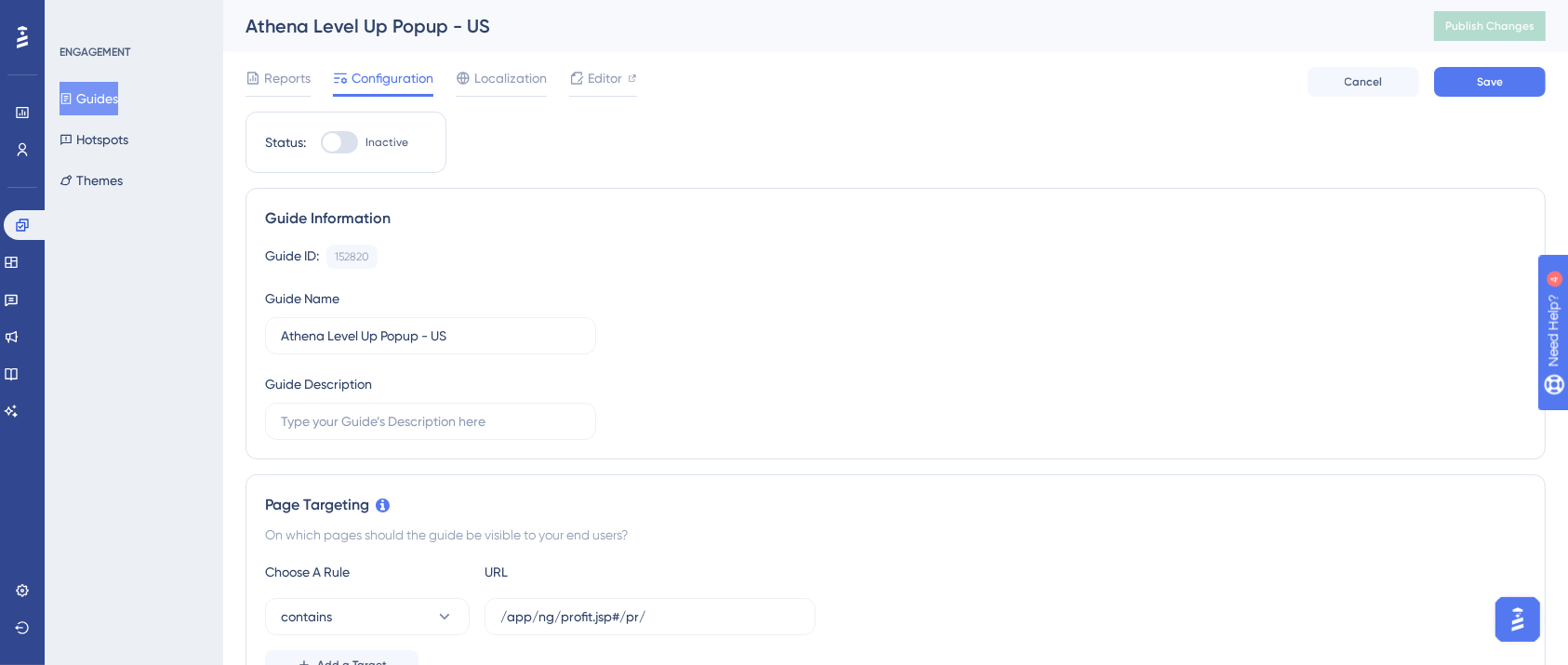
click at [333, 144] on div at bounding box center [331, 142] width 18 height 18
click at [321, 143] on input "Inactive" at bounding box center [320, 142] width 1 height 1
checkbox input "true"
click at [1454, 83] on button "Save" at bounding box center [1489, 81] width 111 height 30
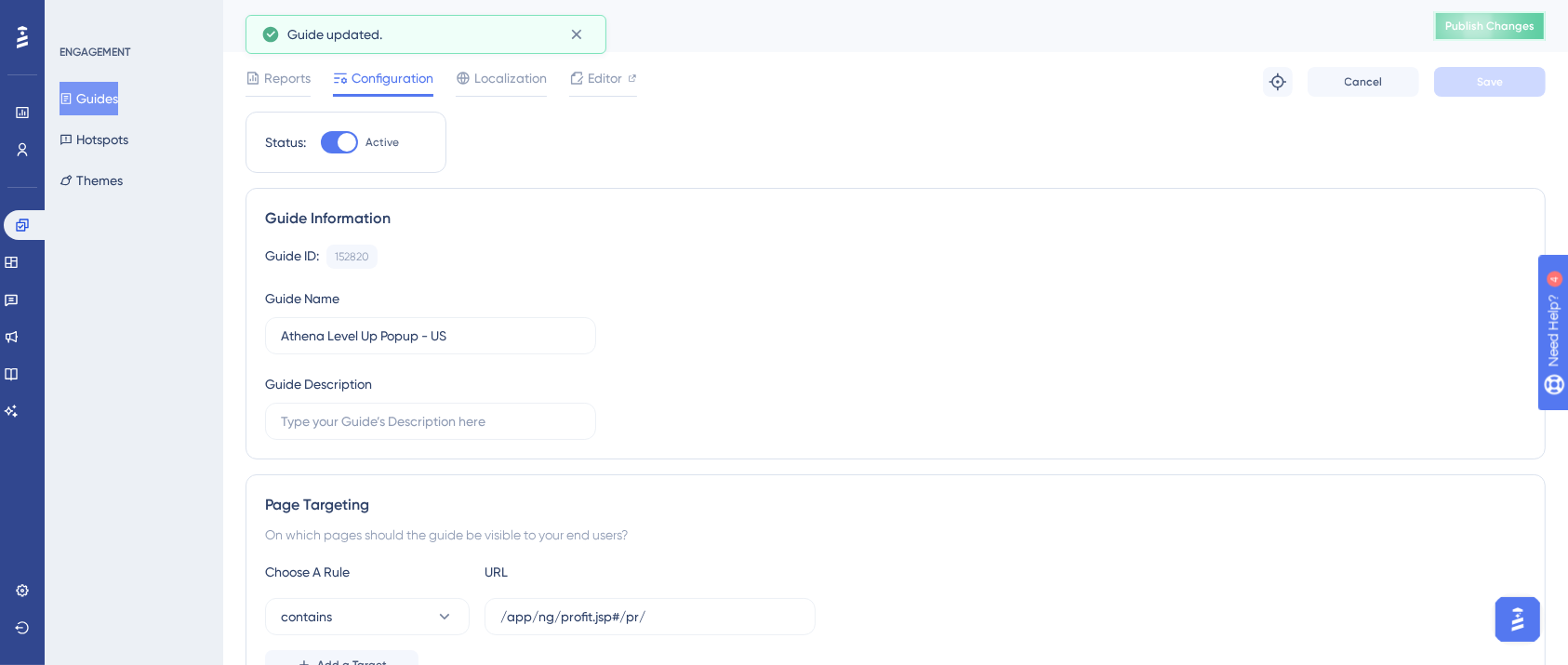
click at [1521, 29] on span "Publish Changes" at bounding box center [1490, 25] width 89 height 15
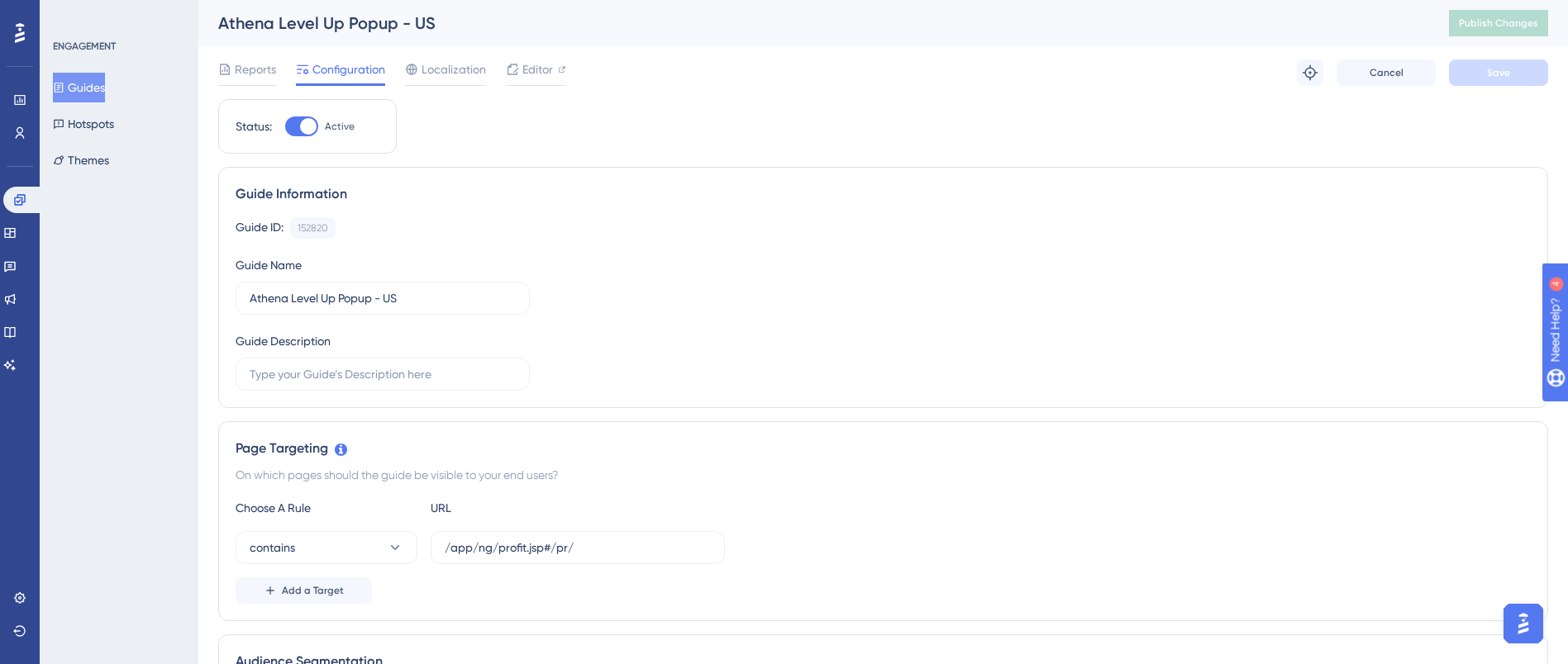
click at [73, 80] on button "Guides" at bounding box center [78, 87] width 52 height 30
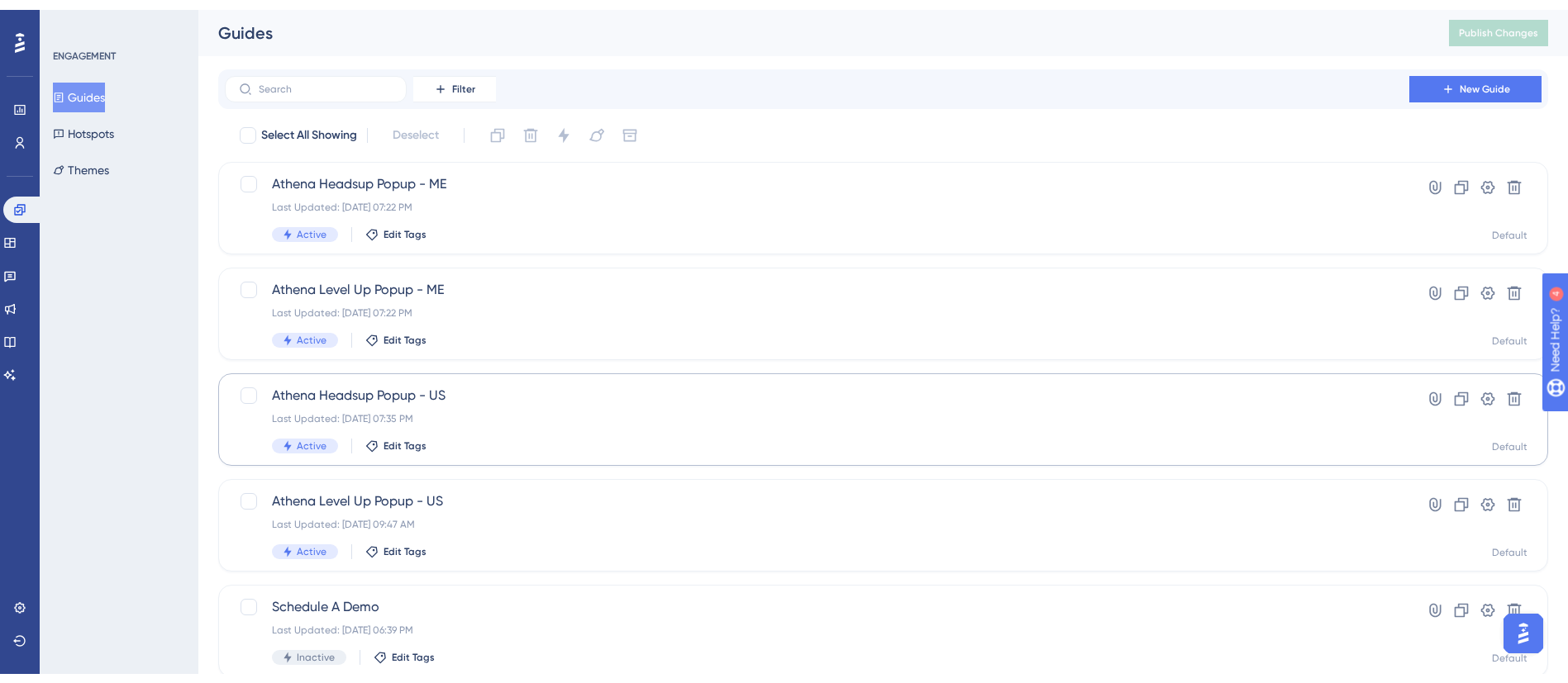
scroll to position [124, 0]
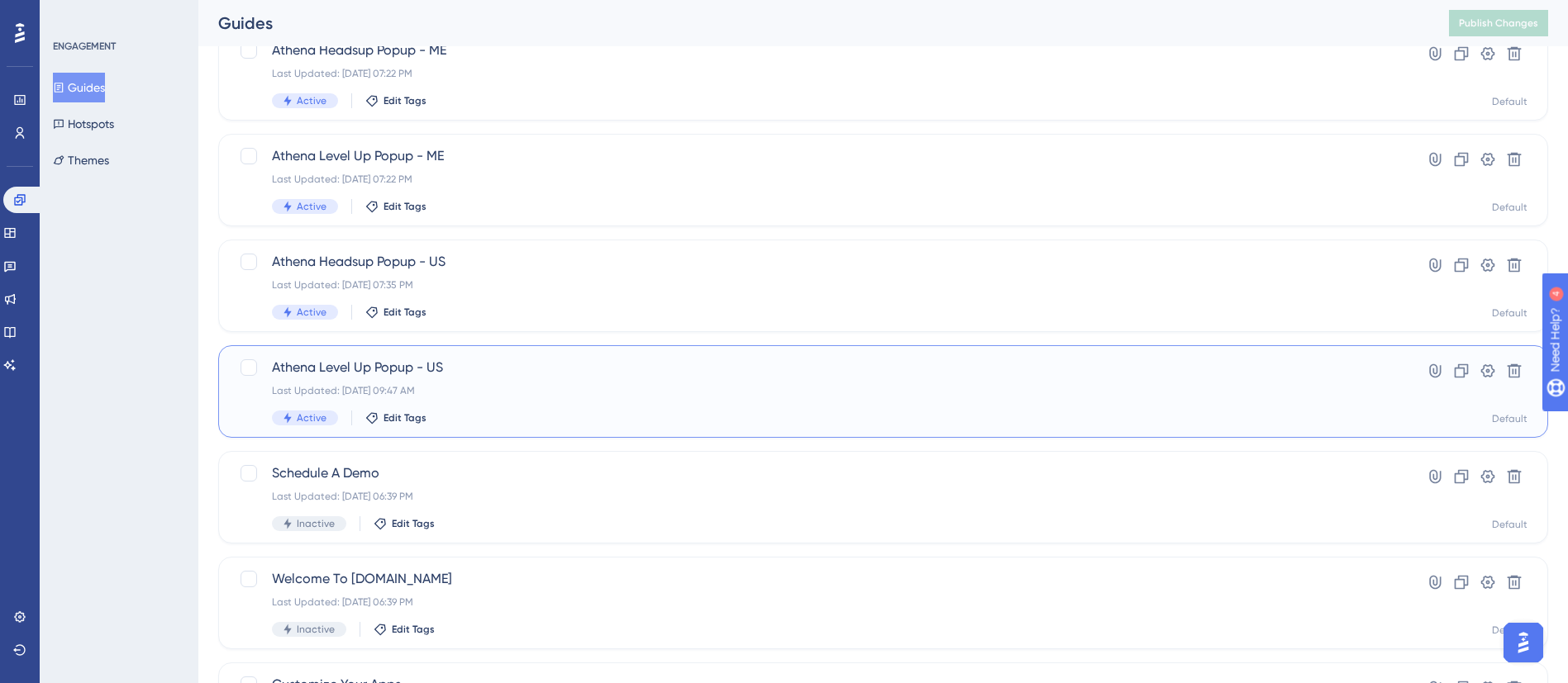
click at [481, 366] on span "Athena Level Up Popup - US" at bounding box center [817, 367] width 1090 height 20
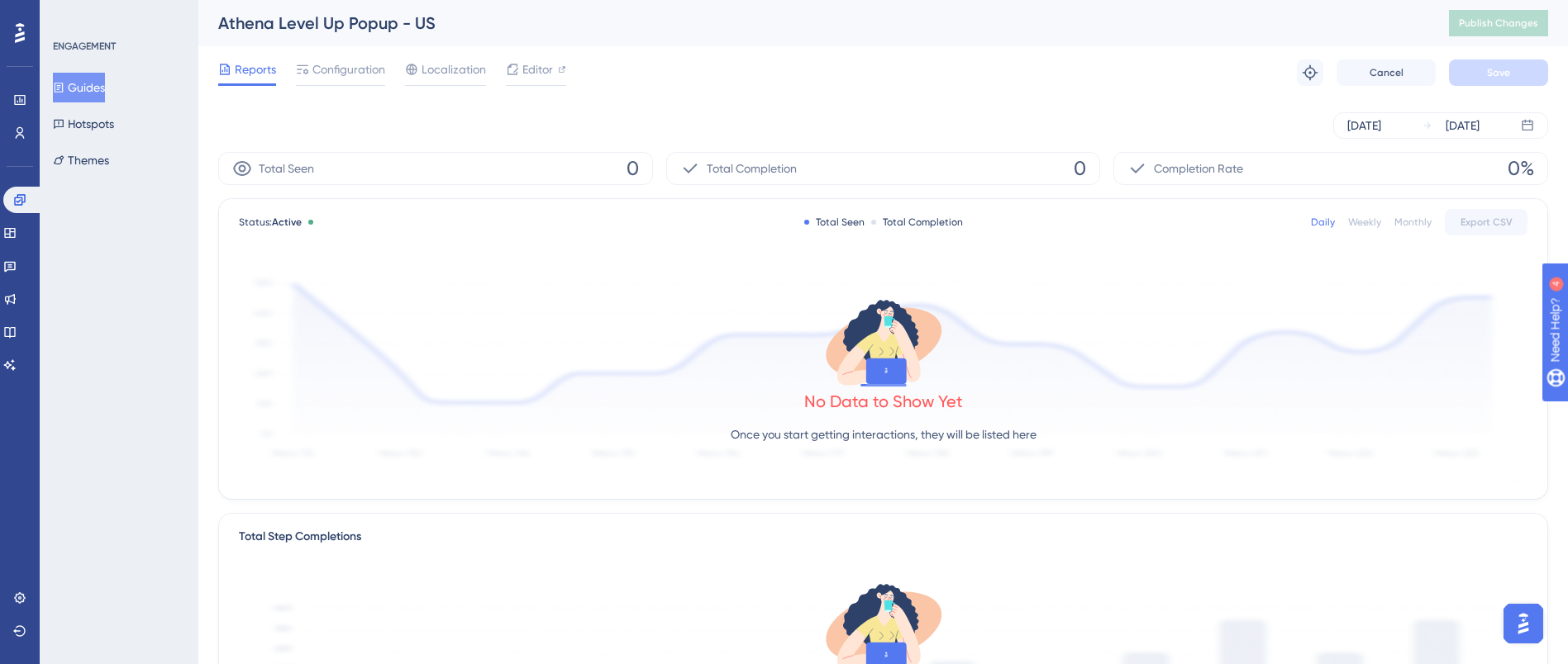
click at [105, 88] on button "Guides" at bounding box center [78, 87] width 52 height 30
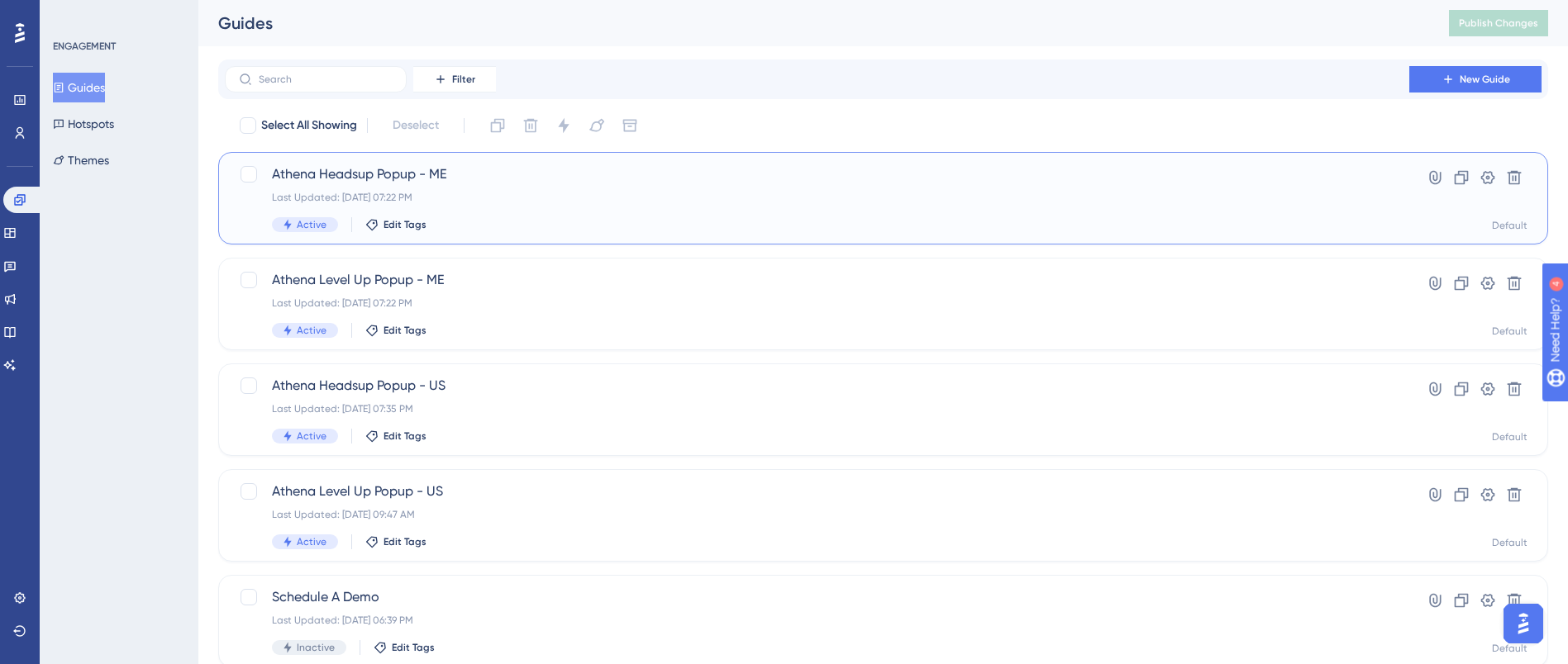
click at [438, 177] on span "Athena Headsup Popup - ME" at bounding box center [817, 174] width 1090 height 20
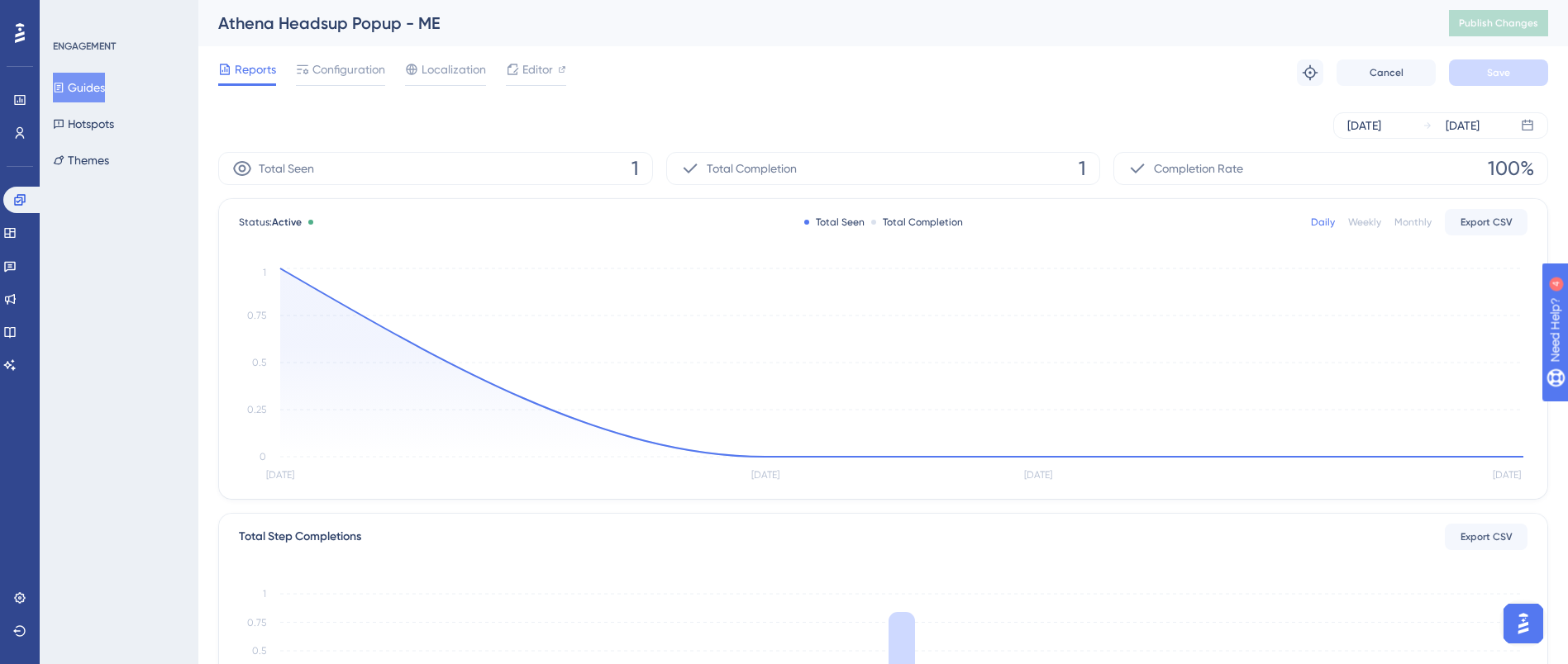
click at [90, 91] on button "Guides" at bounding box center [78, 87] width 52 height 30
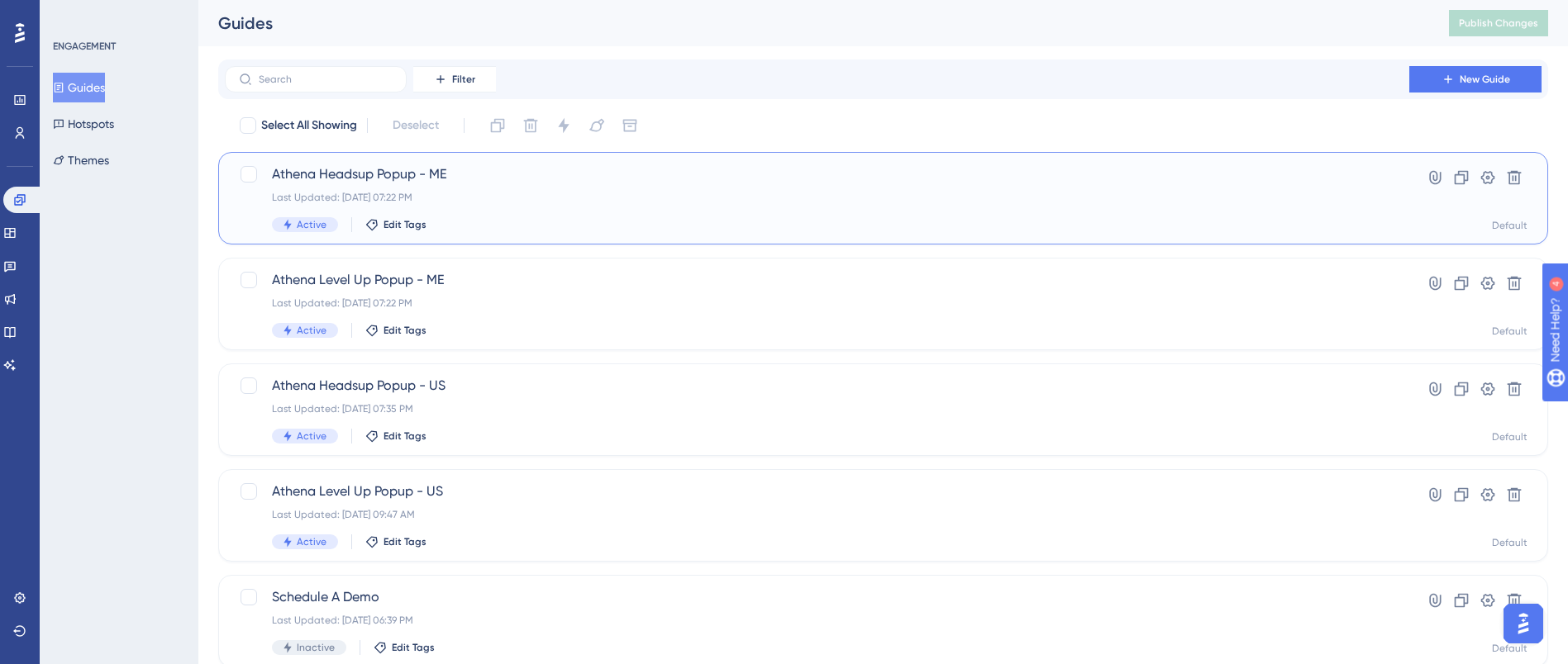
click at [420, 175] on span "Athena Headsup Popup - ME" at bounding box center [817, 174] width 1090 height 20
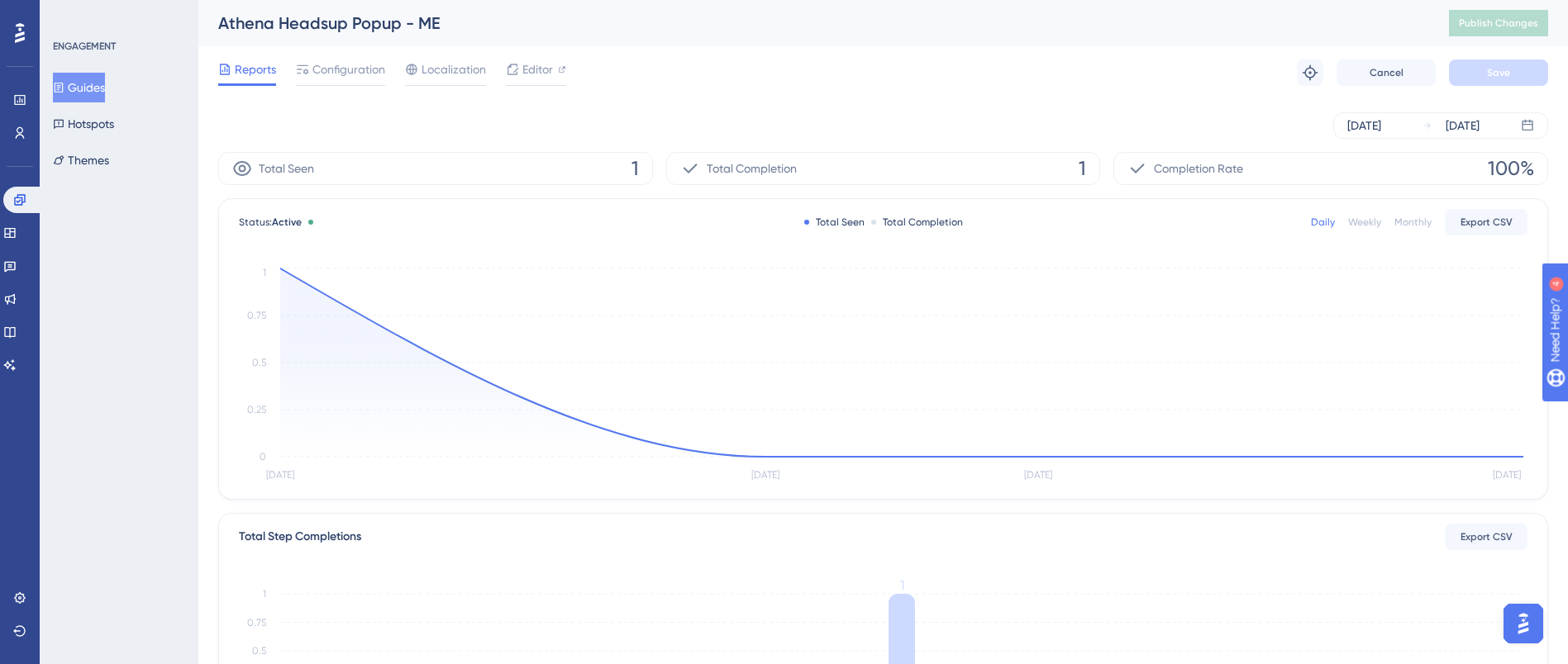
click at [70, 78] on button "Guides" at bounding box center [78, 87] width 52 height 30
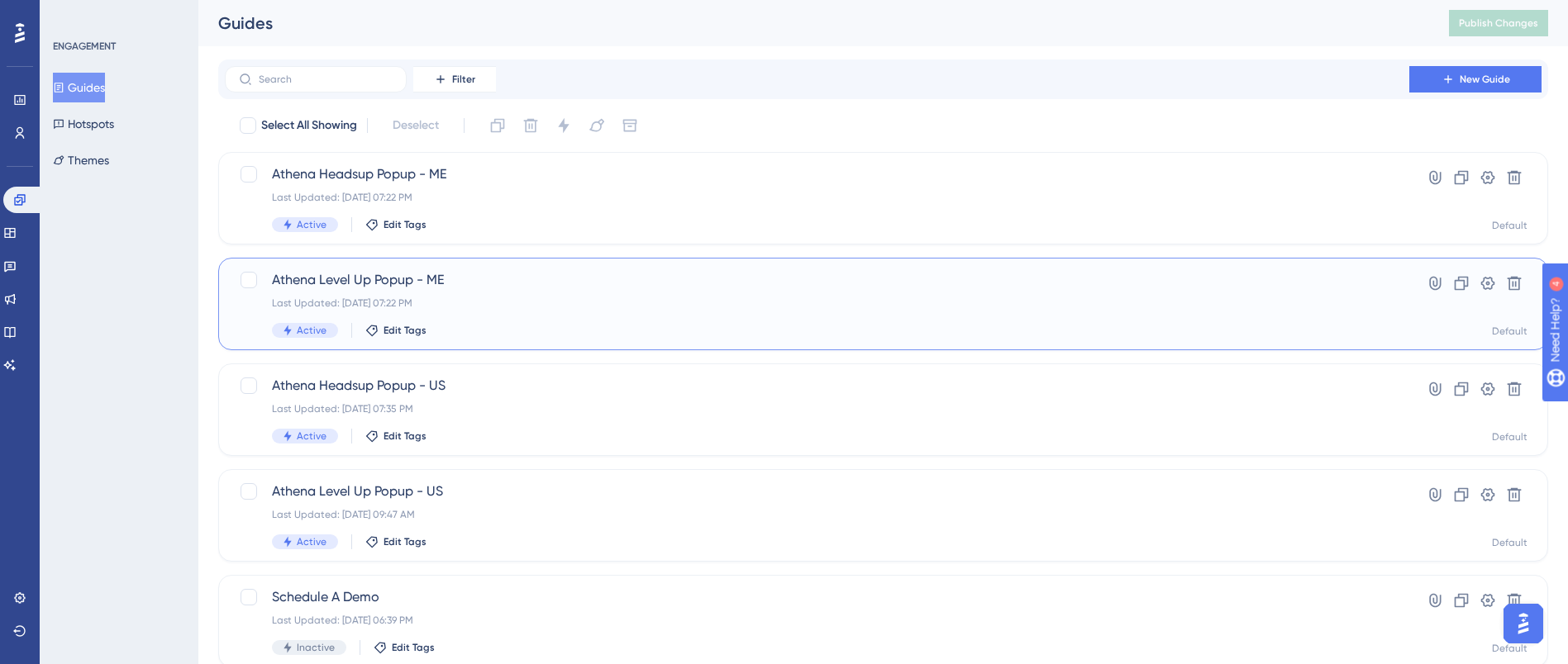
click at [451, 288] on span "Athena Level Up Popup - ME" at bounding box center [817, 280] width 1090 height 20
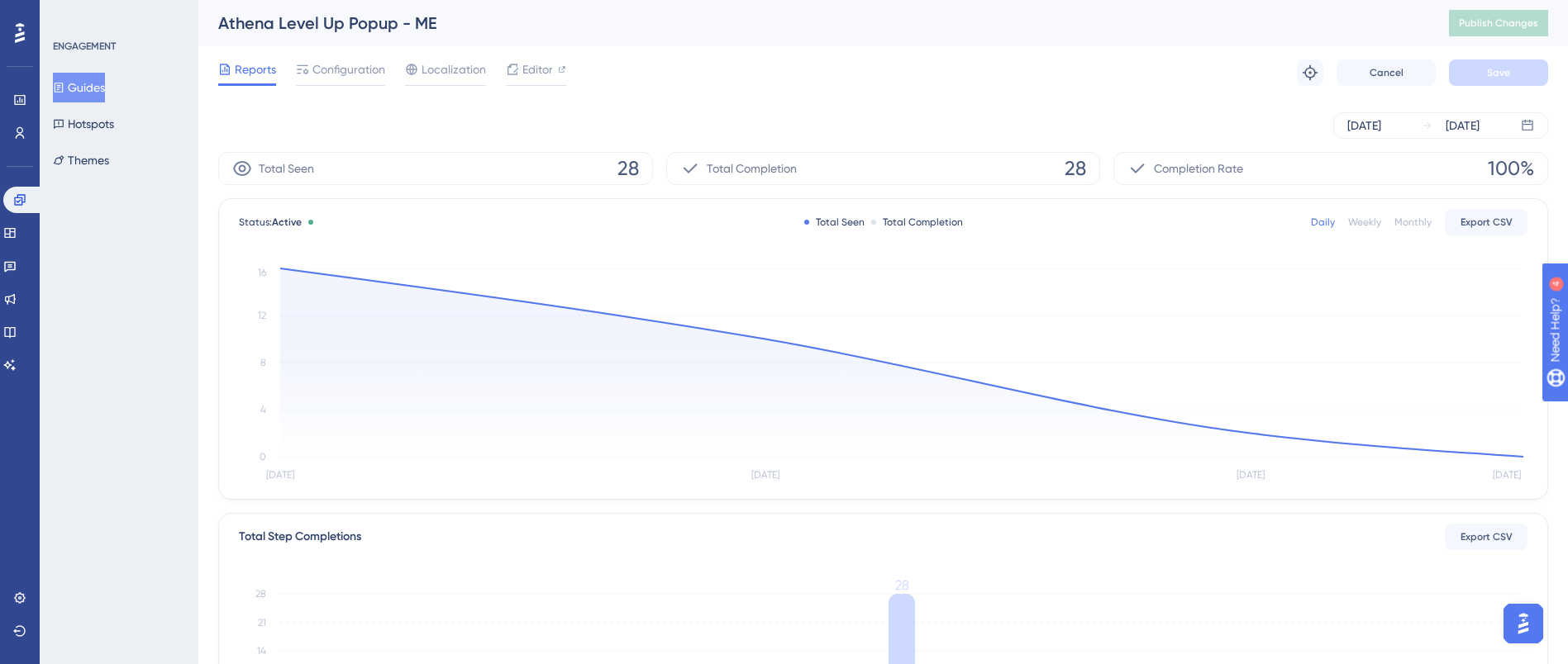
click at [59, 87] on button "Guides" at bounding box center [78, 87] width 52 height 30
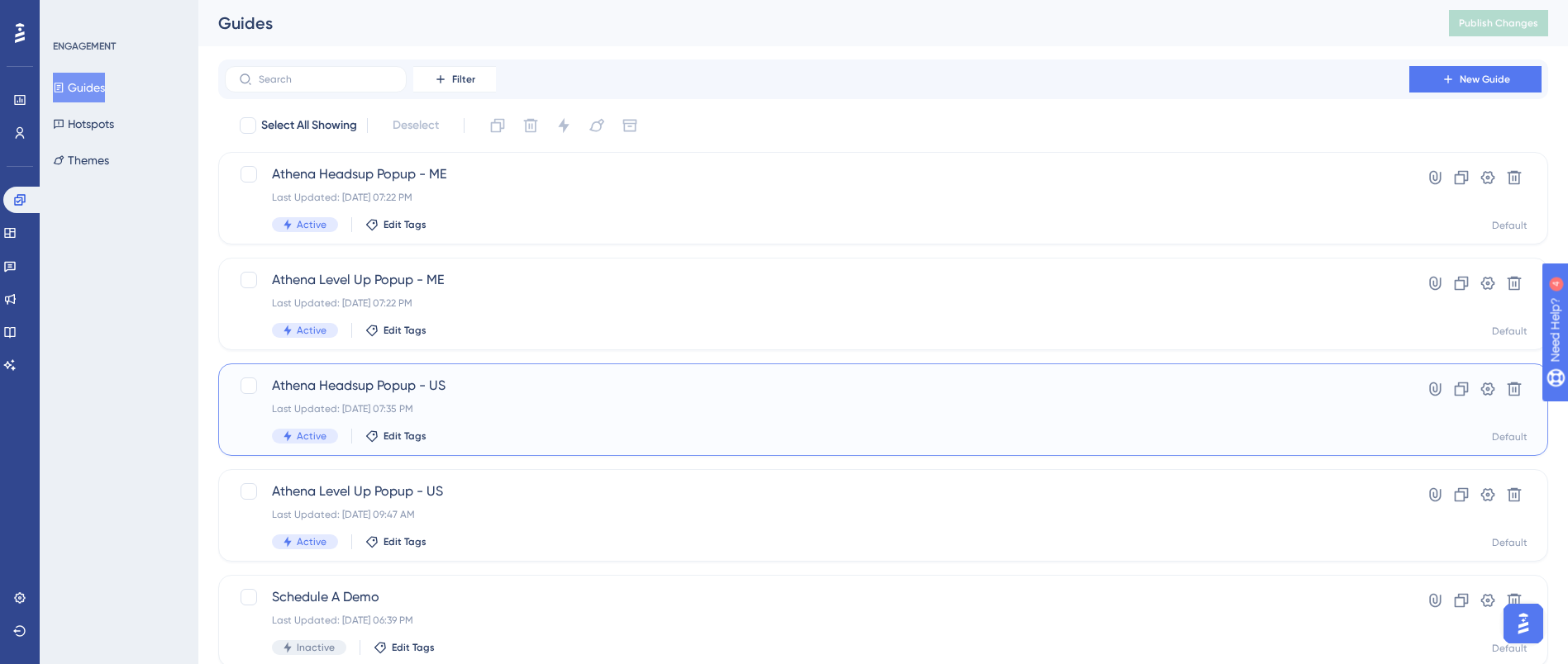
click at [415, 393] on span "Athena Headsup Popup - US" at bounding box center [817, 386] width 1090 height 20
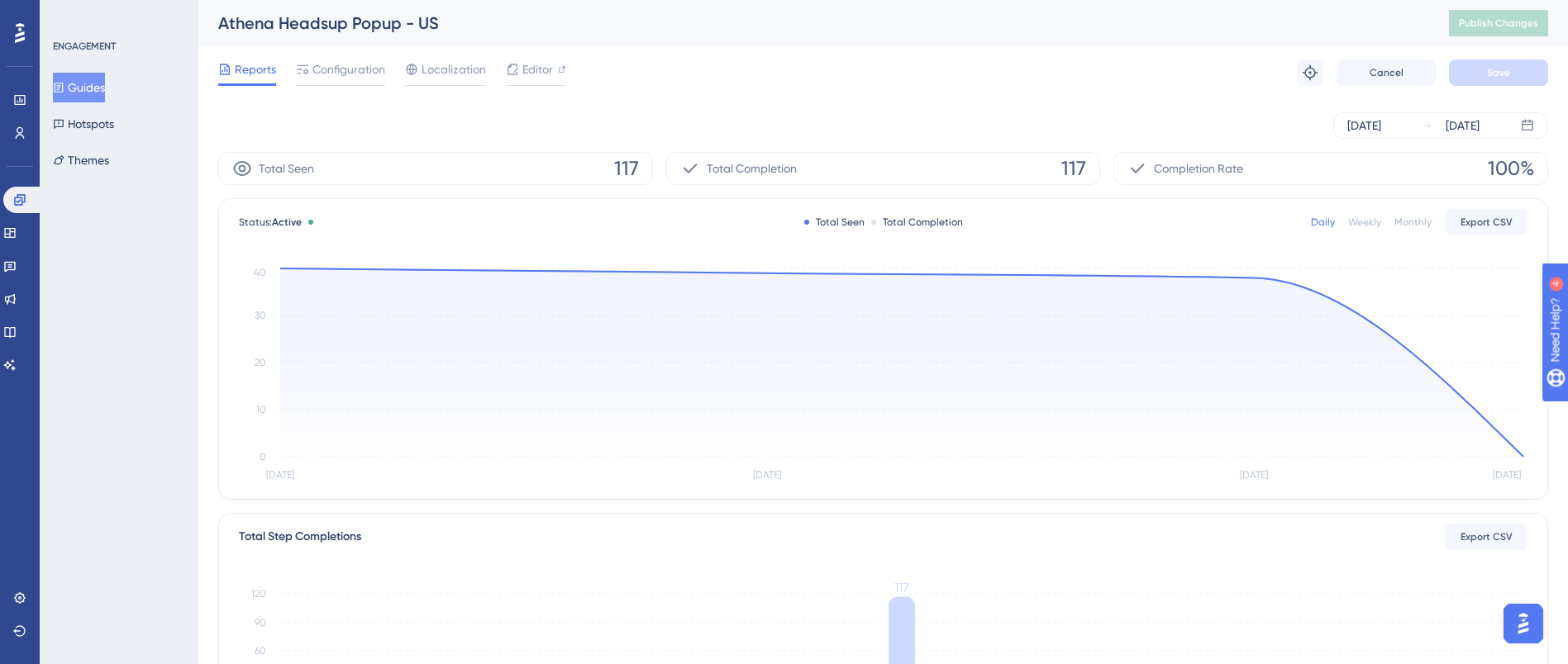
click at [102, 91] on button "Guides" at bounding box center [78, 87] width 52 height 30
